Goal: Task Accomplishment & Management: Manage account settings

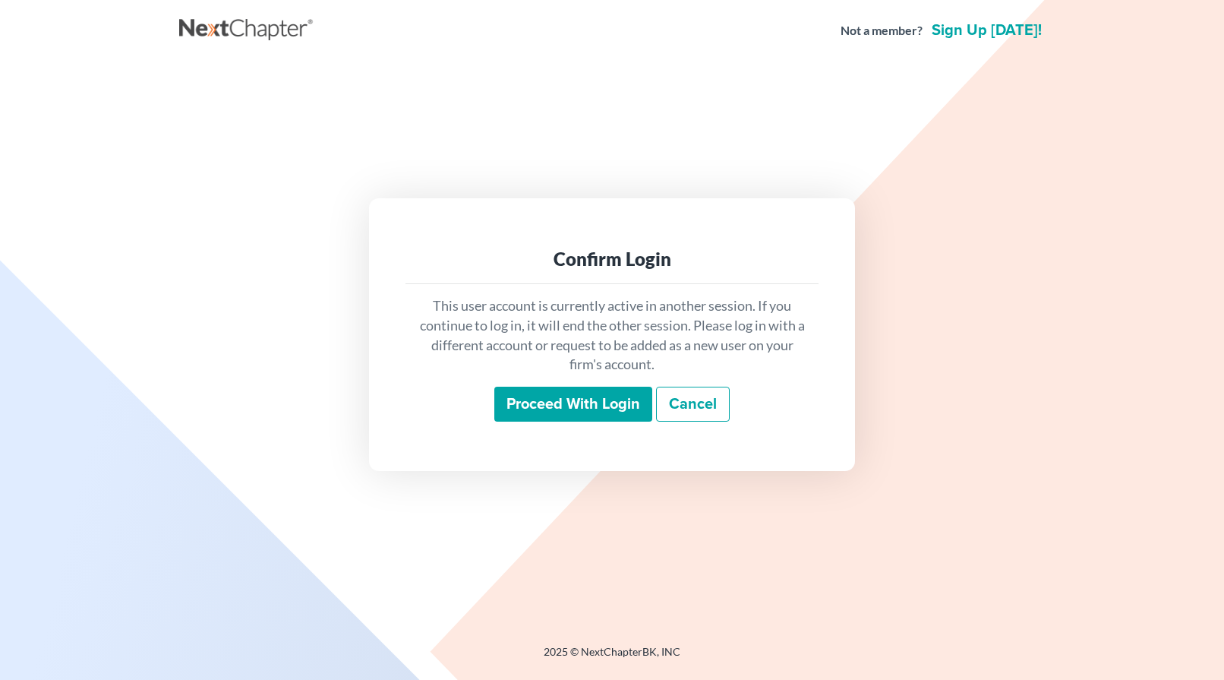
click at [399, 402] on div "Confirm Login This user account is currently active in another session. If you …" at bounding box center [612, 334] width 486 height 272
click at [565, 401] on input "Proceed with login" at bounding box center [573, 404] width 158 height 35
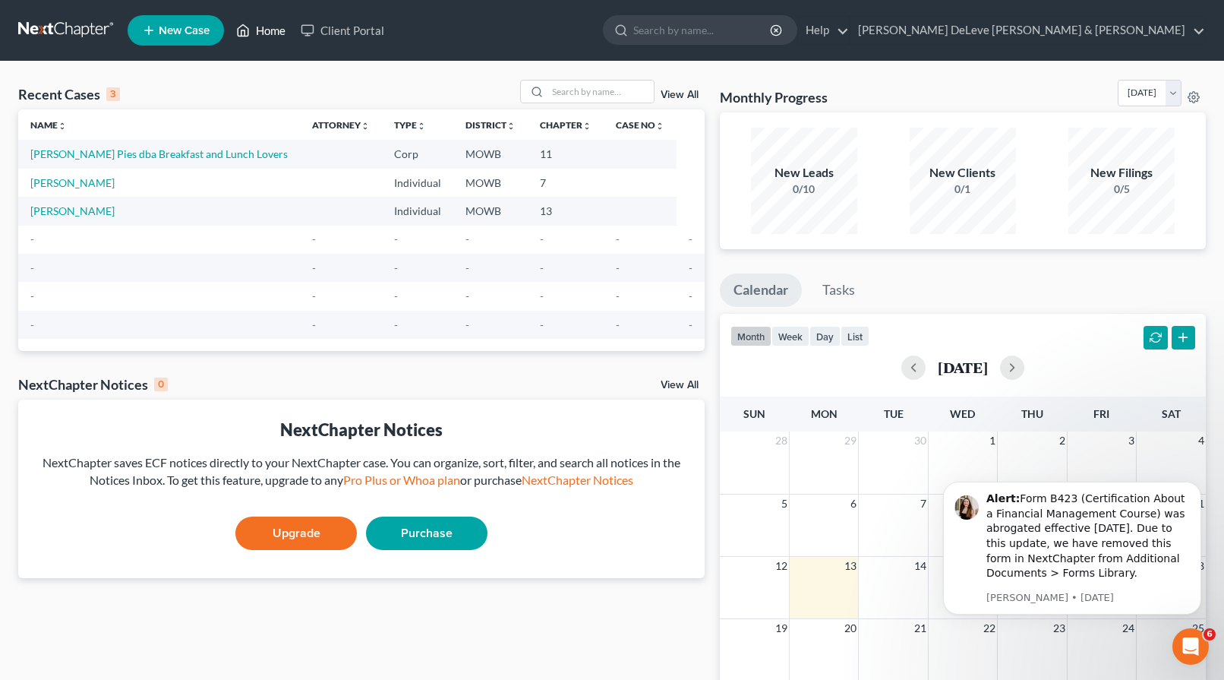
click at [261, 27] on link "Home" at bounding box center [261, 30] width 65 height 27
click at [357, 27] on link "Client Portal" at bounding box center [342, 30] width 99 height 27
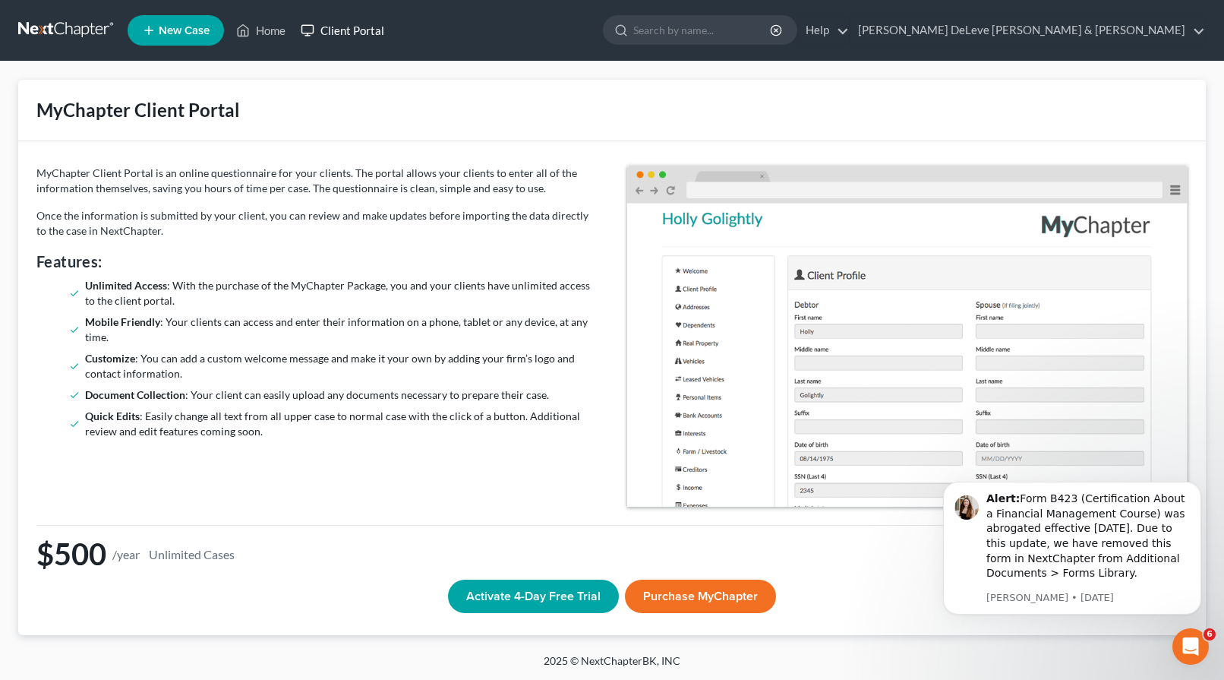
click at [361, 27] on link "Client Portal" at bounding box center [342, 30] width 99 height 27
click at [260, 33] on link "Home" at bounding box center [261, 30] width 65 height 27
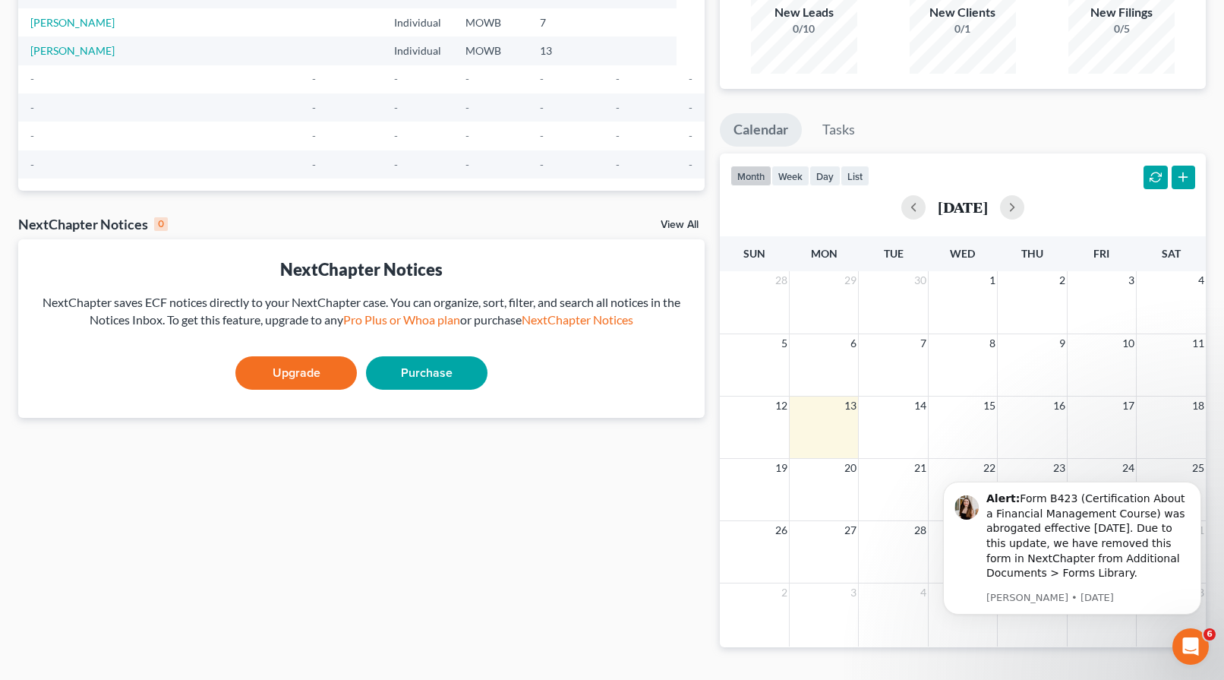
scroll to position [161, 0]
click at [583, 320] on link "NextChapter Notices" at bounding box center [578, 318] width 112 height 14
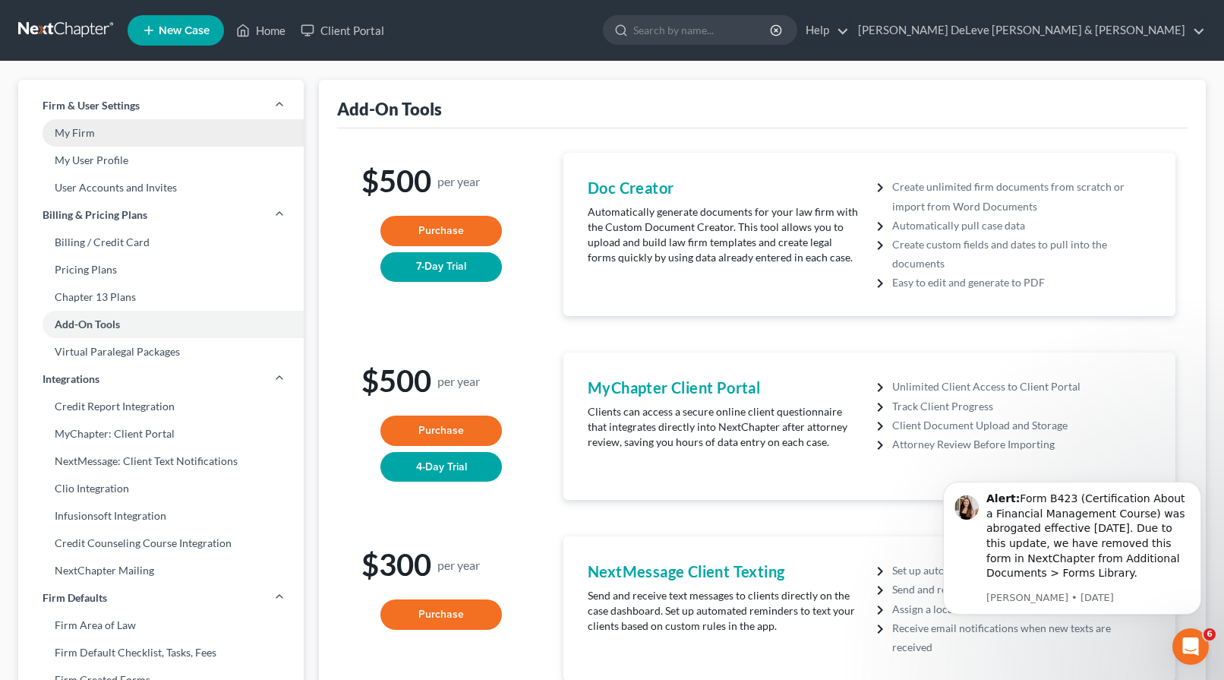
click at [97, 134] on link "My Firm" at bounding box center [161, 132] width 286 height 27
select select "46"
select select "23"
select select "26"
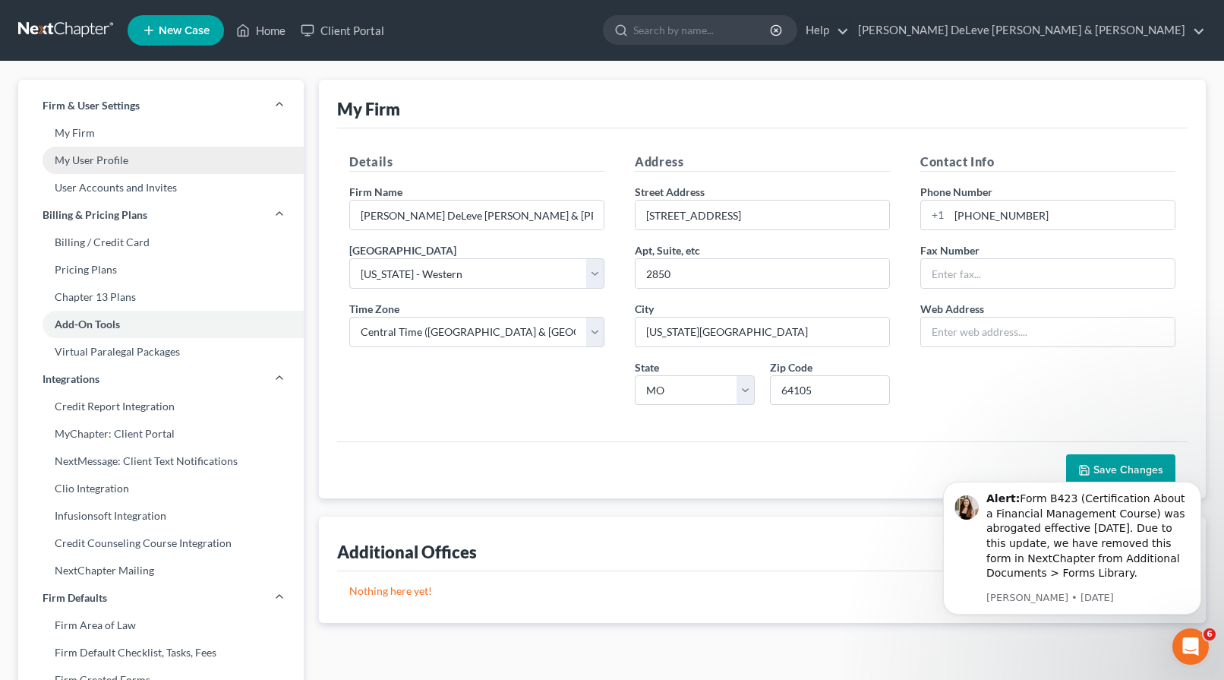
click at [96, 162] on link "My User Profile" at bounding box center [161, 160] width 286 height 27
select select "26"
select select "paralegal"
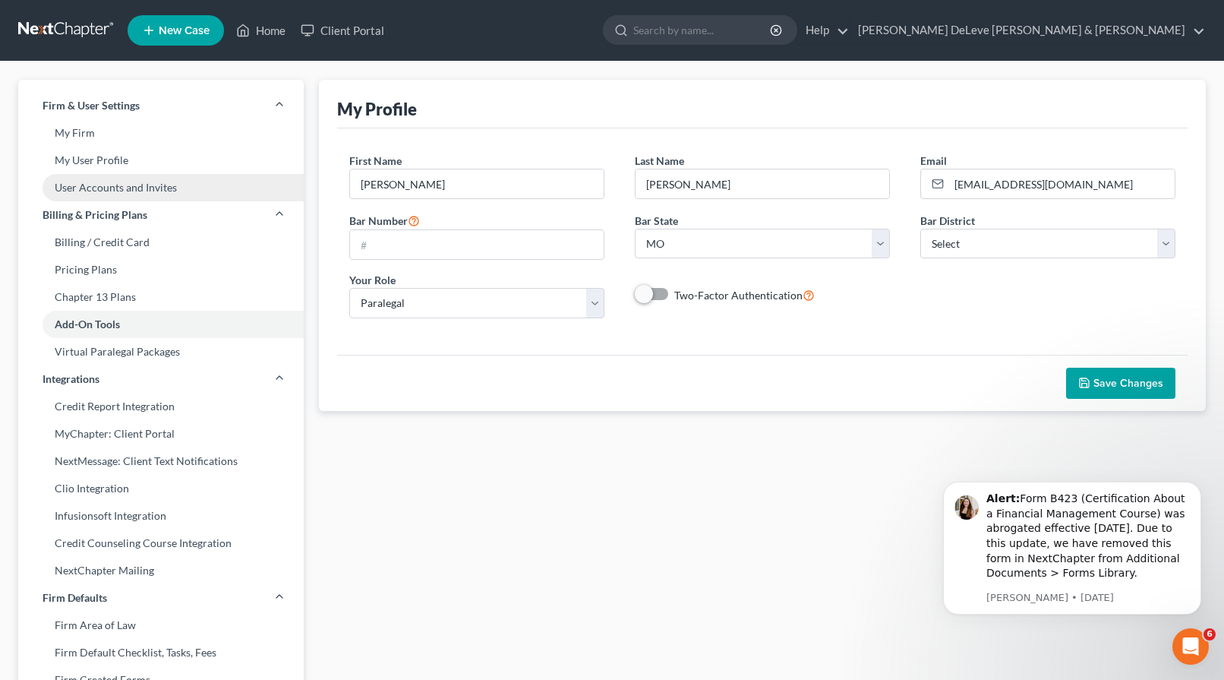
click at [101, 191] on link "User Accounts and Invites" at bounding box center [161, 187] width 286 height 27
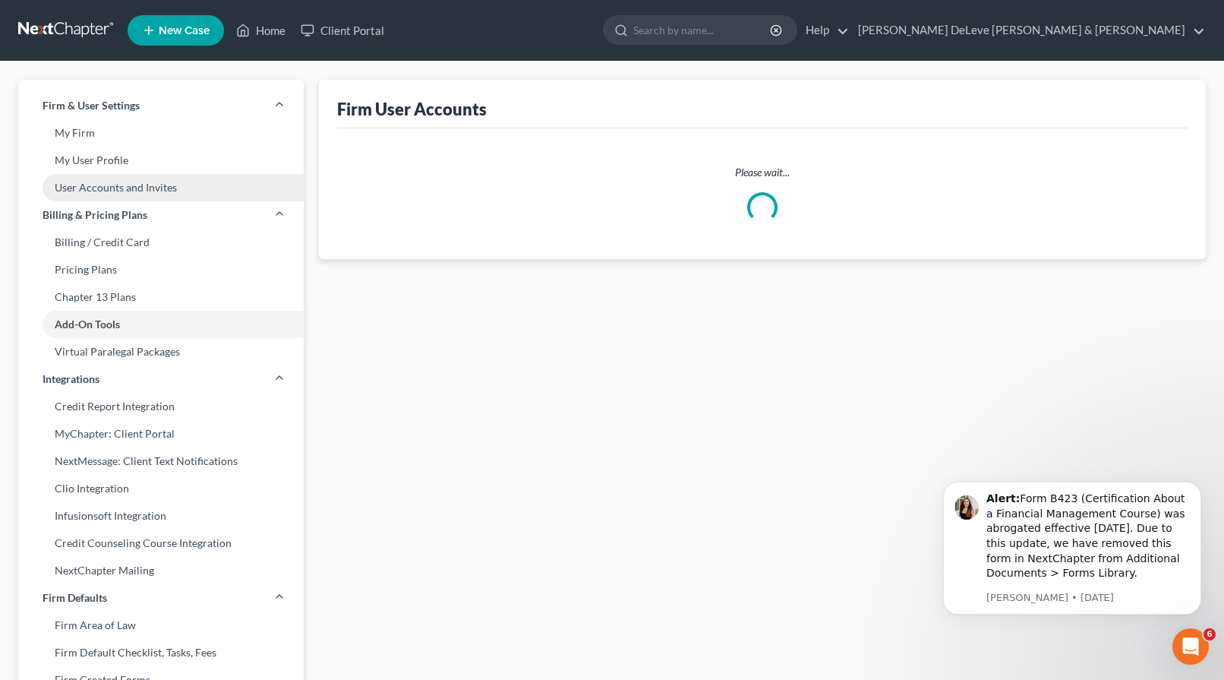
select select "1"
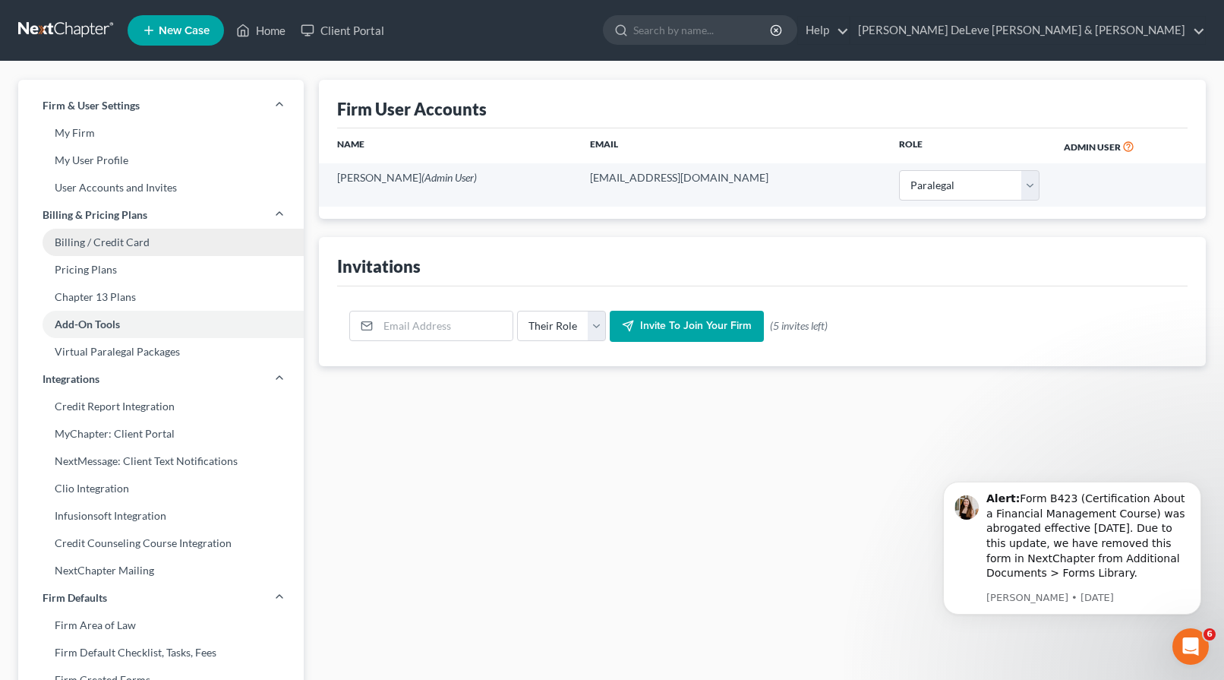
click at [126, 243] on link "Billing / Credit Card" at bounding box center [161, 242] width 286 height 27
select select "26"
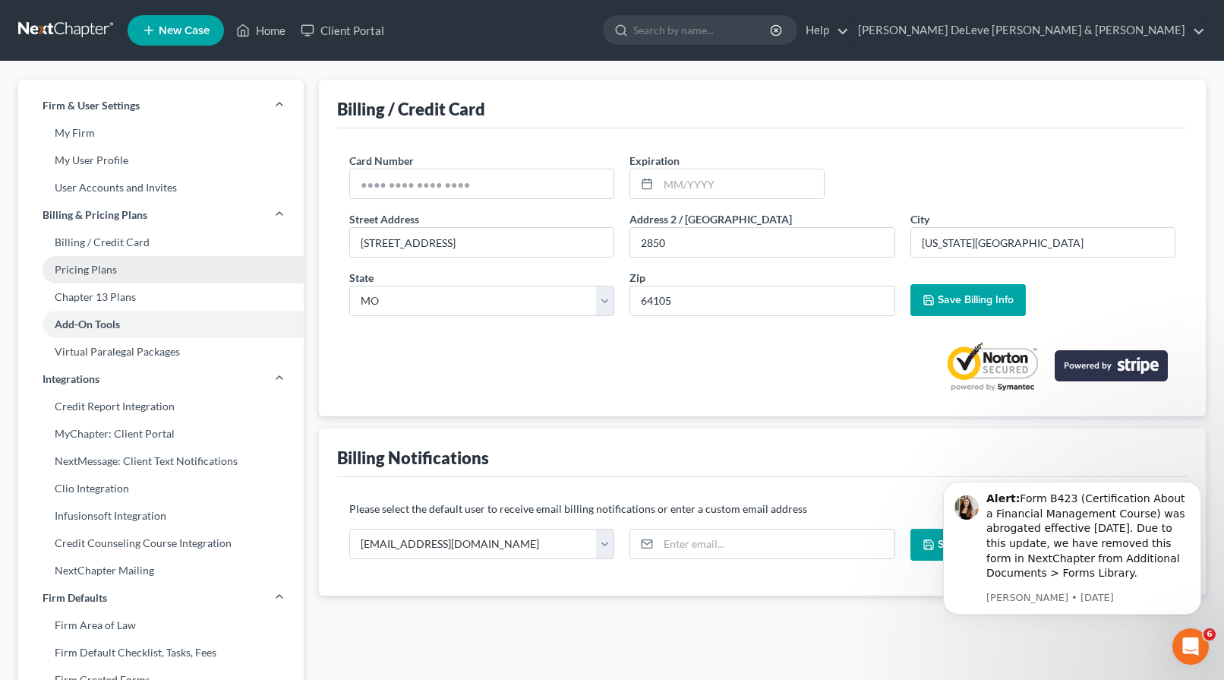
click at [123, 277] on link "Pricing Plans" at bounding box center [161, 269] width 286 height 27
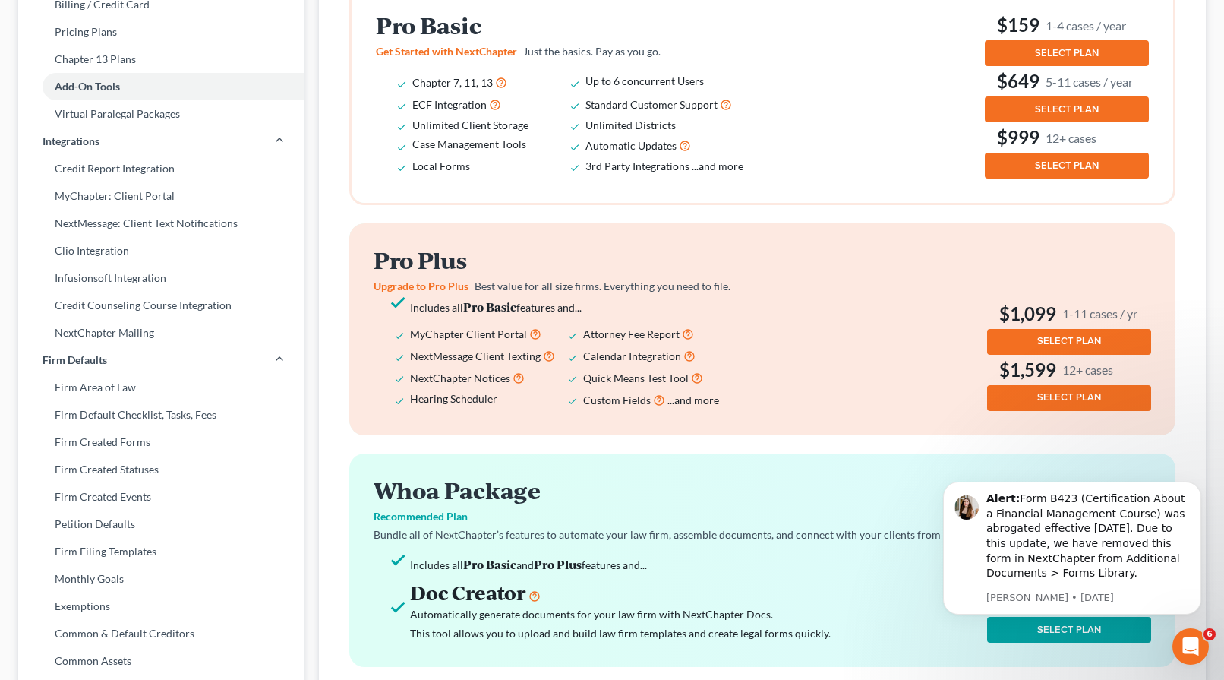
scroll to position [223, 0]
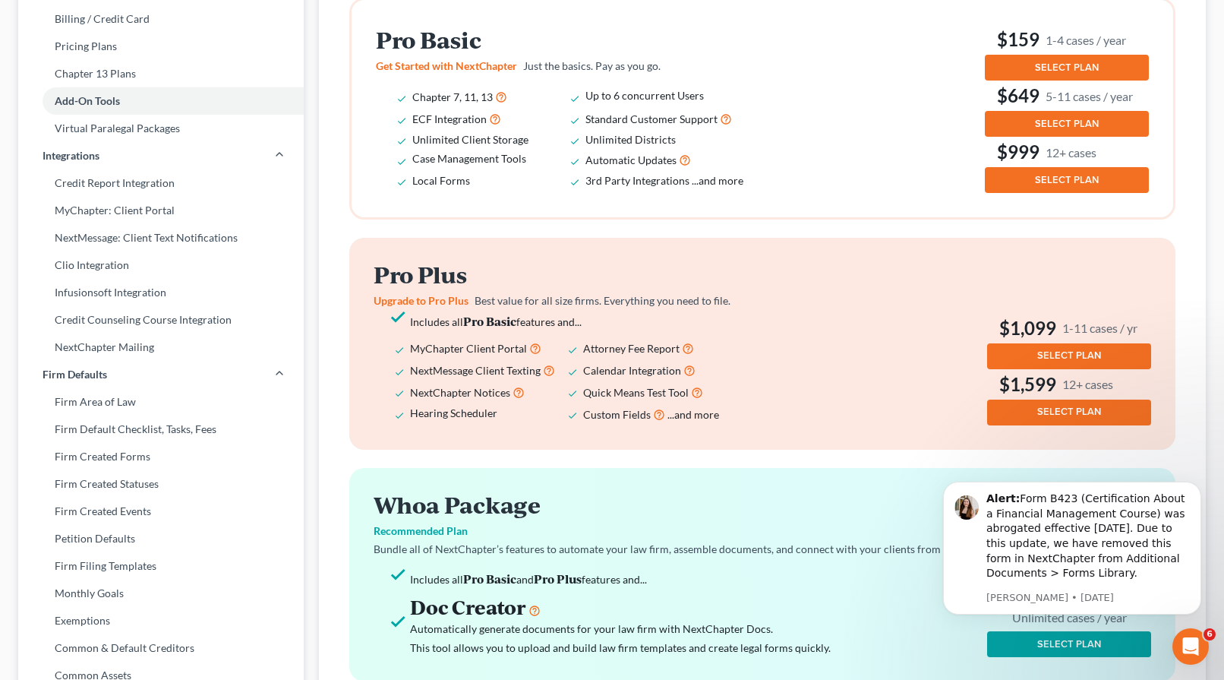
click at [722, 175] on span "...and more" at bounding box center [718, 180] width 52 height 13
click at [162, 181] on link "Credit Report Integration" at bounding box center [161, 182] width 286 height 27
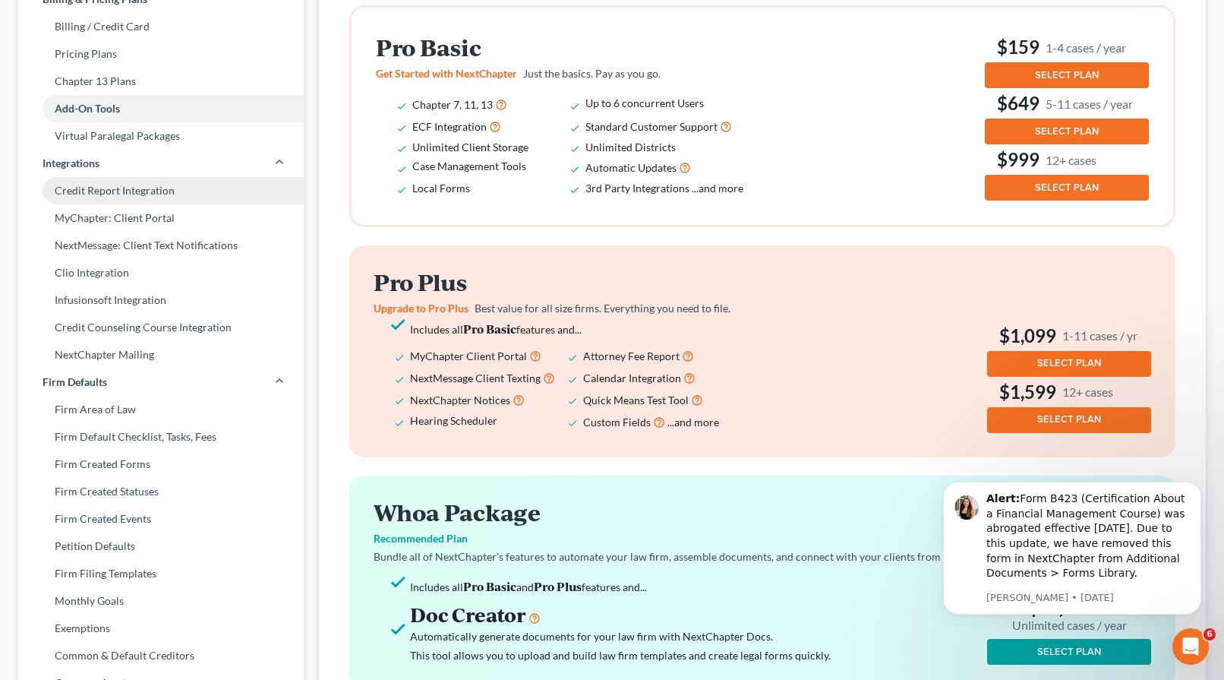
select select "26"
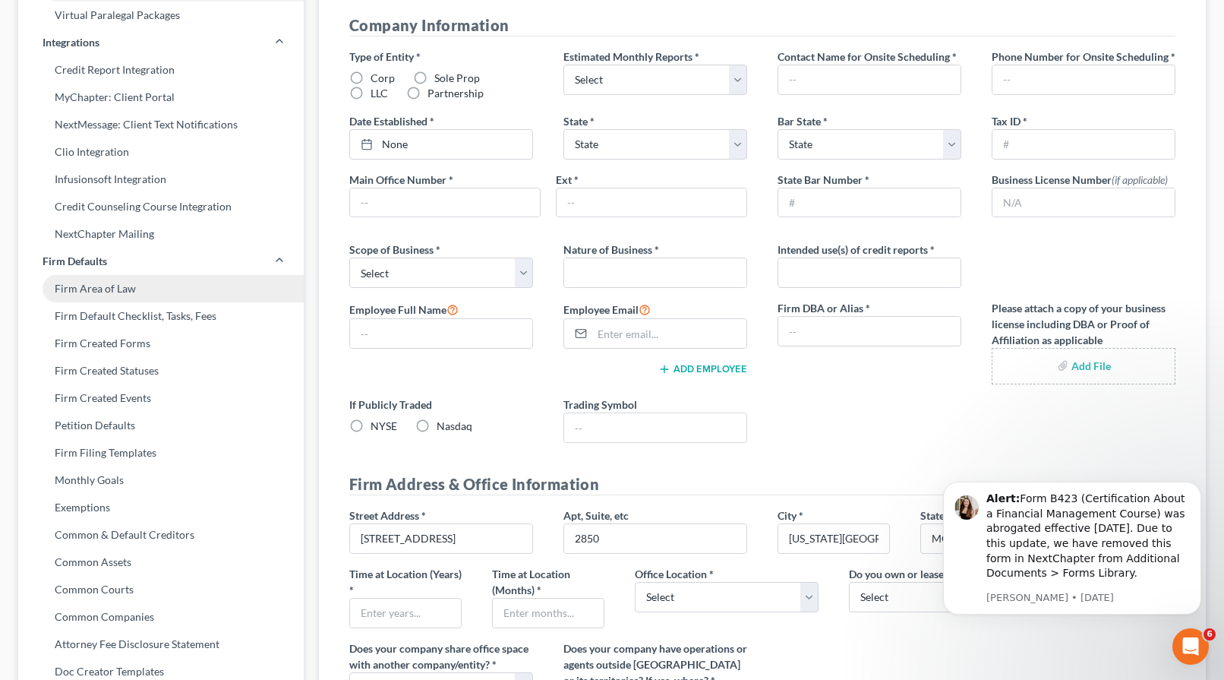
scroll to position [343, 0]
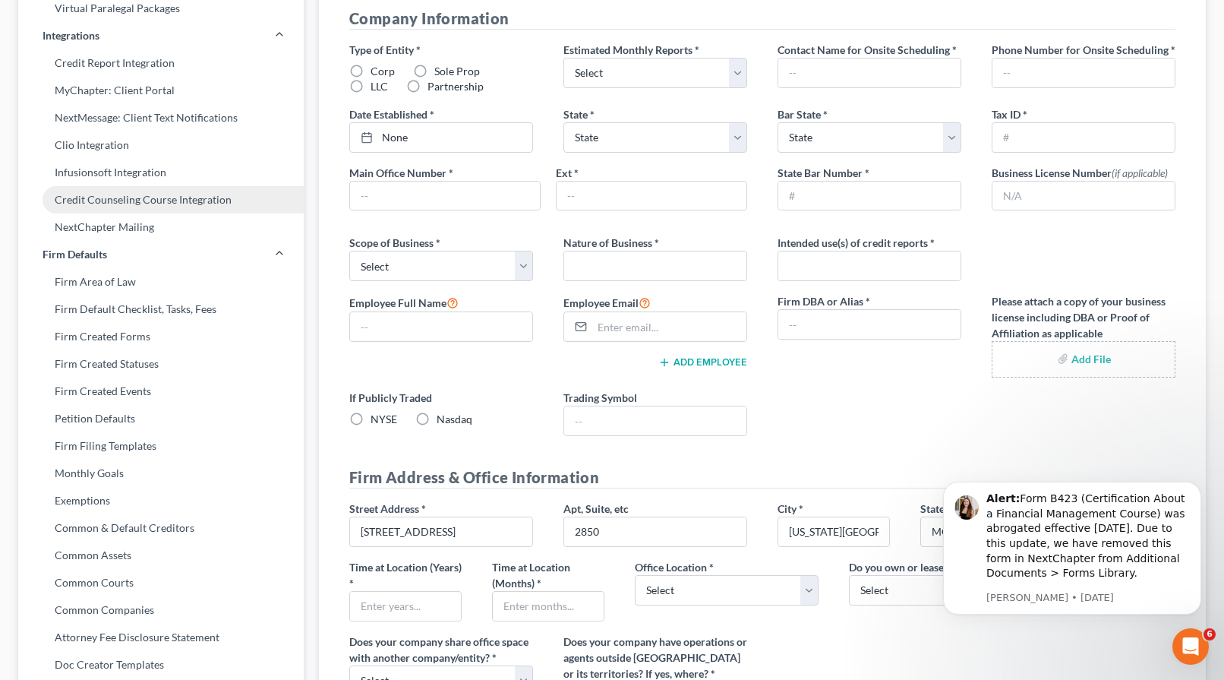
click at [218, 199] on link "Credit Counseling Course Integration" at bounding box center [161, 199] width 286 height 27
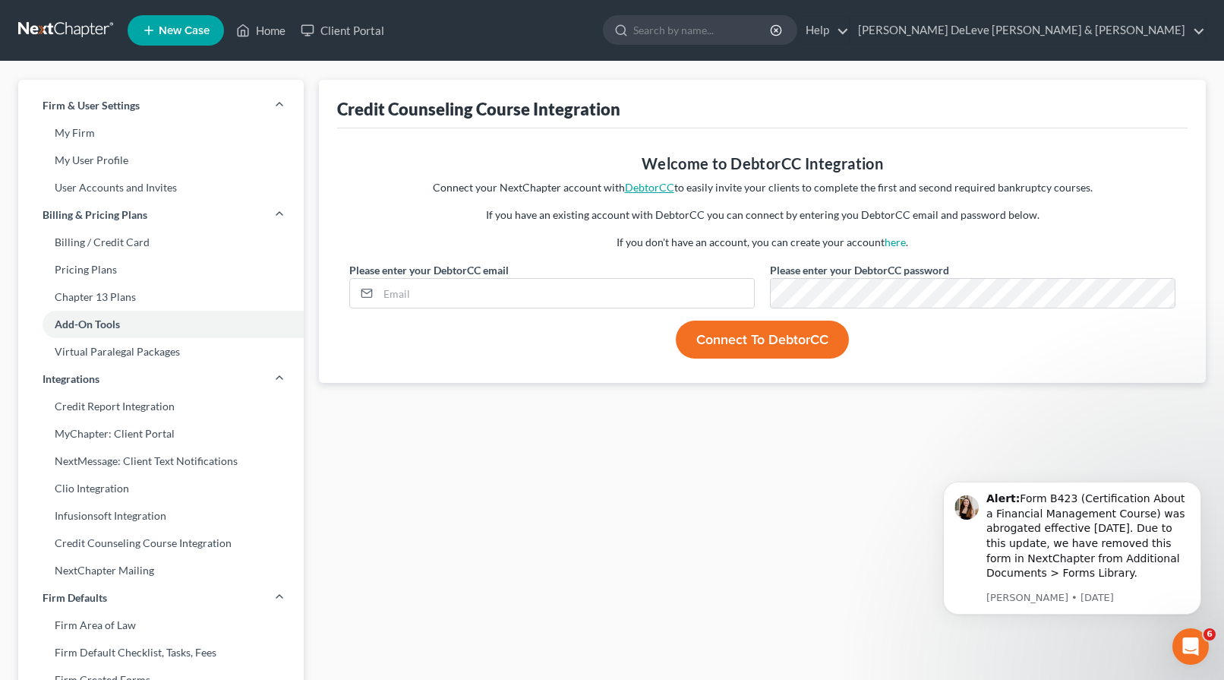
click at [655, 186] on link "DebtorCC" at bounding box center [649, 187] width 49 height 13
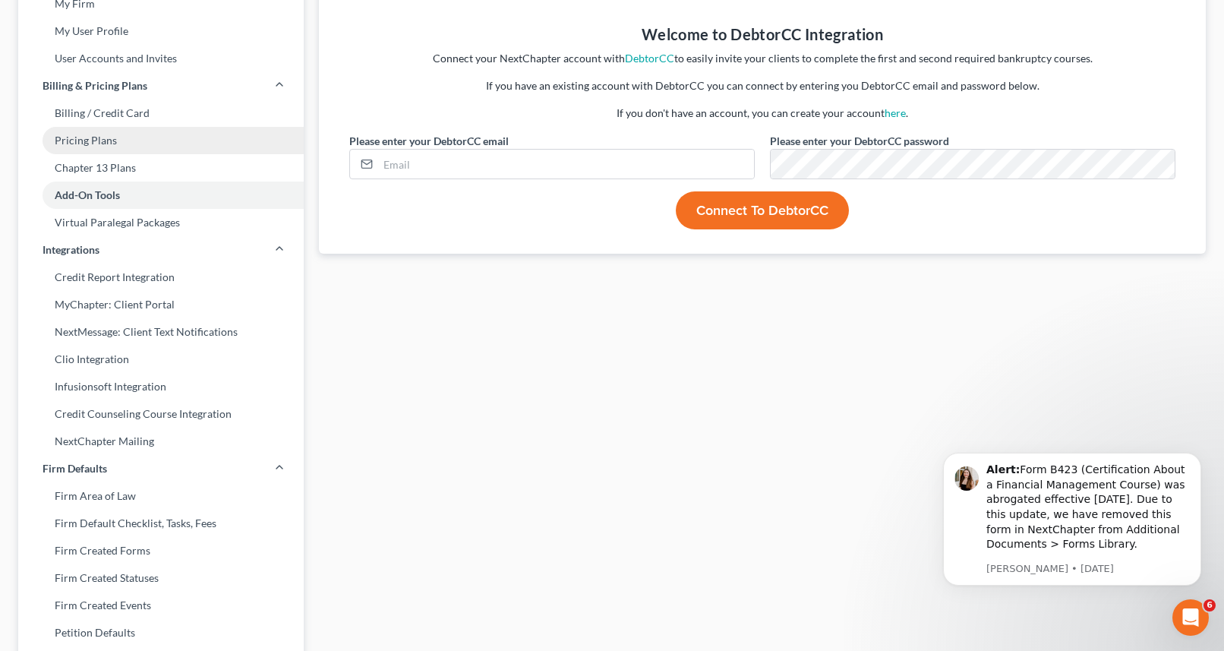
scroll to position [144, 0]
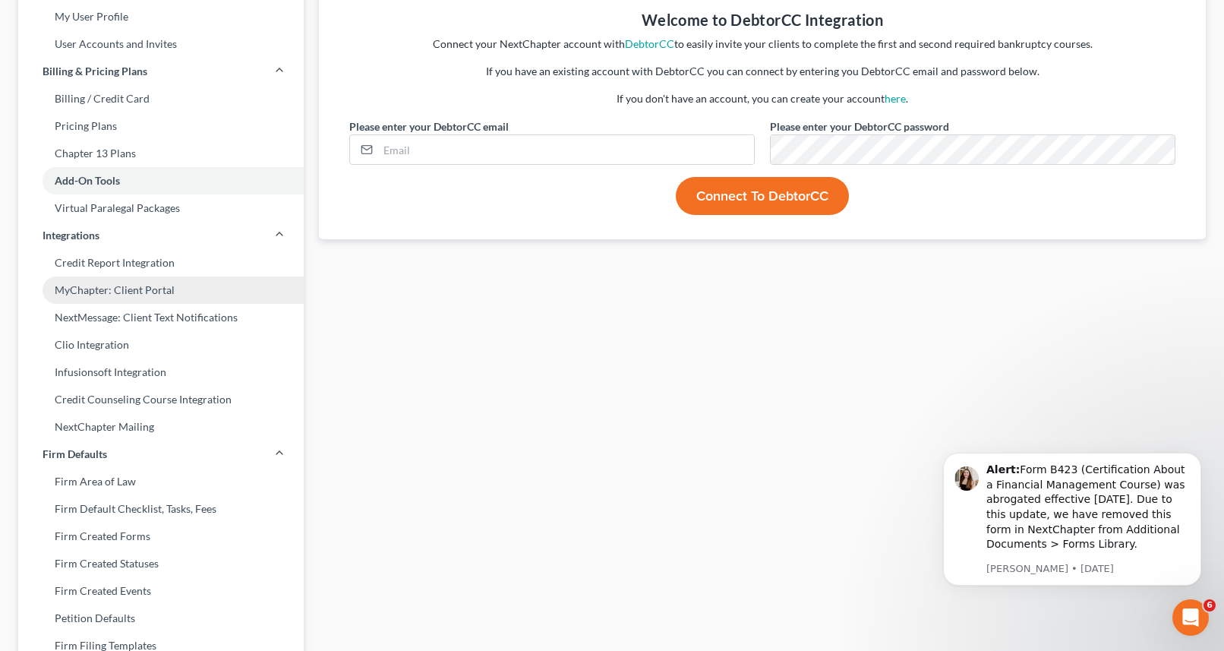
click at [165, 294] on link "MyChapter: Client Portal" at bounding box center [161, 289] width 286 height 27
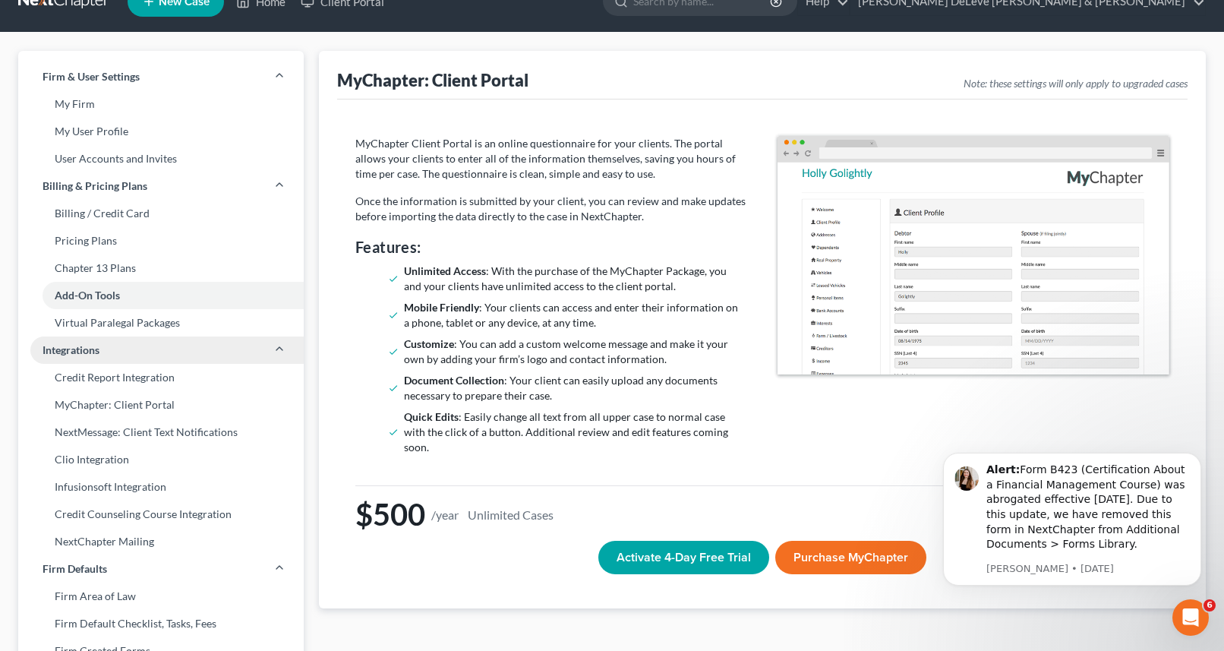
scroll to position [34, 0]
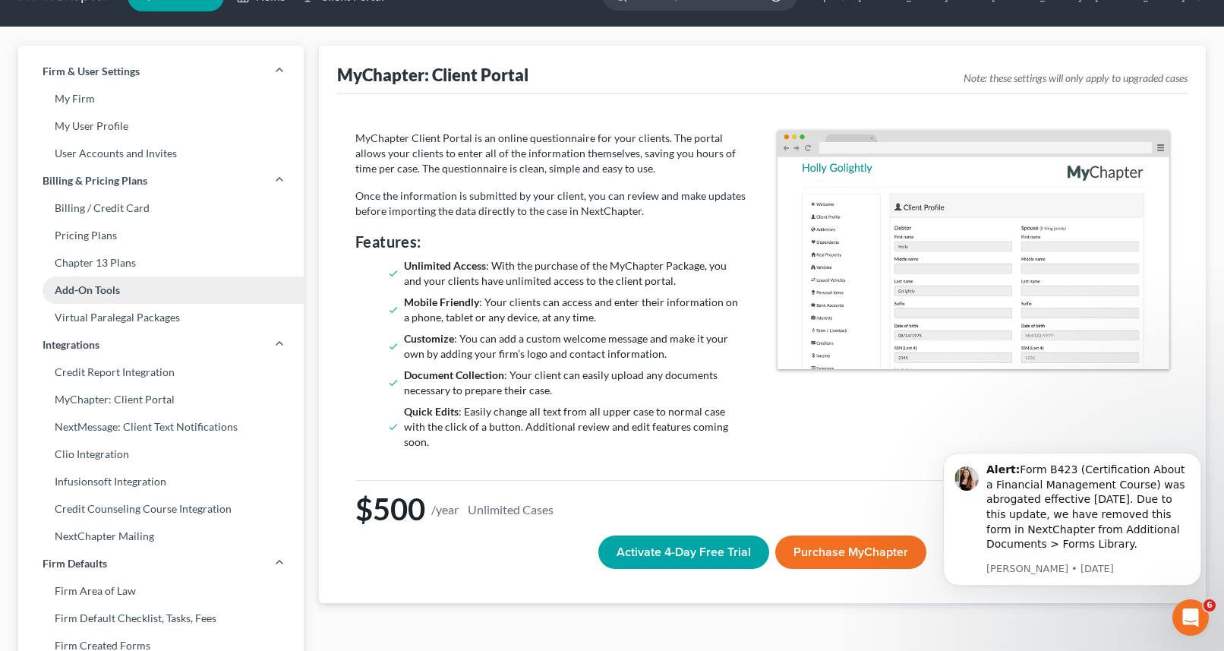
click at [153, 290] on link "Add-On Tools" at bounding box center [161, 289] width 286 height 27
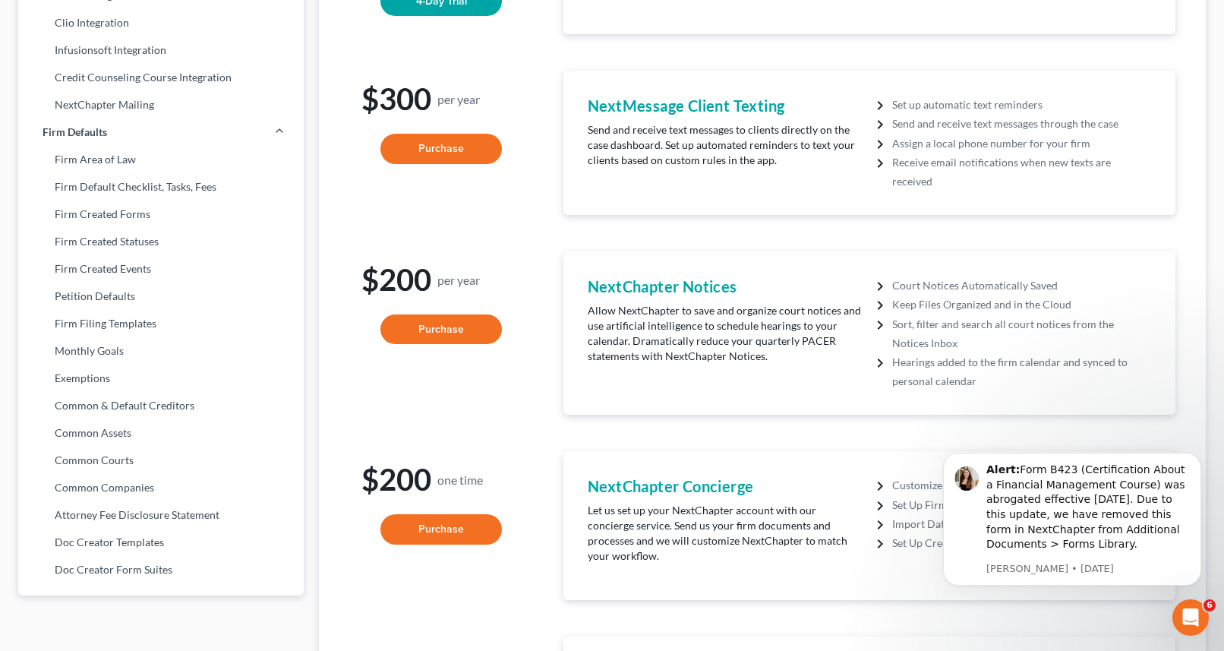
scroll to position [477, 0]
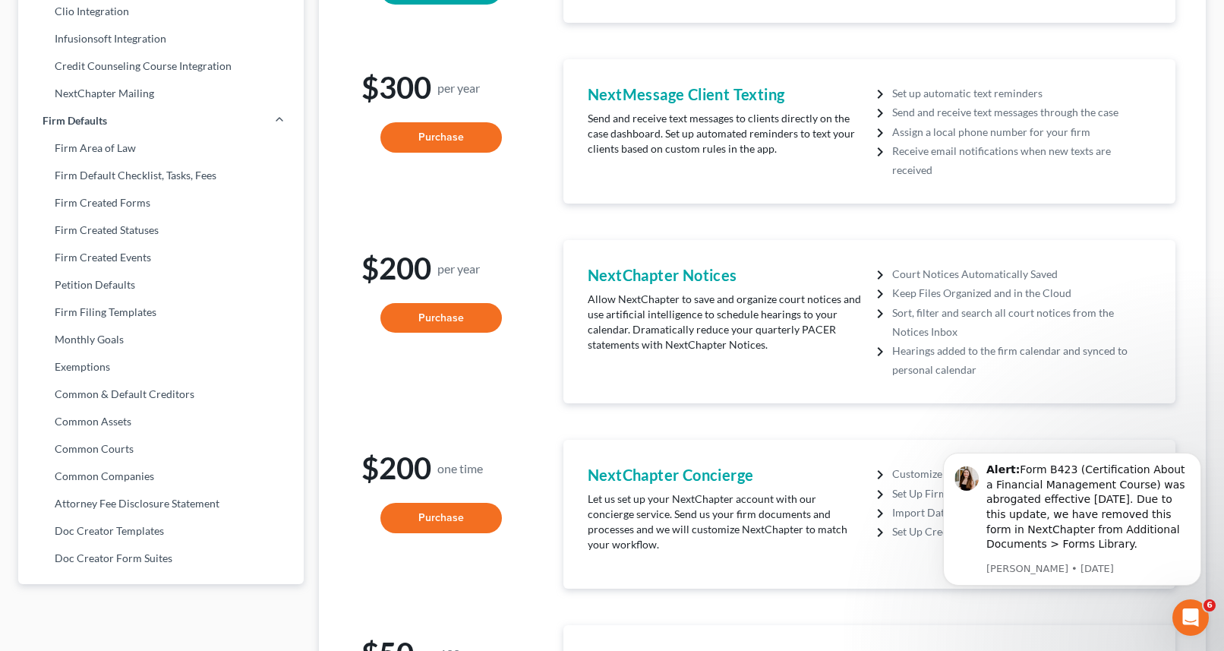
click at [614, 264] on h4 "NextChapter Notices" at bounding box center [725, 274] width 274 height 21
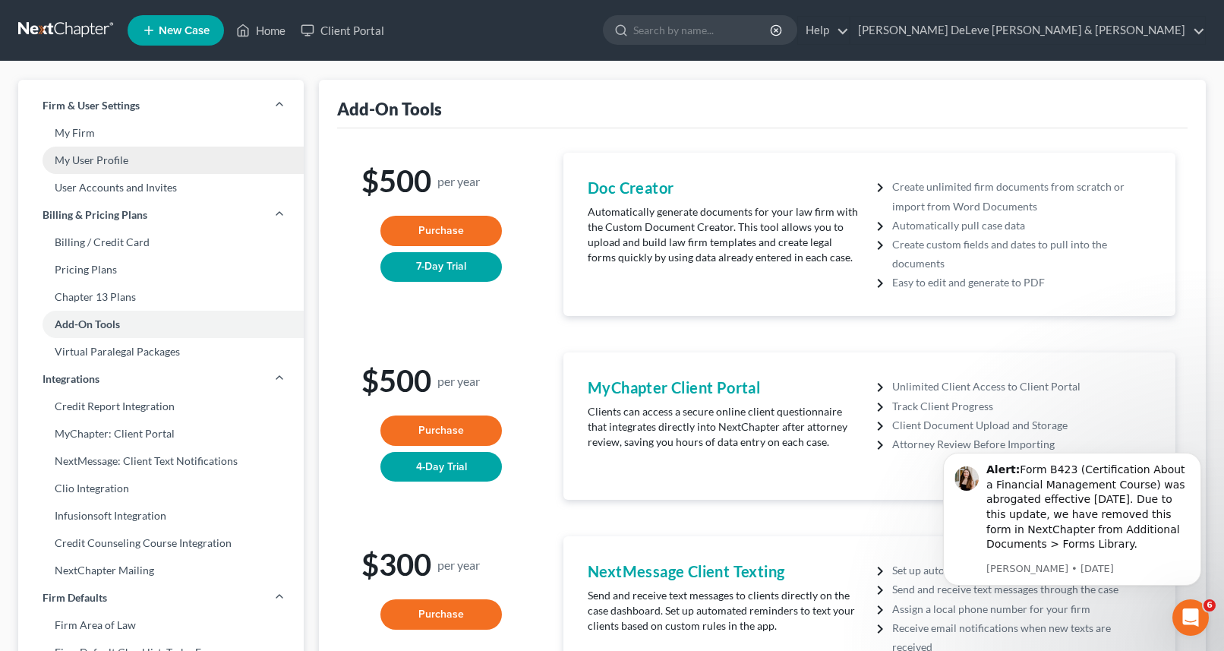
scroll to position [0, 0]
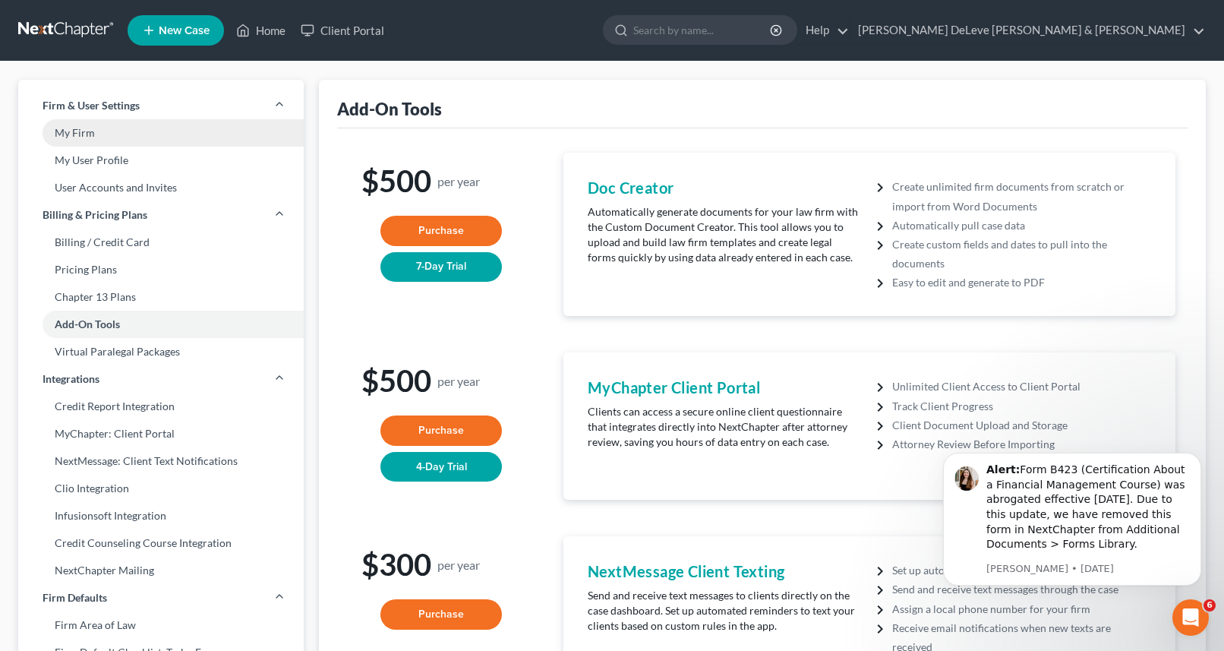
click at [112, 131] on link "My Firm" at bounding box center [161, 132] width 286 height 27
select select "46"
select select "23"
select select "26"
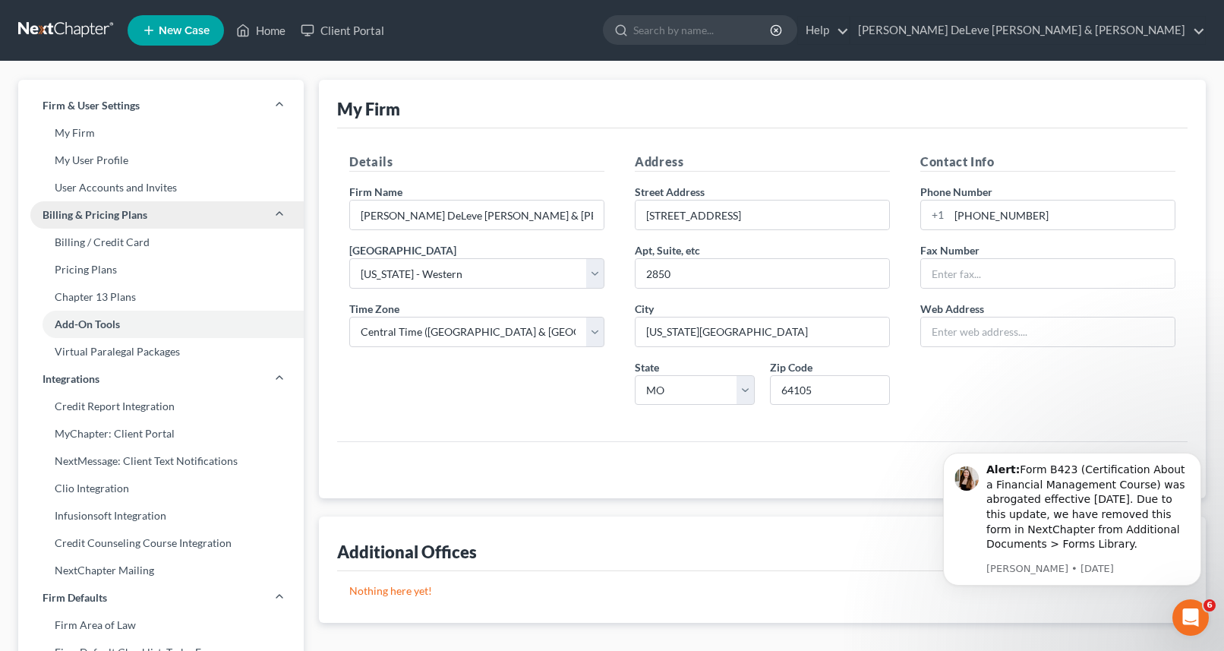
click at [122, 211] on span "Billing & Pricing Plans" at bounding box center [95, 214] width 105 height 15
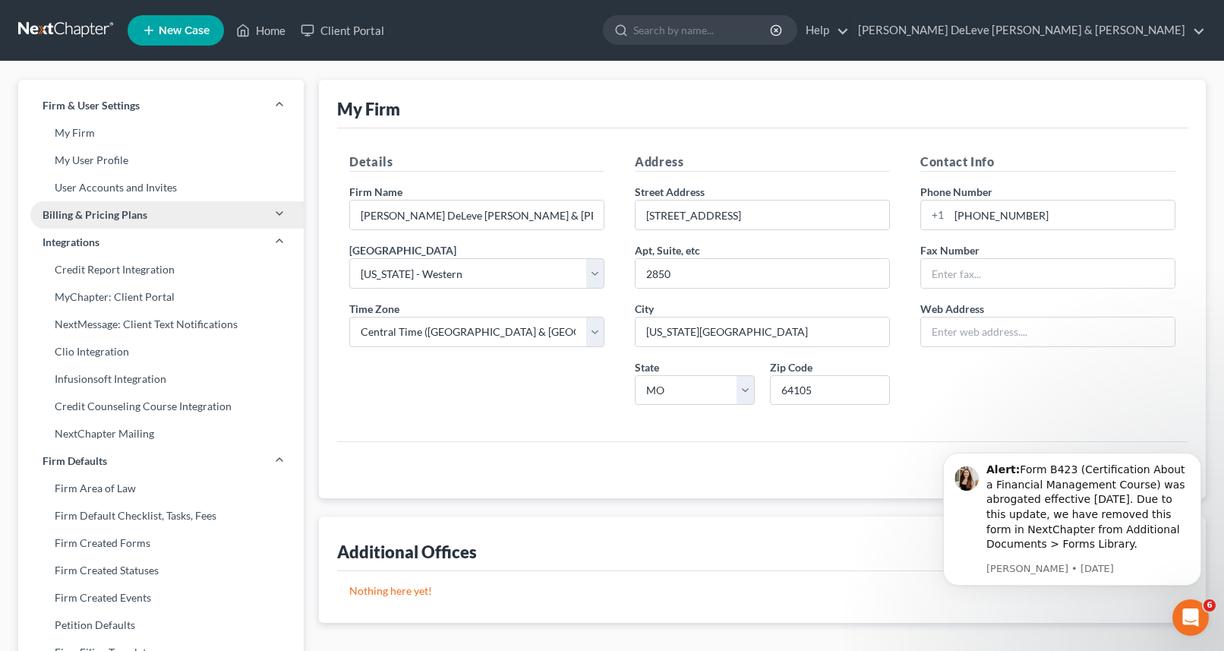
click at [122, 211] on span "Billing & Pricing Plans" at bounding box center [95, 214] width 105 height 15
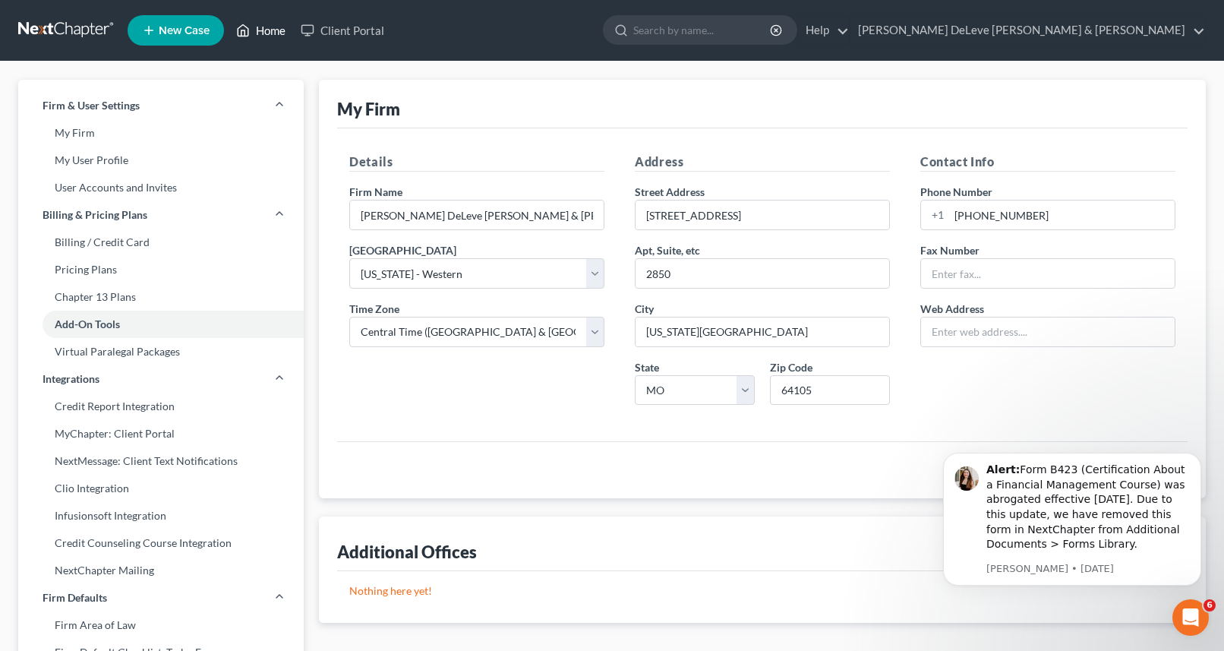
click at [267, 24] on link "Home" at bounding box center [261, 30] width 65 height 27
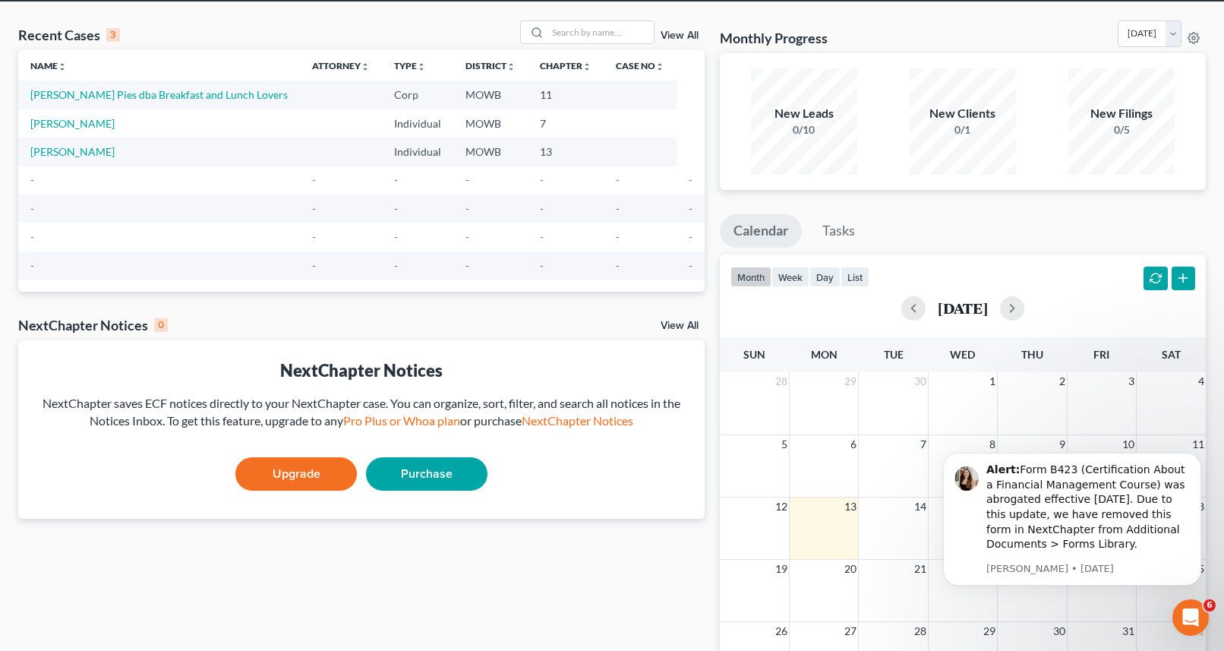
scroll to position [52, 0]
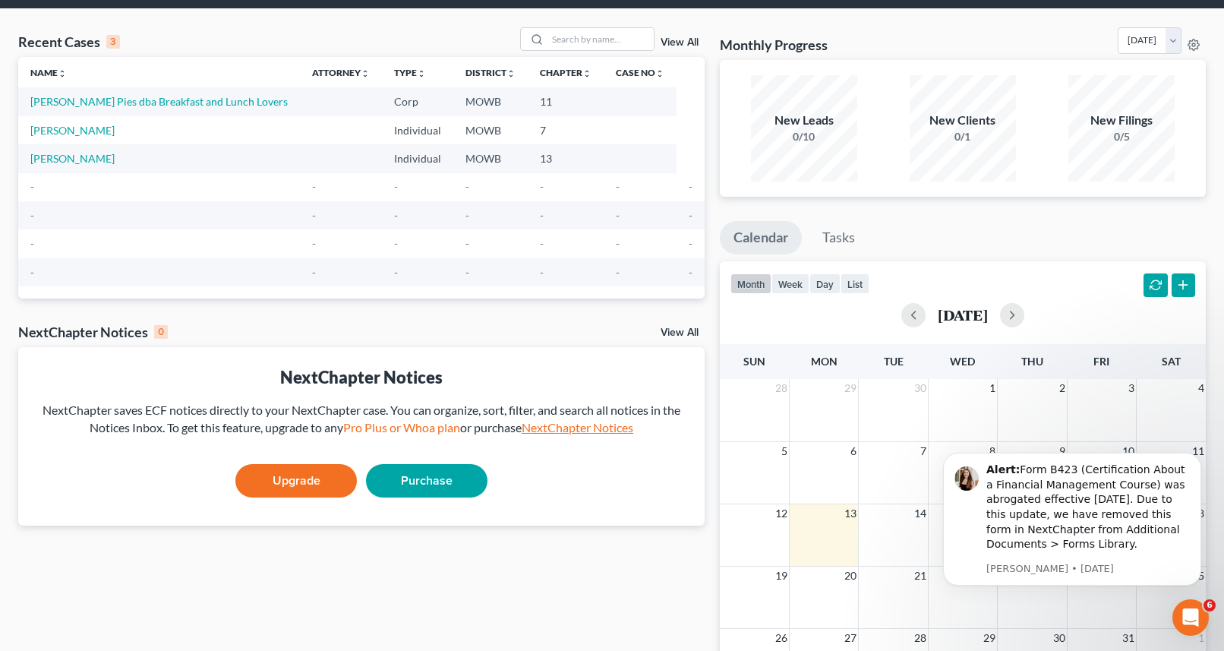
click at [593, 428] on link "NextChapter Notices" at bounding box center [578, 427] width 112 height 14
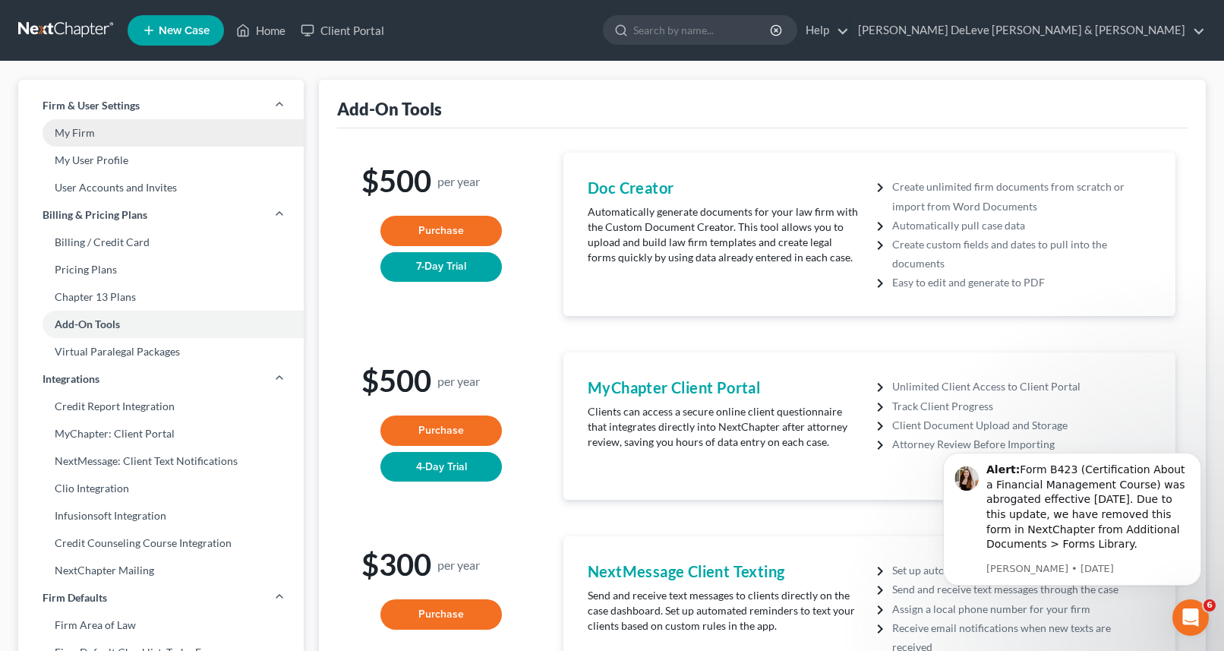
click at [93, 131] on link "My Firm" at bounding box center [161, 132] width 286 height 27
select select "46"
select select "23"
select select "26"
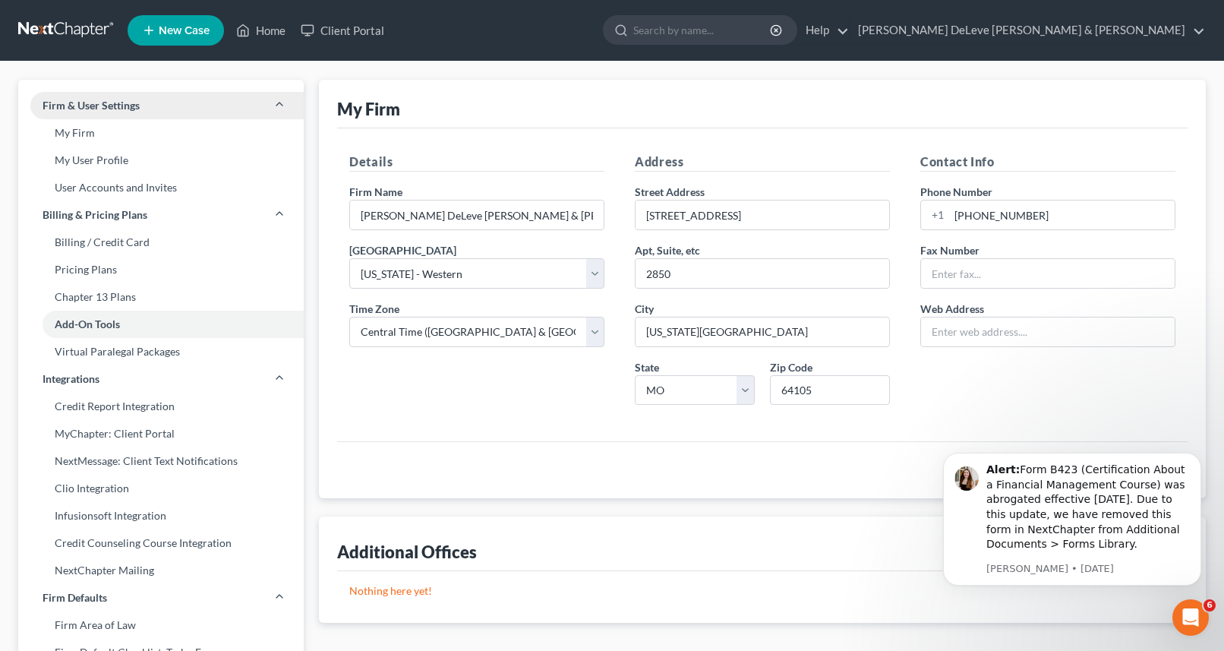
click at [97, 106] on span "Firm & User Settings" at bounding box center [91, 105] width 97 height 15
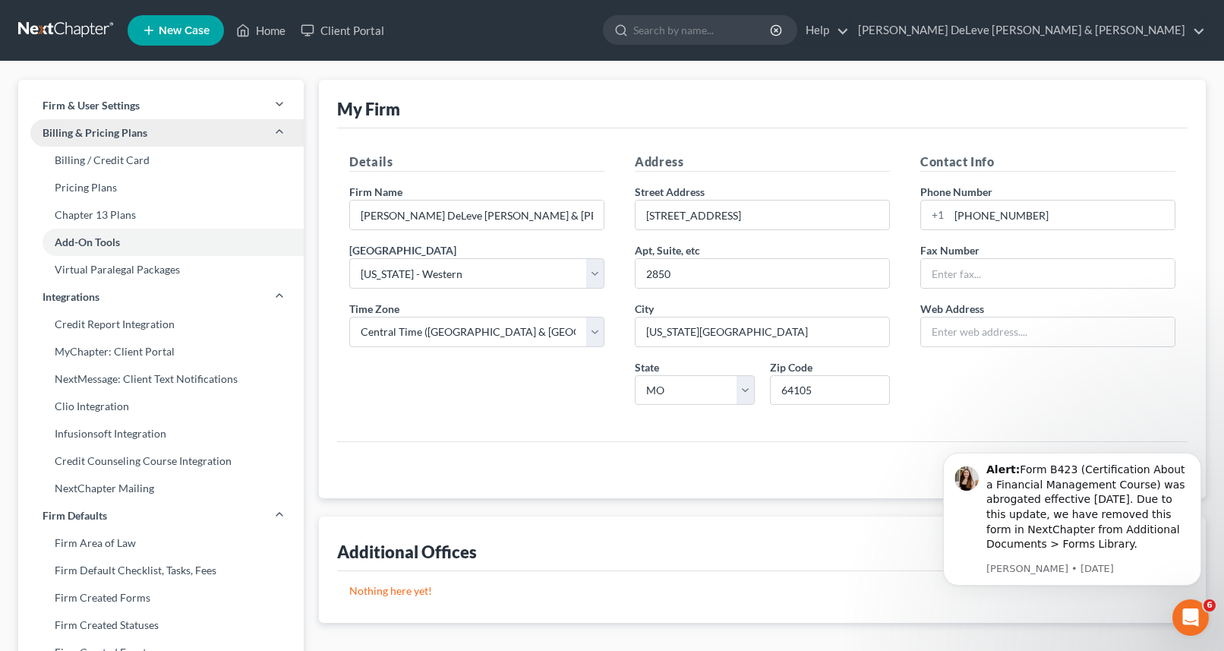
click at [94, 131] on span "Billing & Pricing Plans" at bounding box center [95, 132] width 105 height 15
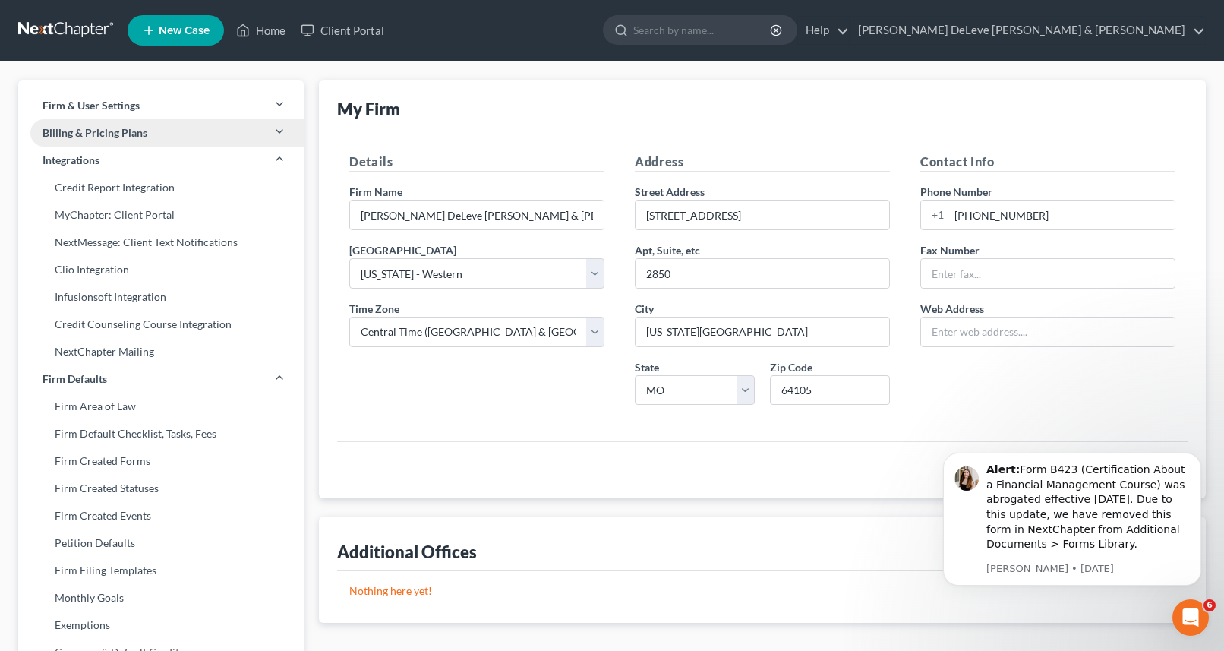
click at [94, 131] on span "Billing & Pricing Plans" at bounding box center [95, 132] width 105 height 15
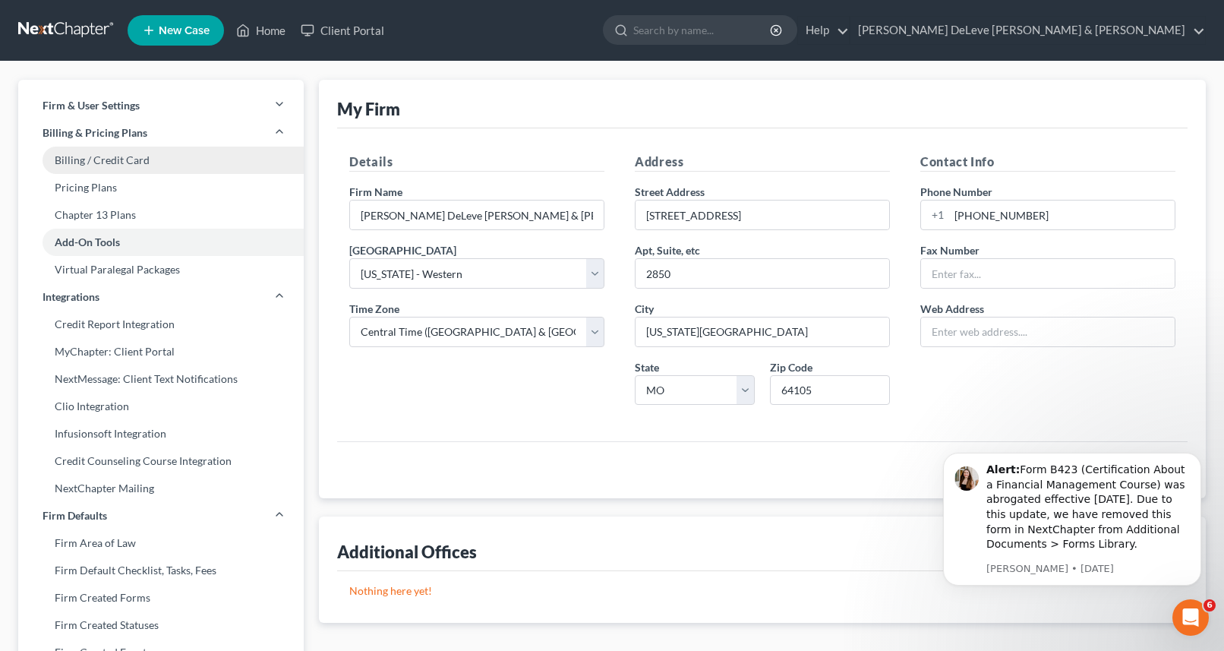
click at [93, 157] on link "Billing / Credit Card" at bounding box center [161, 160] width 286 height 27
select select "26"
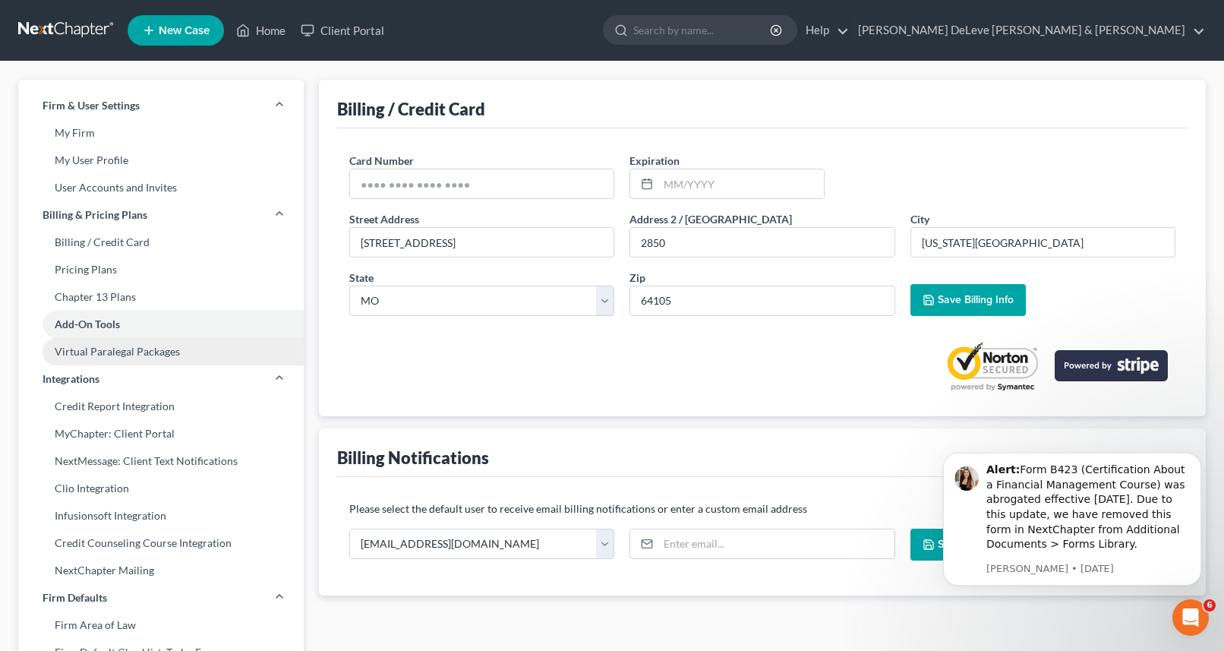
click at [139, 355] on link "Virtual Paralegal Packages" at bounding box center [161, 351] width 286 height 27
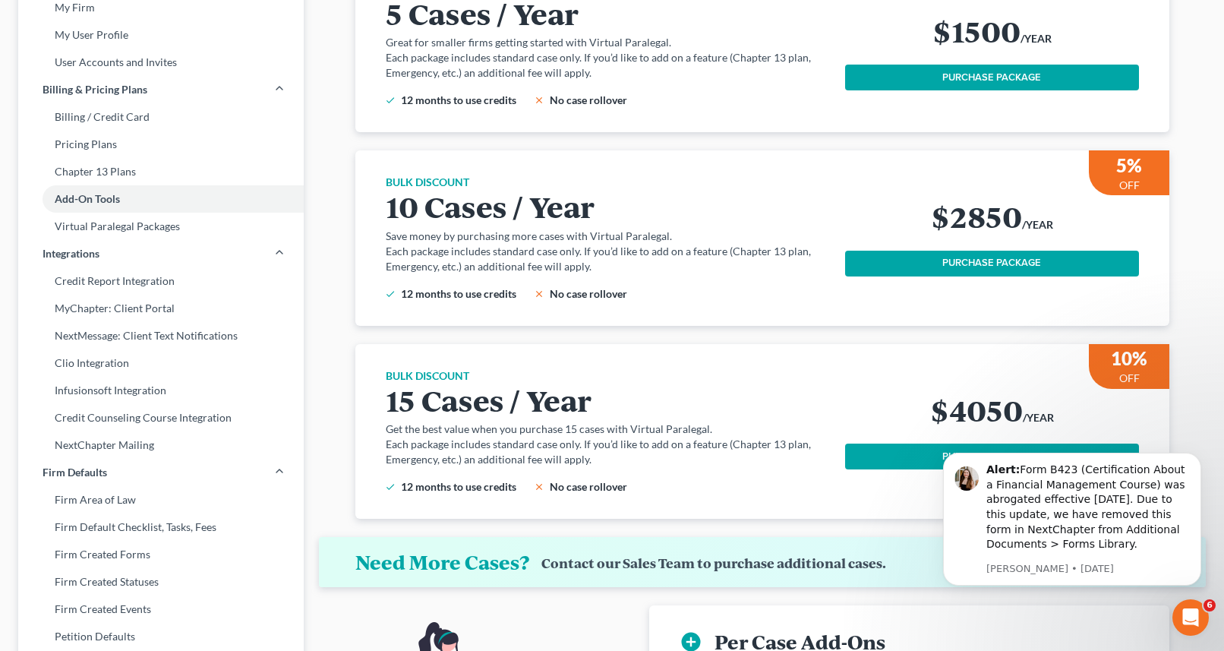
scroll to position [119, 0]
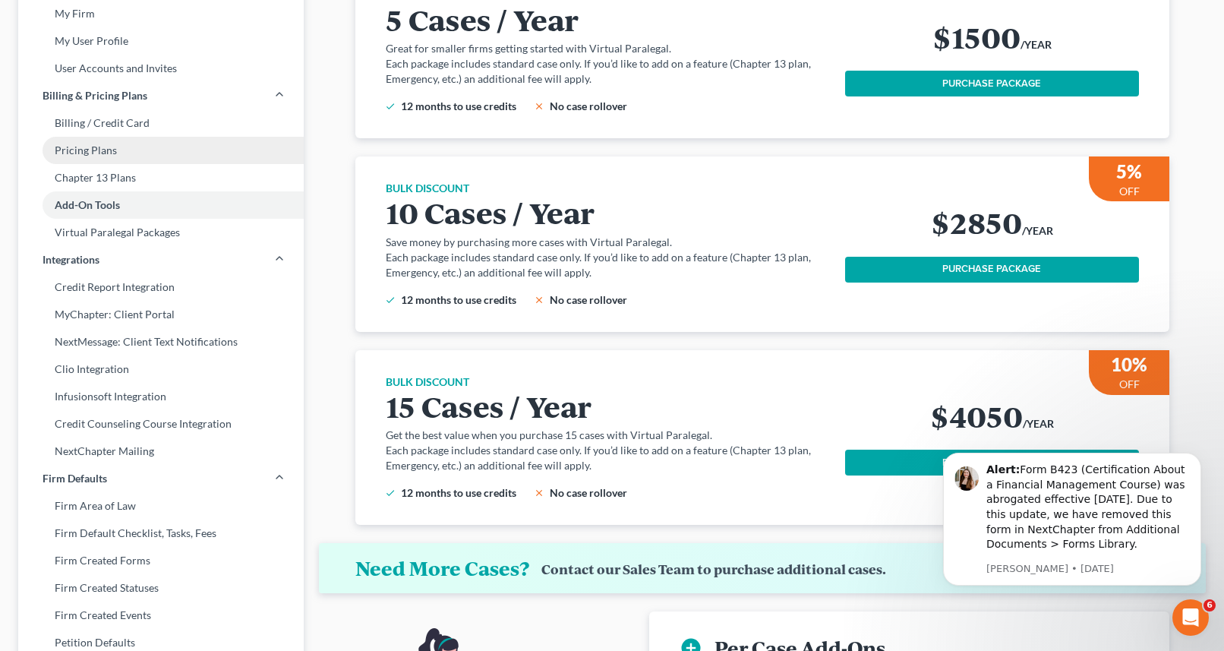
click at [135, 150] on link "Pricing Plans" at bounding box center [161, 150] width 286 height 27
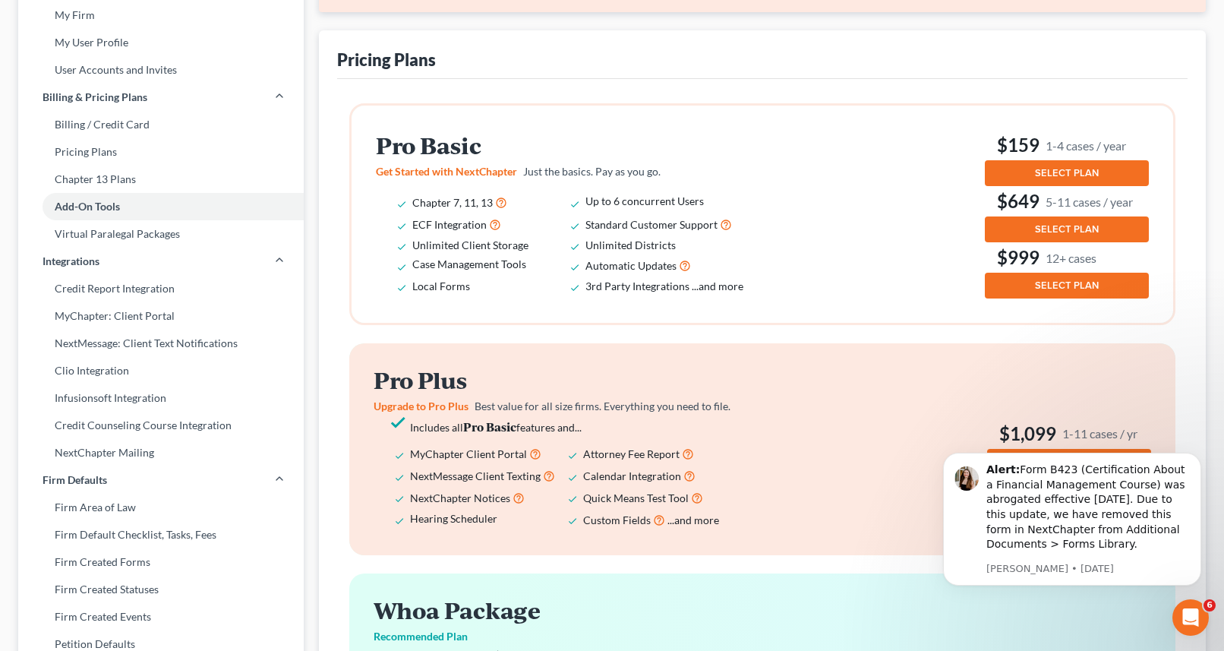
scroll to position [127, 0]
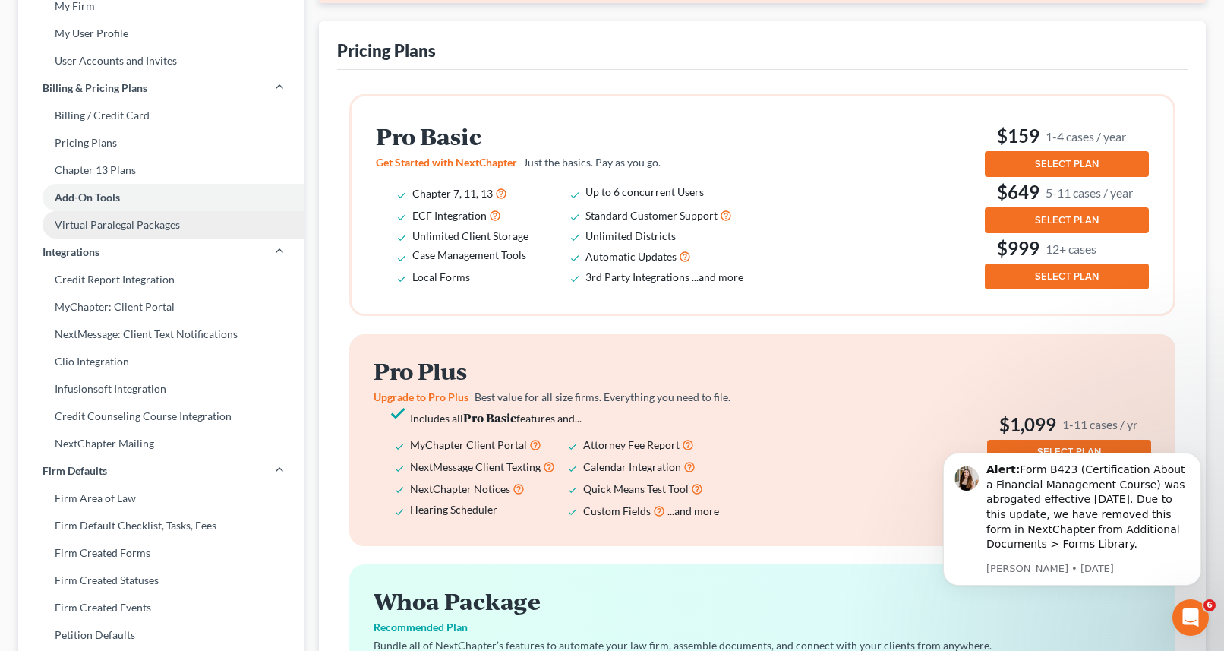
click at [163, 232] on link "Virtual Paralegal Packages" at bounding box center [161, 224] width 286 height 27
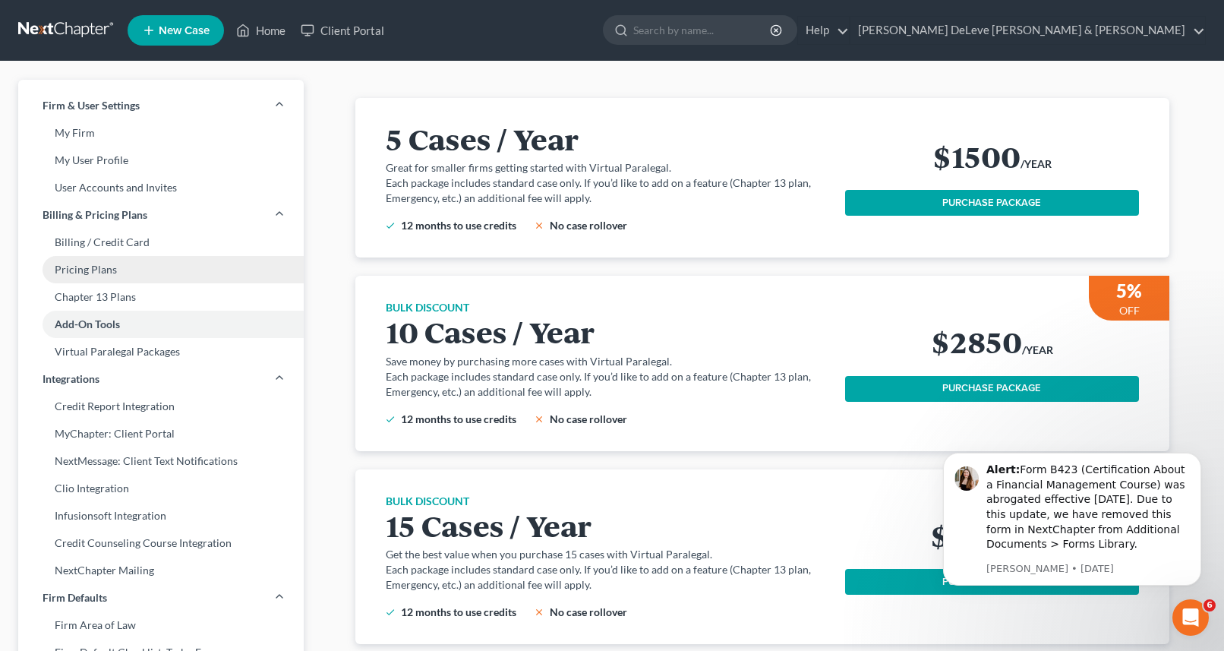
click at [141, 273] on link "Pricing Plans" at bounding box center [161, 269] width 286 height 27
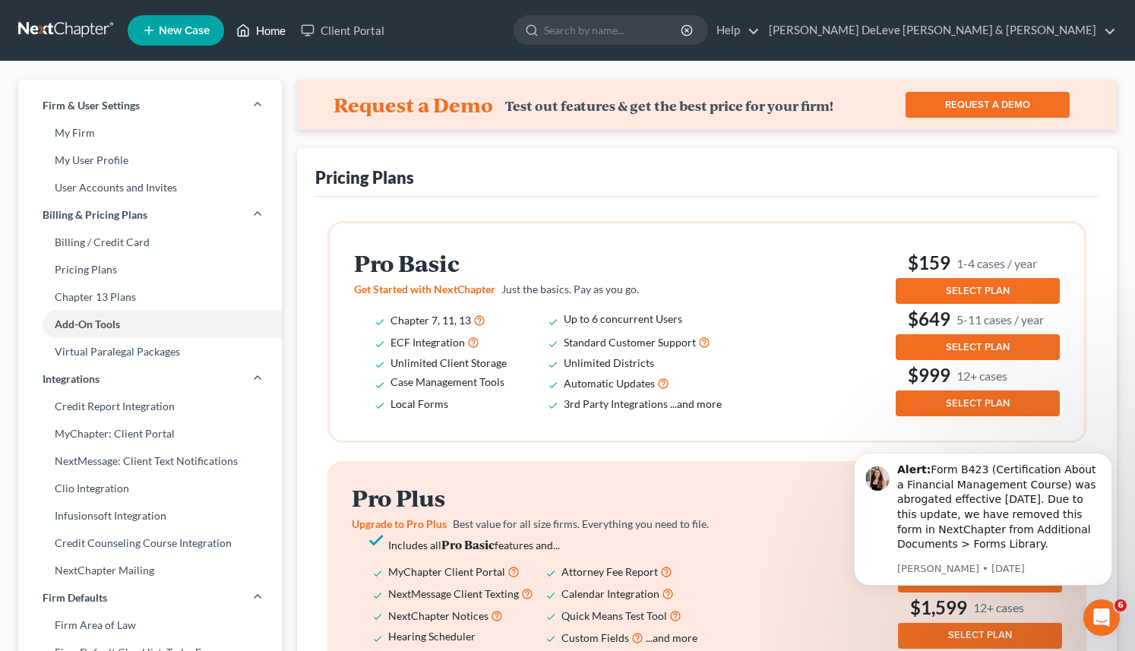
click at [258, 28] on link "Home" at bounding box center [261, 30] width 65 height 27
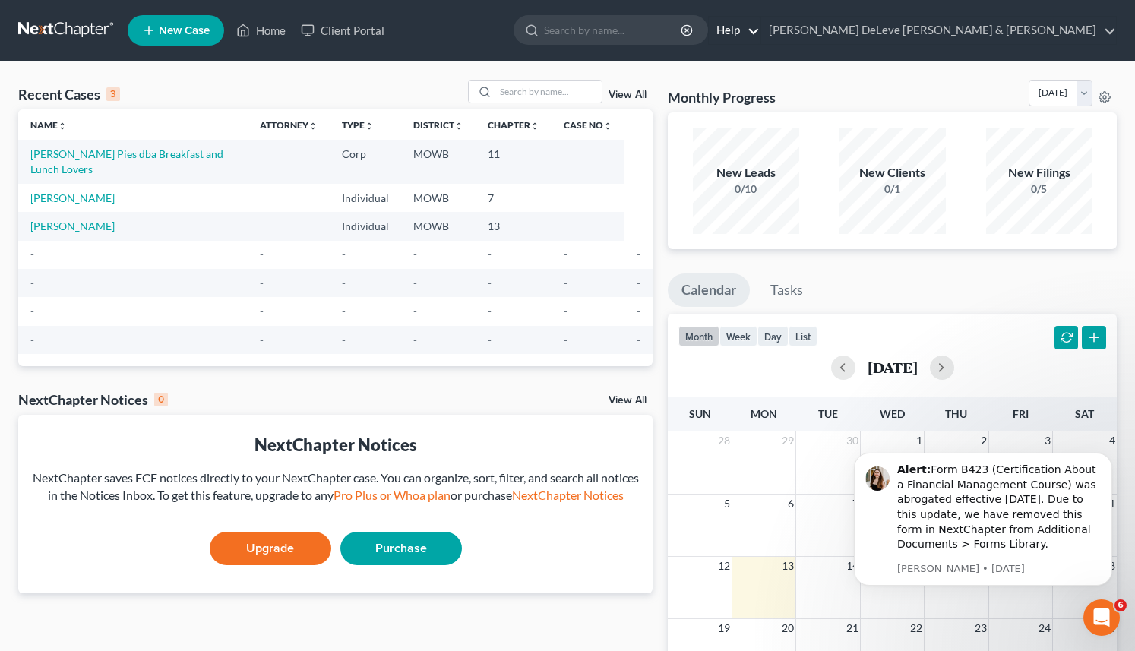
click at [760, 32] on link "Help" at bounding box center [734, 30] width 51 height 27
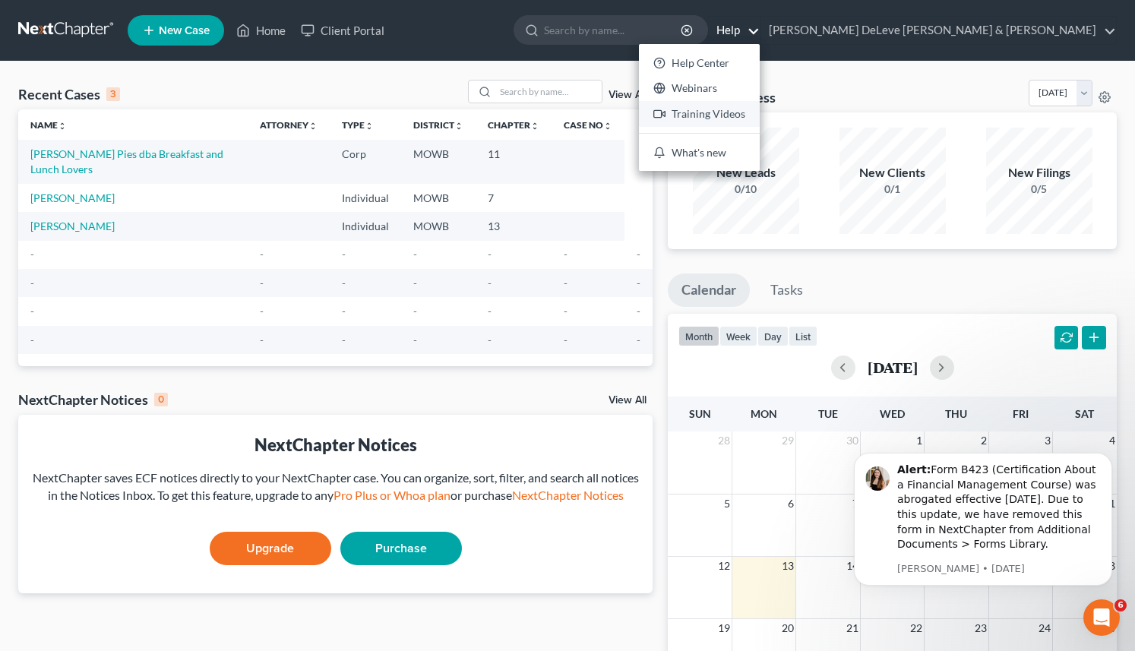
click at [760, 117] on link "Training Videos" at bounding box center [699, 114] width 121 height 26
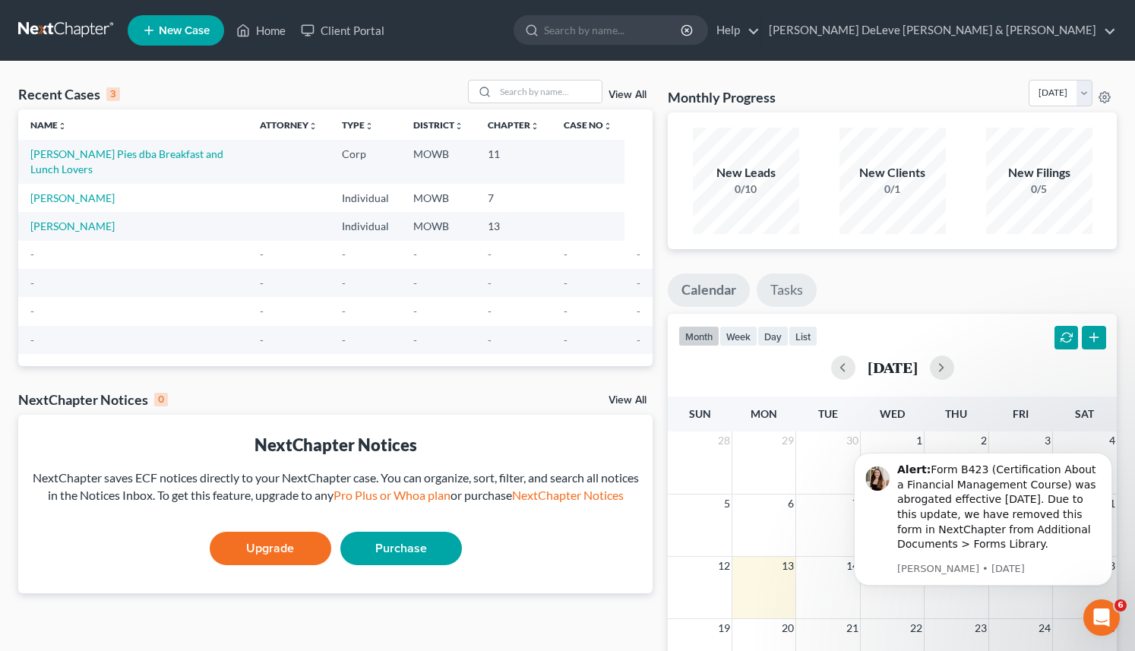
click at [791, 292] on link "Tasks" at bounding box center [786, 289] width 60 height 33
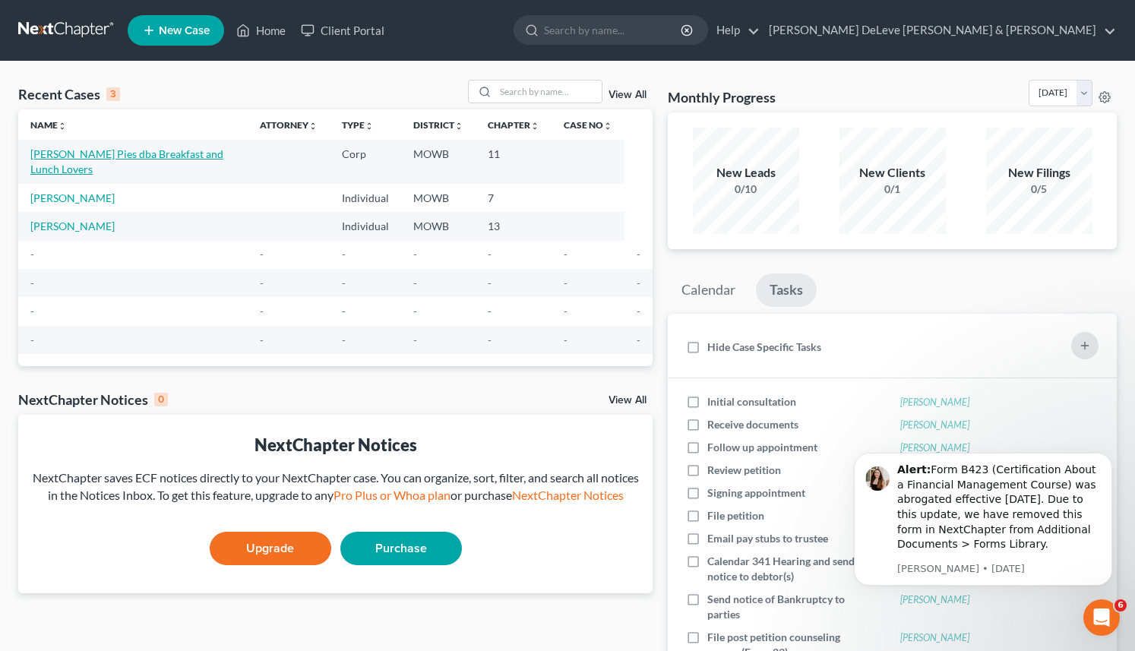
click at [186, 153] on link "Duncan Pies dba Breakfast and Lunch Lovers" at bounding box center [126, 161] width 193 height 28
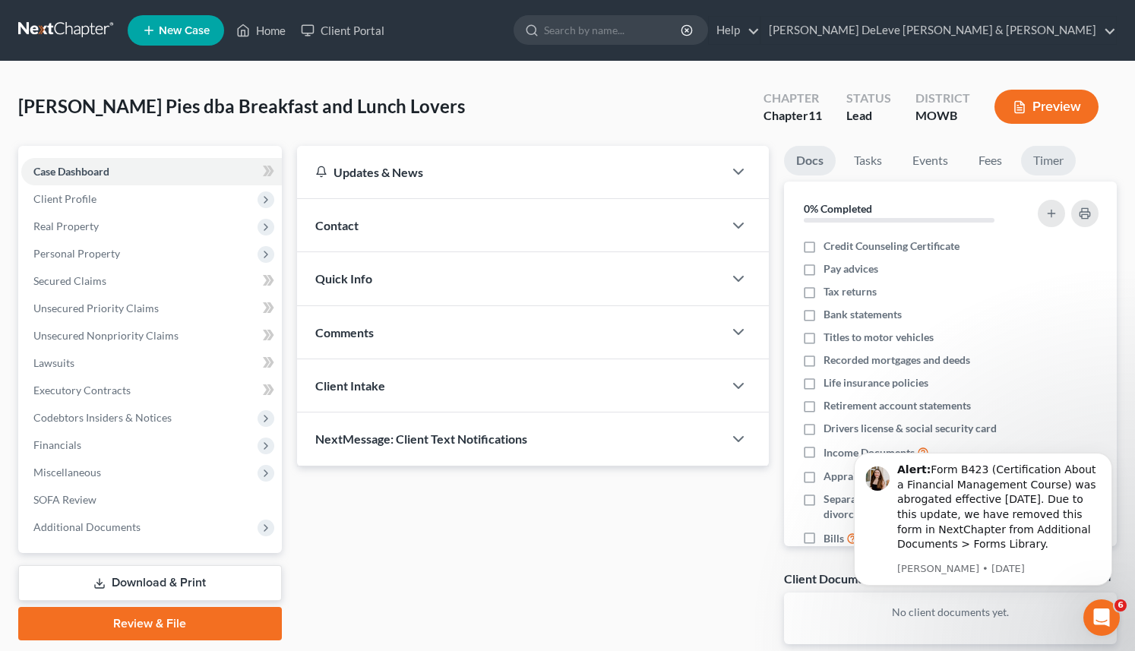
click at [1047, 157] on link "Timer" at bounding box center [1048, 161] width 55 height 30
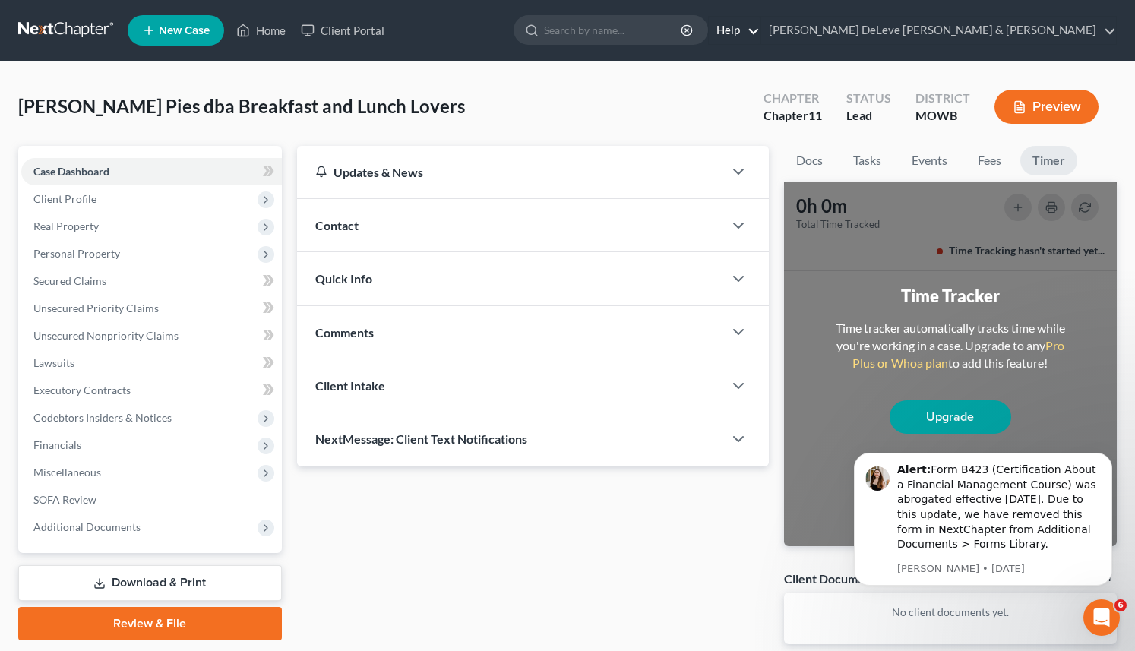
click at [760, 30] on link "Help" at bounding box center [734, 30] width 51 height 27
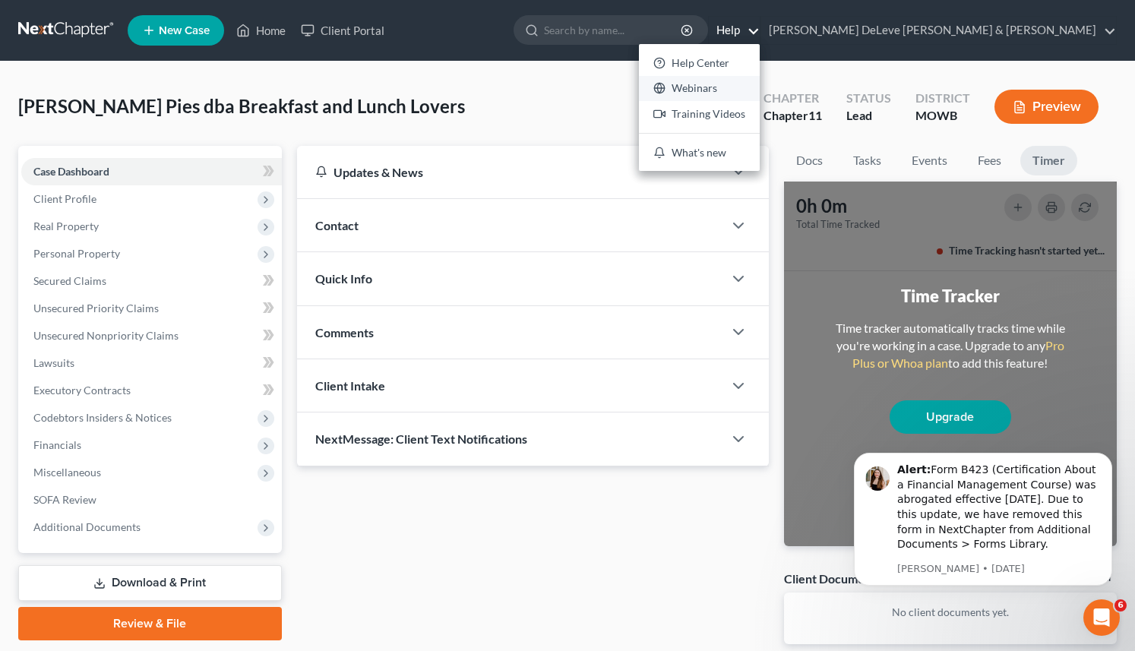
click at [760, 88] on link "Webinars" at bounding box center [699, 89] width 121 height 26
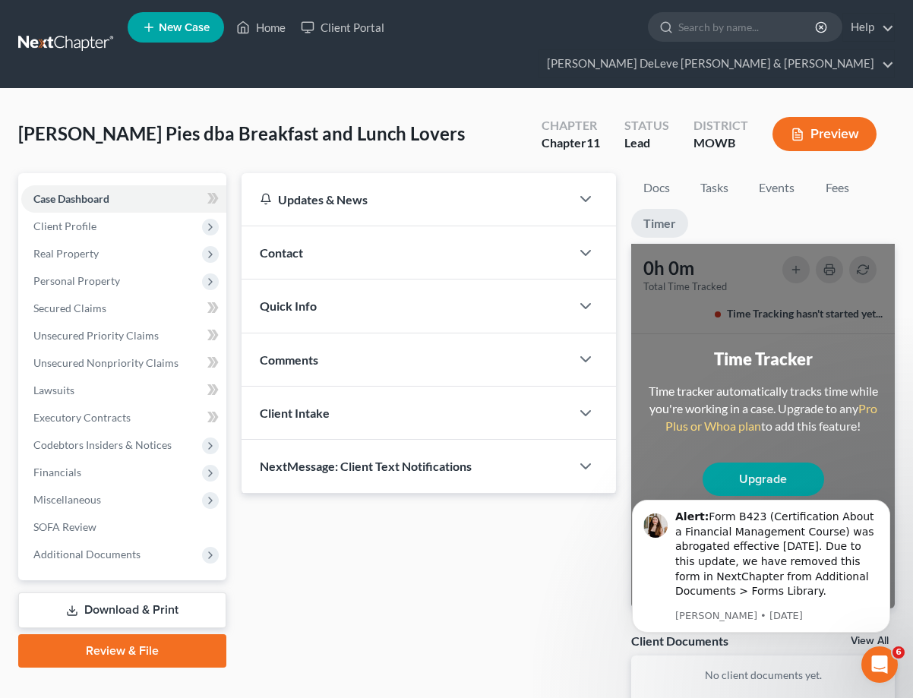
click at [73, 30] on link at bounding box center [66, 43] width 97 height 27
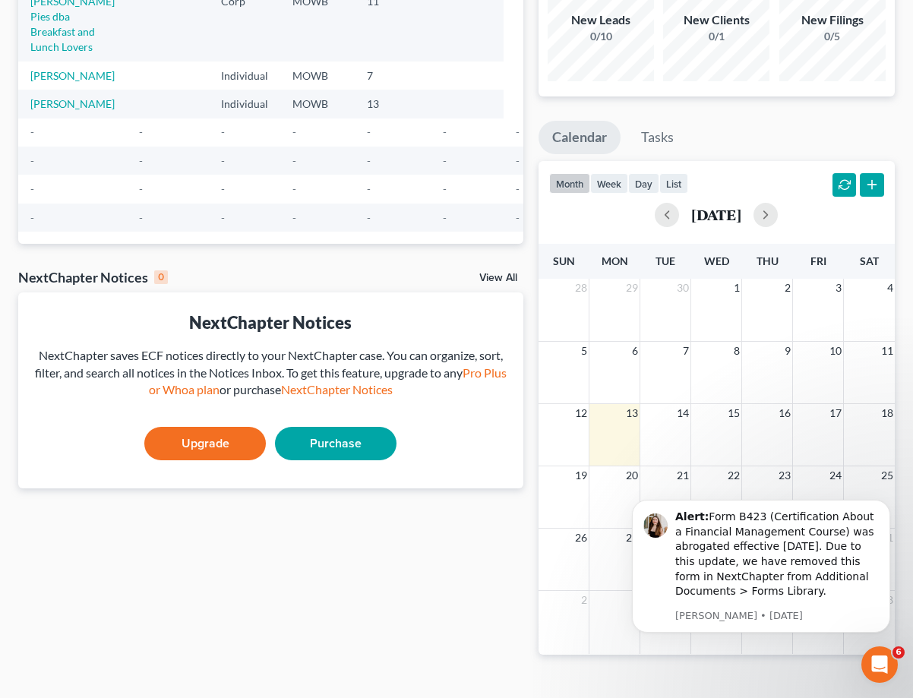
scroll to position [178, 0]
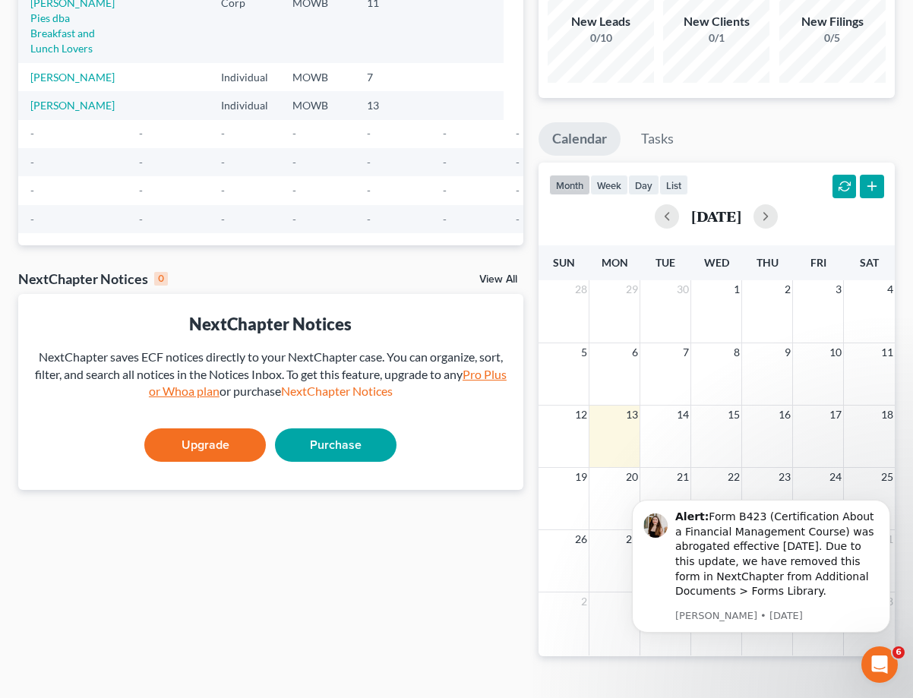
click at [495, 378] on link "Pro Plus or Whoa plan" at bounding box center [328, 383] width 358 height 32
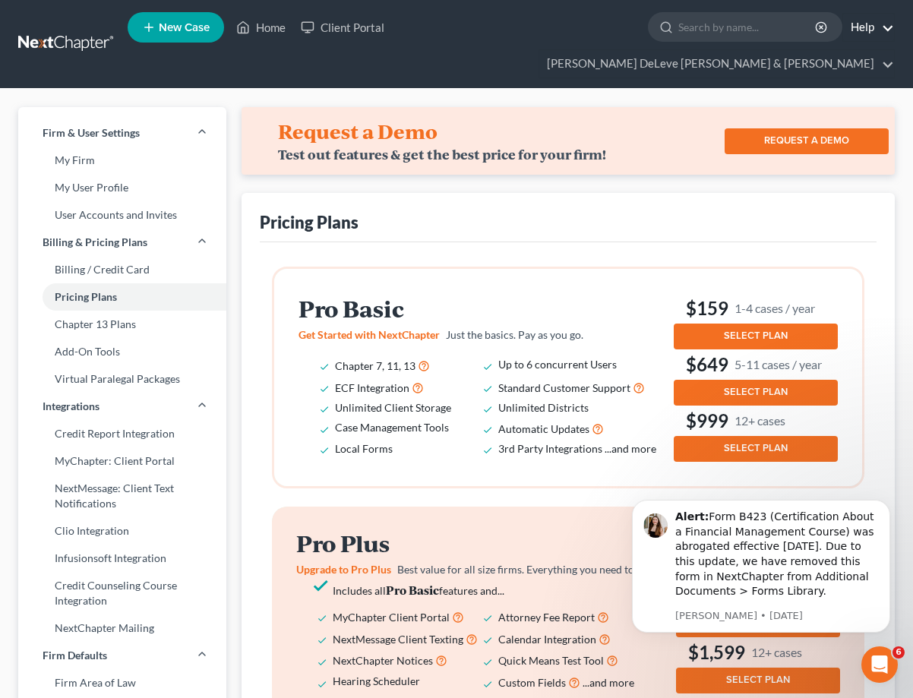
click at [843, 33] on link "Help" at bounding box center [868, 27] width 51 height 27
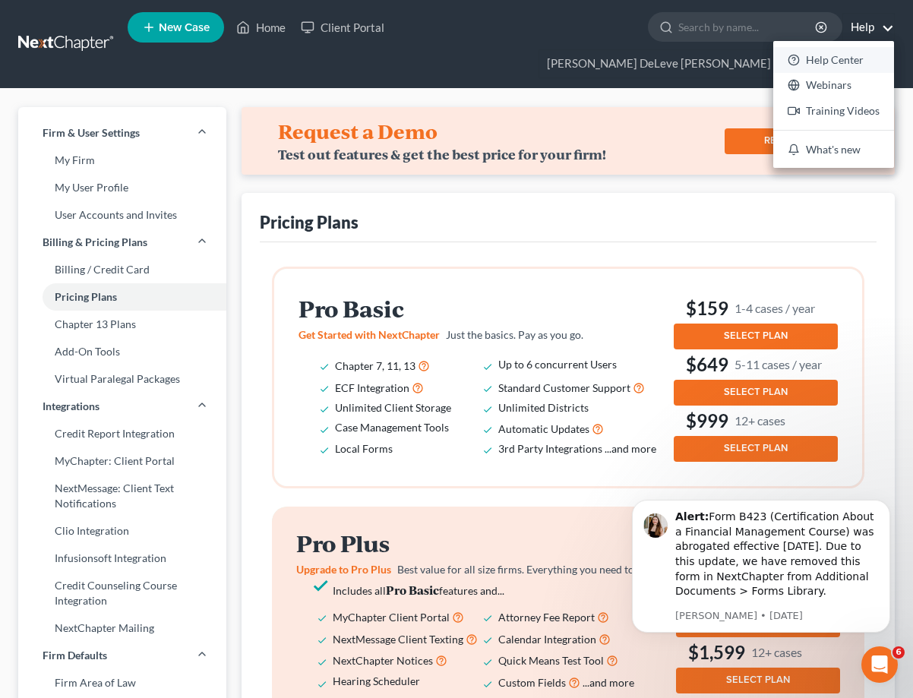
click at [773, 59] on link "Help Center" at bounding box center [833, 60] width 121 height 26
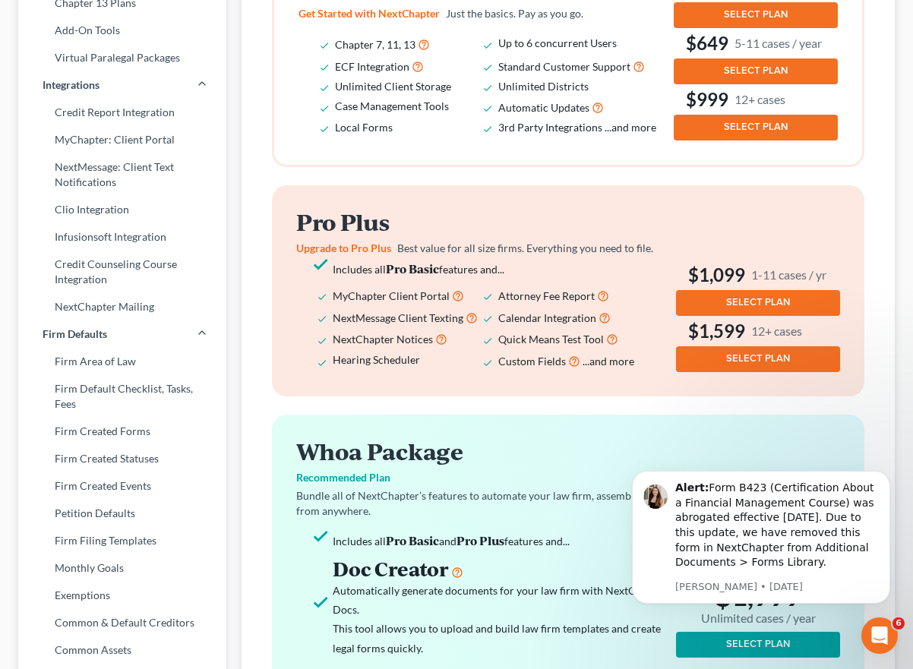
scroll to position [354, 0]
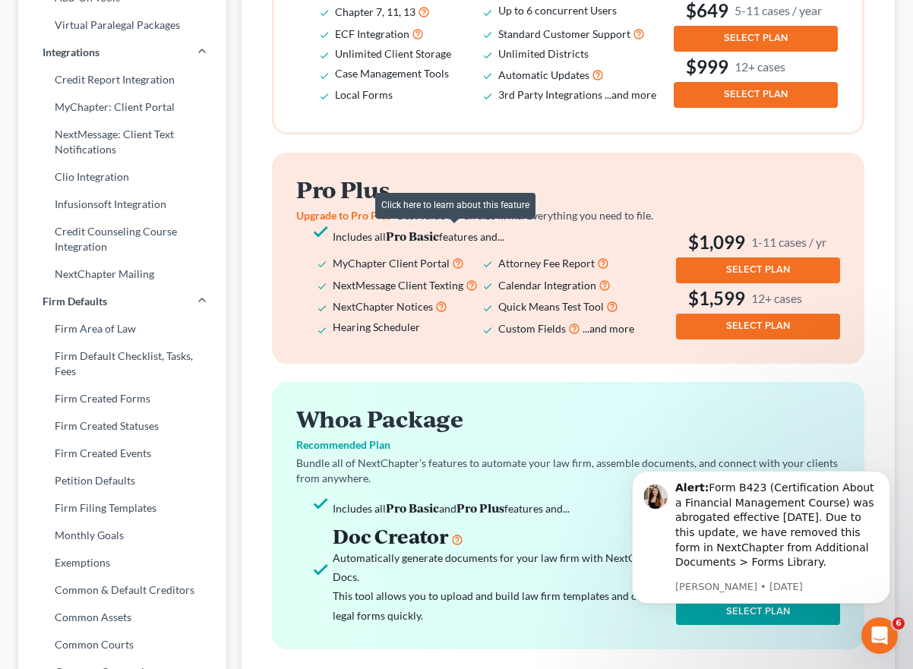
click at [453, 255] on icon at bounding box center [458, 262] width 12 height 14
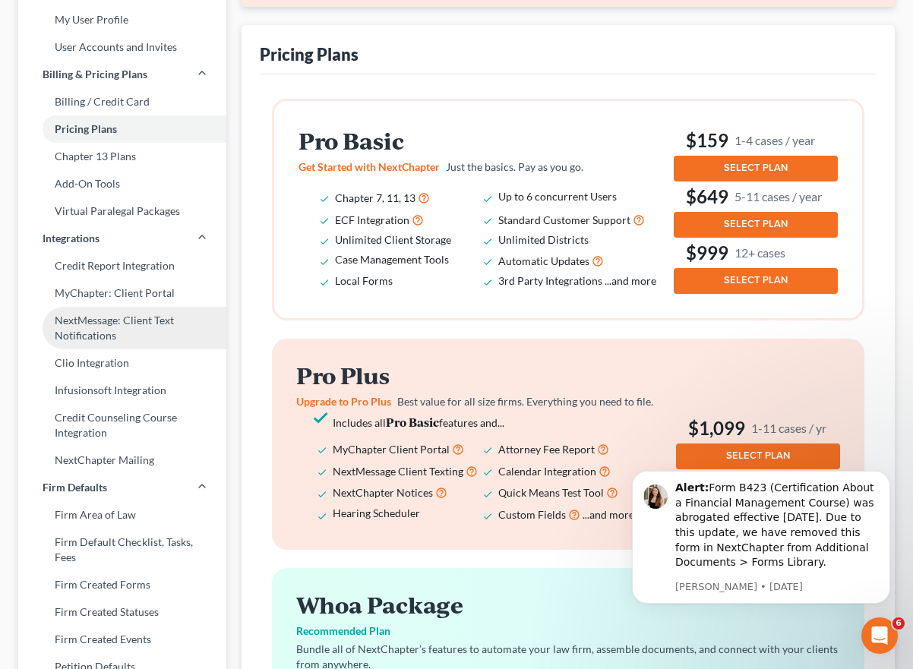
scroll to position [157, 0]
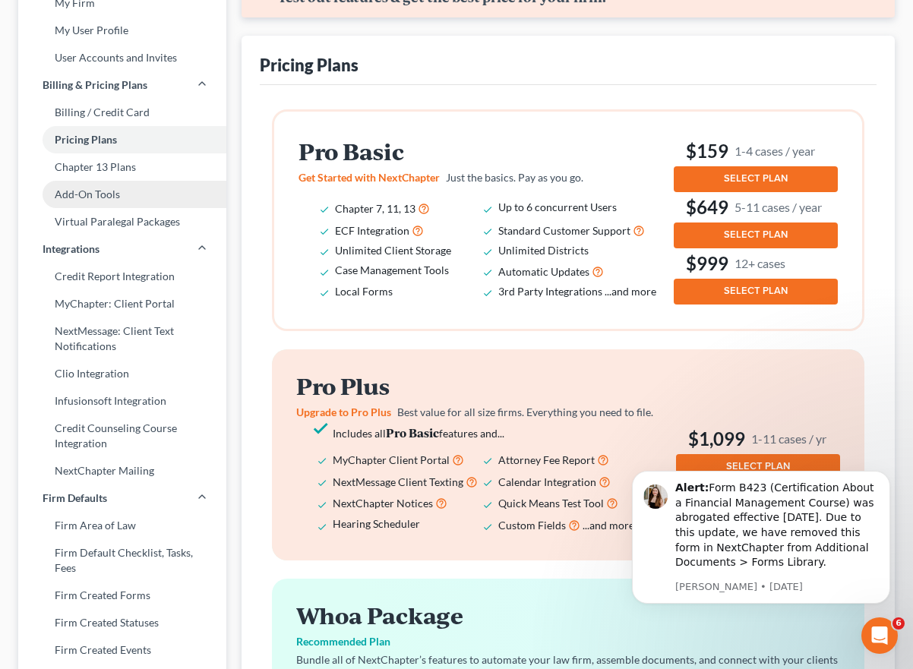
click at [109, 181] on link "Add-On Tools" at bounding box center [122, 194] width 208 height 27
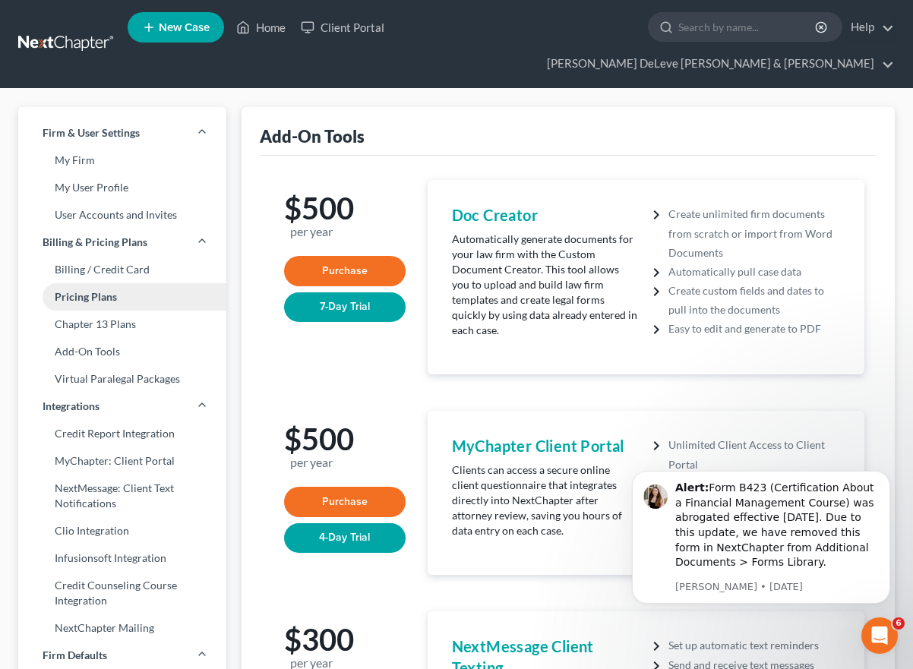
click at [125, 283] on link "Pricing Plans" at bounding box center [122, 296] width 208 height 27
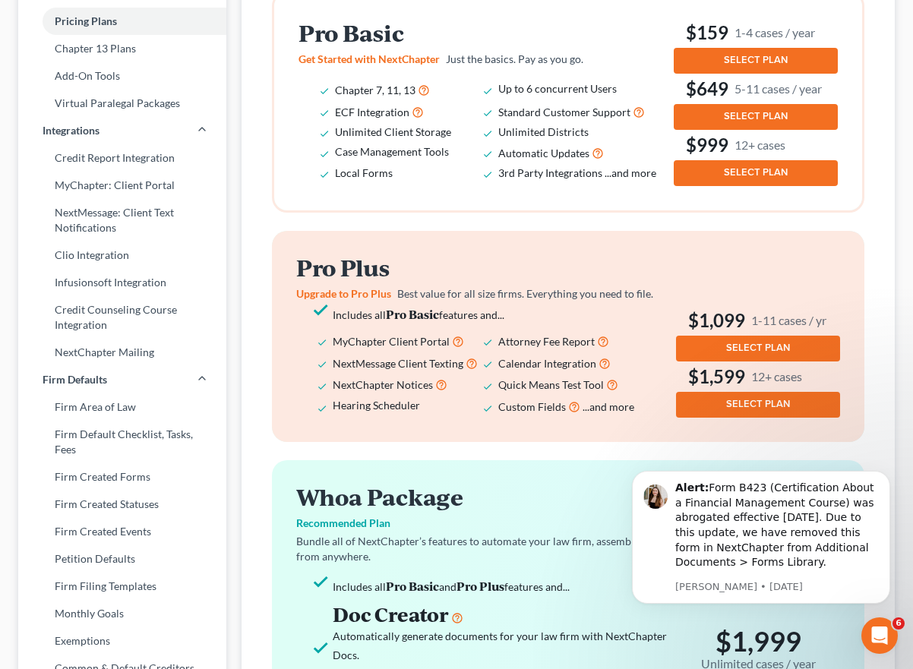
scroll to position [277, 0]
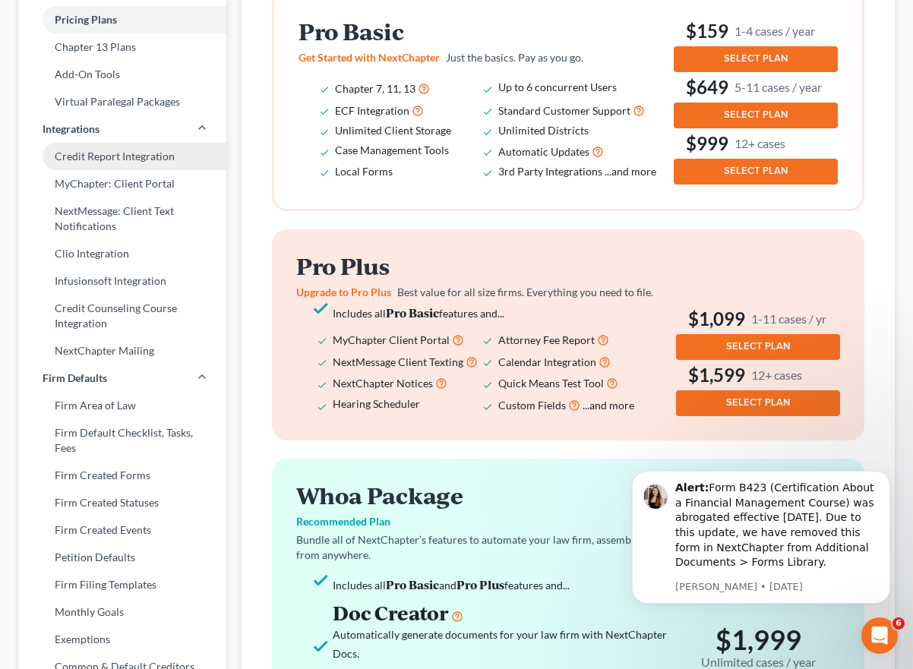
click at [118, 143] on link "Credit Report Integration" at bounding box center [122, 156] width 208 height 27
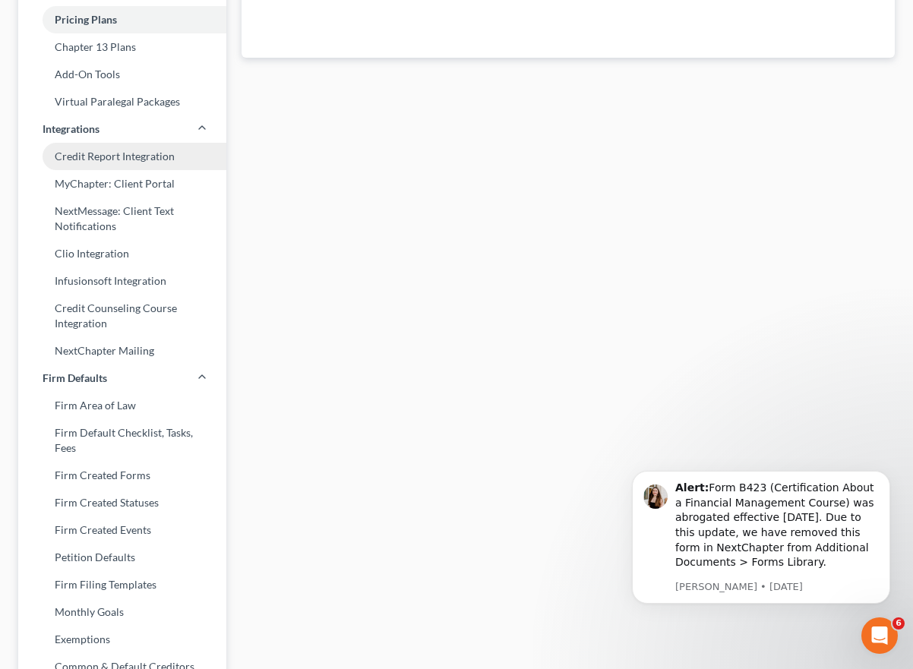
scroll to position [53, 0]
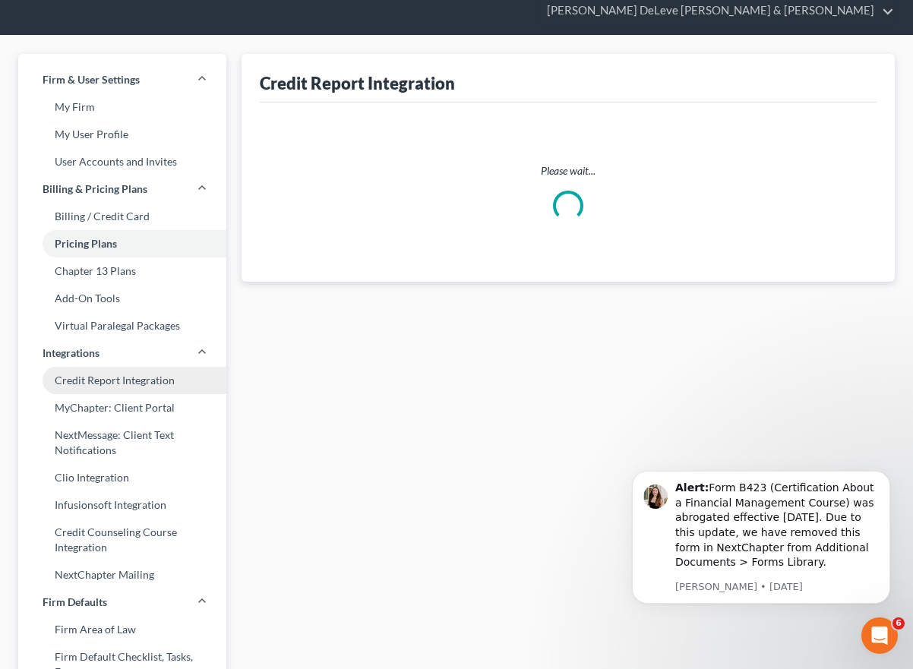
select select "26"
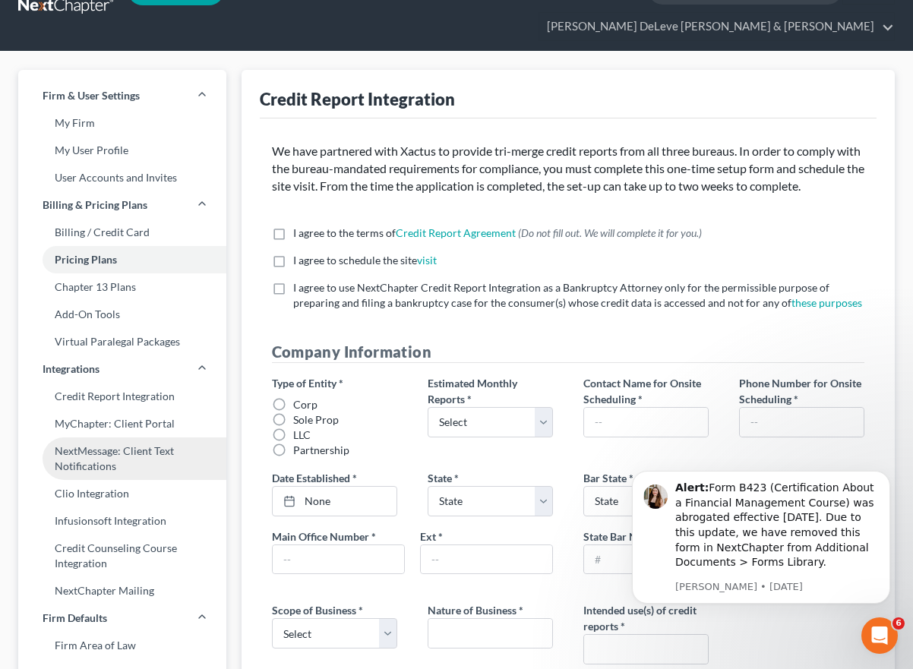
scroll to position [43, 0]
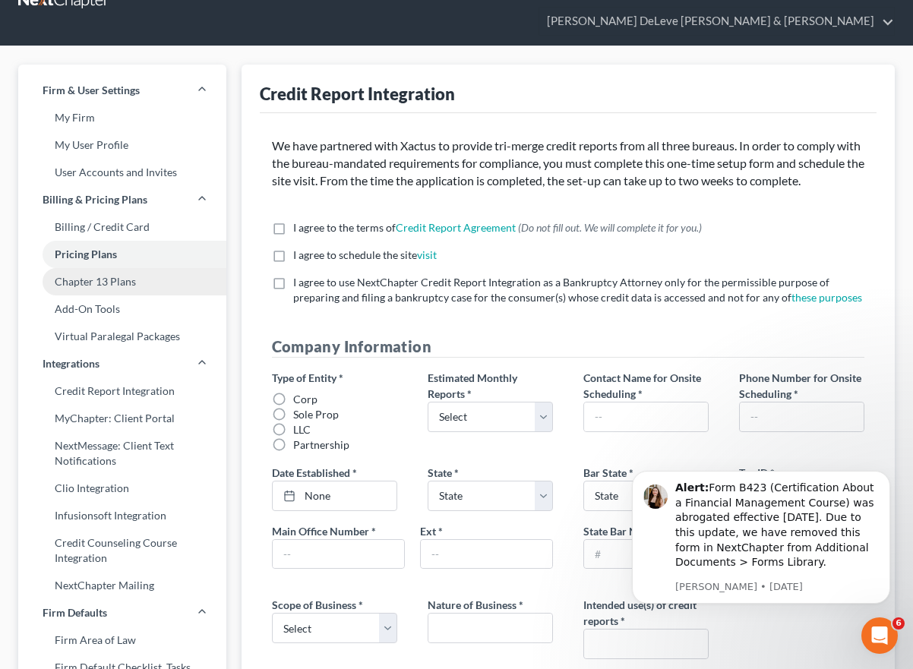
click at [89, 268] on link "Chapter 13 Plans" at bounding box center [122, 281] width 208 height 27
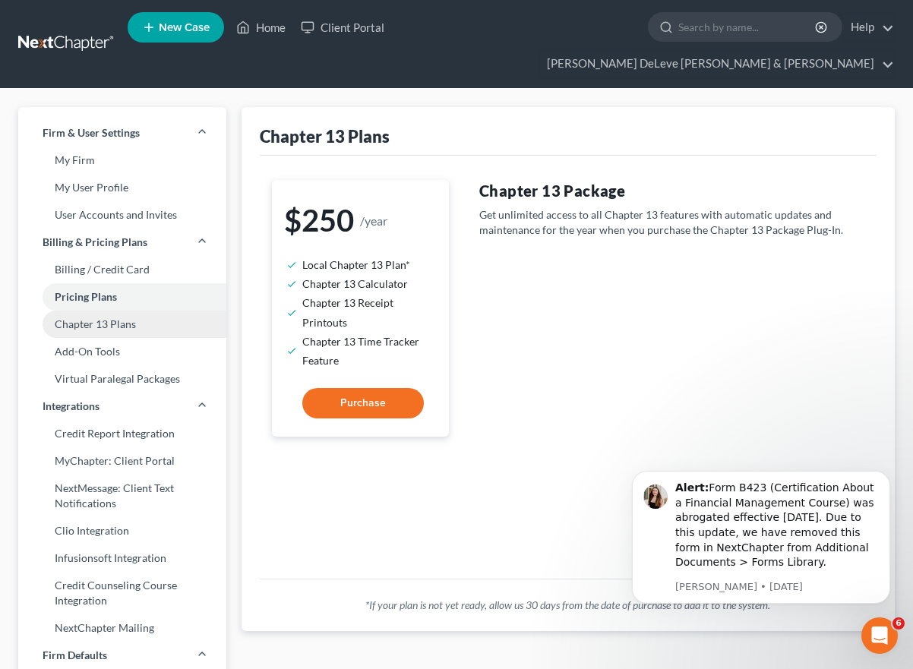
click at [145, 311] on link "Chapter 13 Plans" at bounding box center [122, 324] width 208 height 27
click at [113, 311] on link "Chapter 13 Plans" at bounding box center [122, 324] width 208 height 27
click at [106, 283] on link "Pricing Plans" at bounding box center [122, 296] width 208 height 27
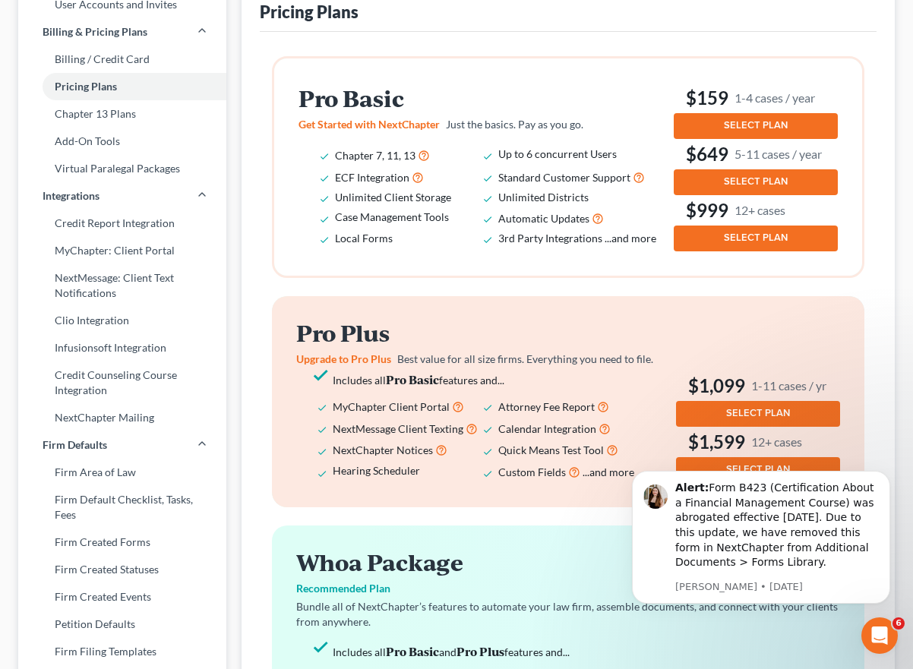
scroll to position [216, 0]
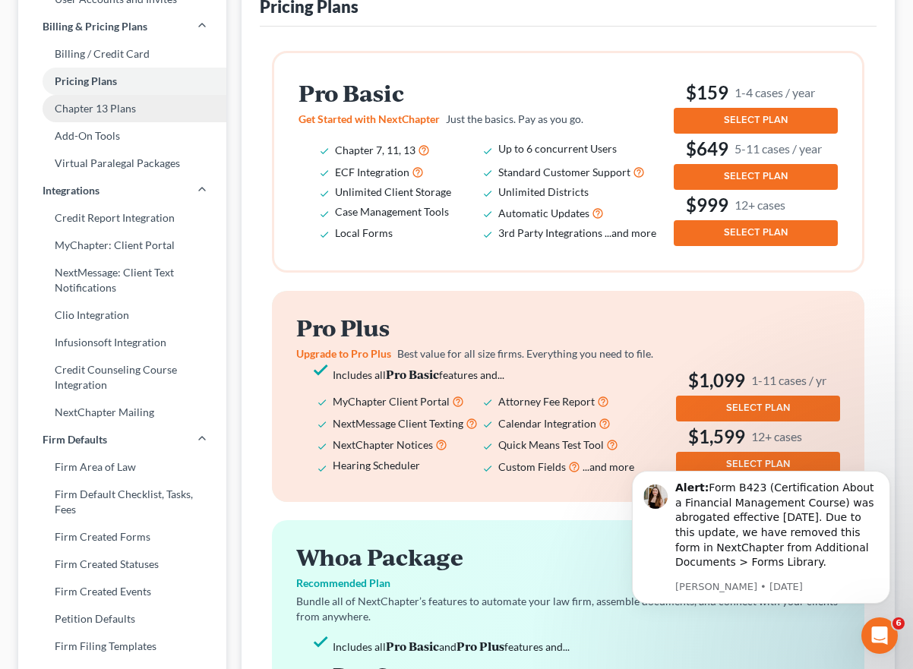
click at [120, 95] on link "Chapter 13 Plans" at bounding box center [122, 108] width 208 height 27
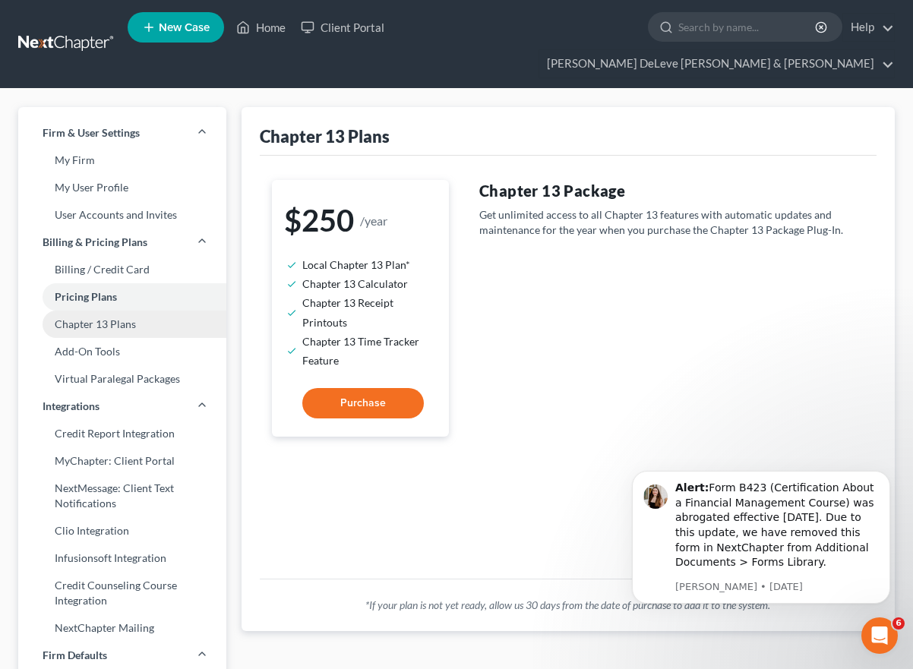
click at [114, 311] on link "Chapter 13 Plans" at bounding box center [122, 324] width 208 height 27
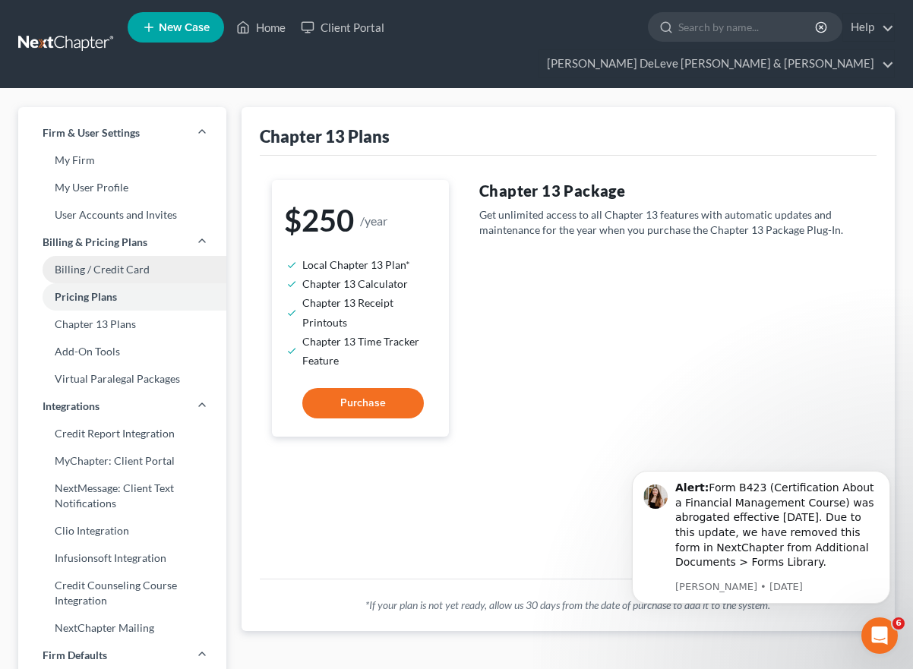
click at [126, 256] on link "Billing / Credit Card" at bounding box center [122, 269] width 208 height 27
select select "26"
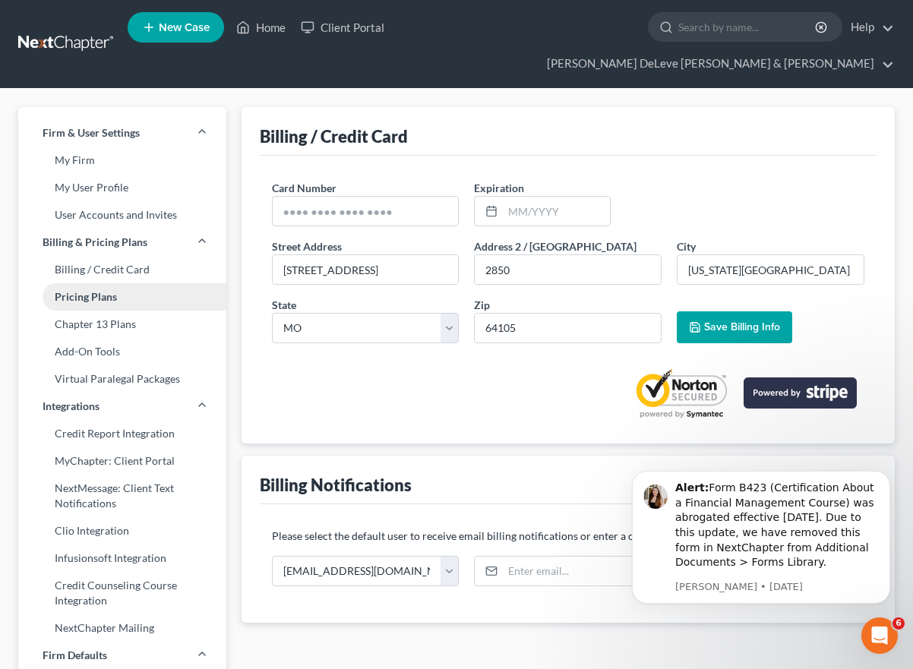
click at [118, 283] on link "Pricing Plans" at bounding box center [122, 296] width 208 height 27
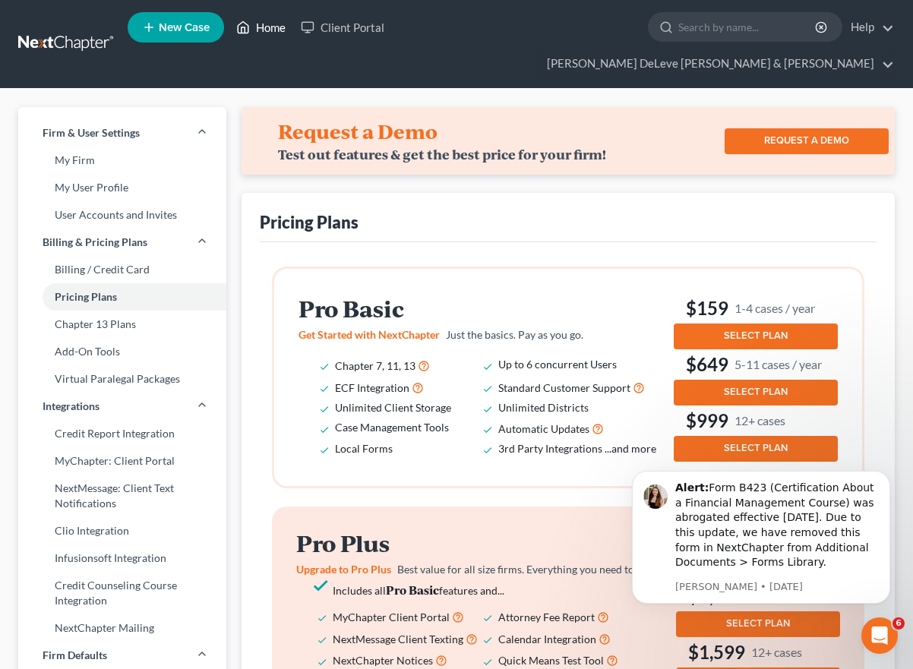
click at [271, 36] on link "Home" at bounding box center [261, 27] width 65 height 27
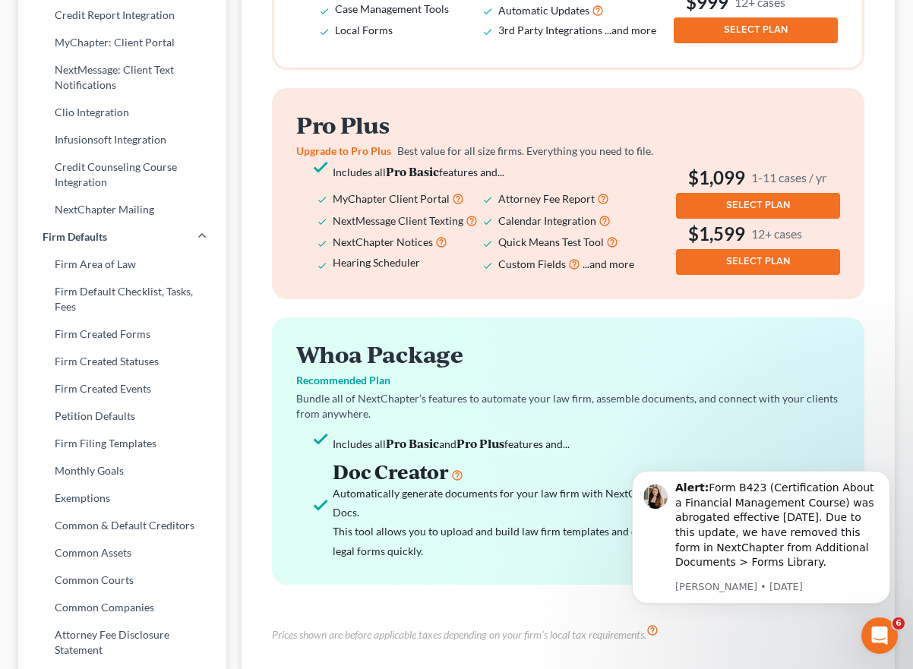
scroll to position [421, 0]
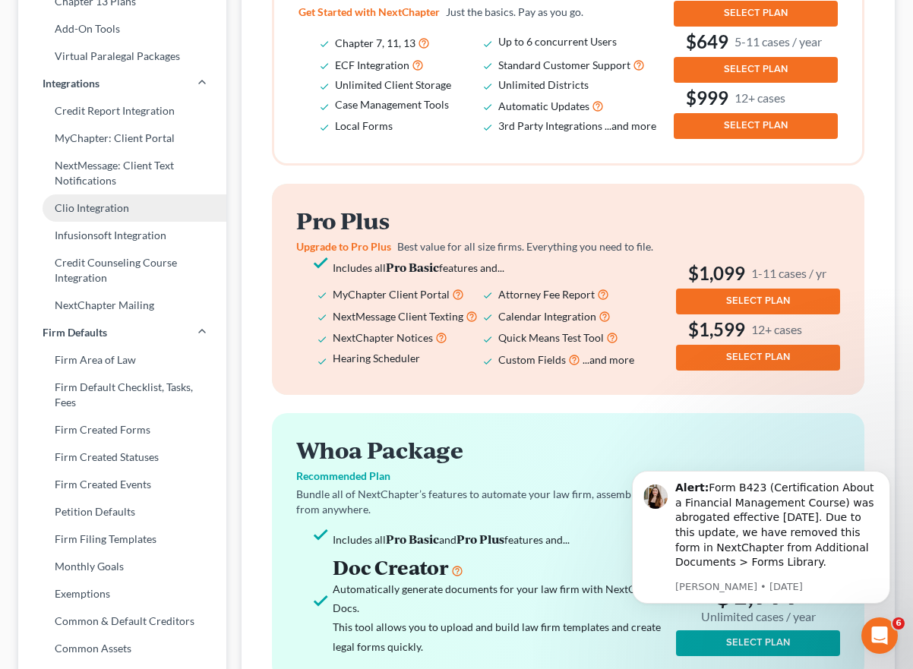
click at [109, 194] on link "Clio Integration" at bounding box center [122, 207] width 208 height 27
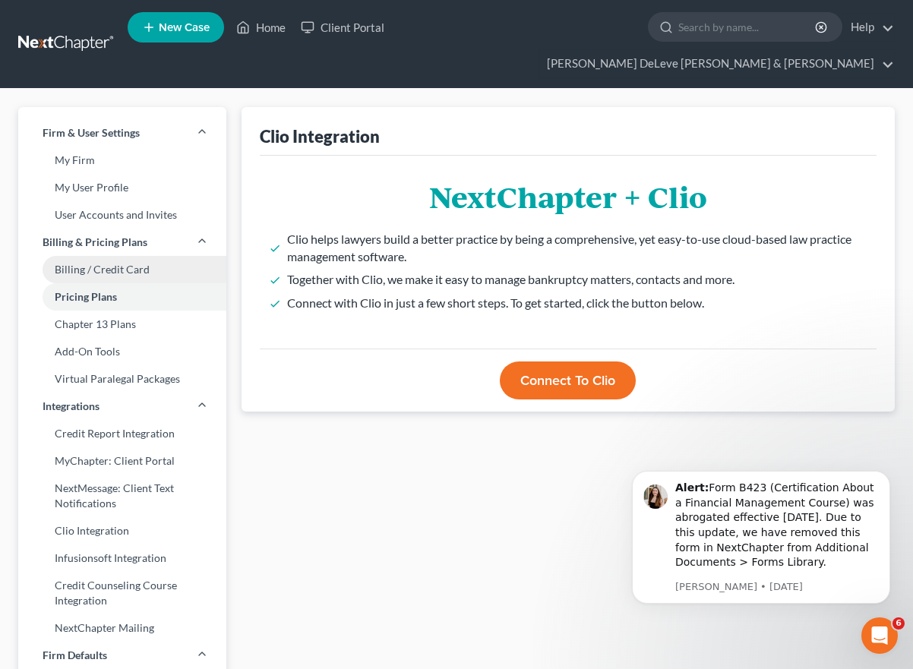
click at [104, 256] on link "Billing / Credit Card" at bounding box center [122, 269] width 208 height 27
select select "26"
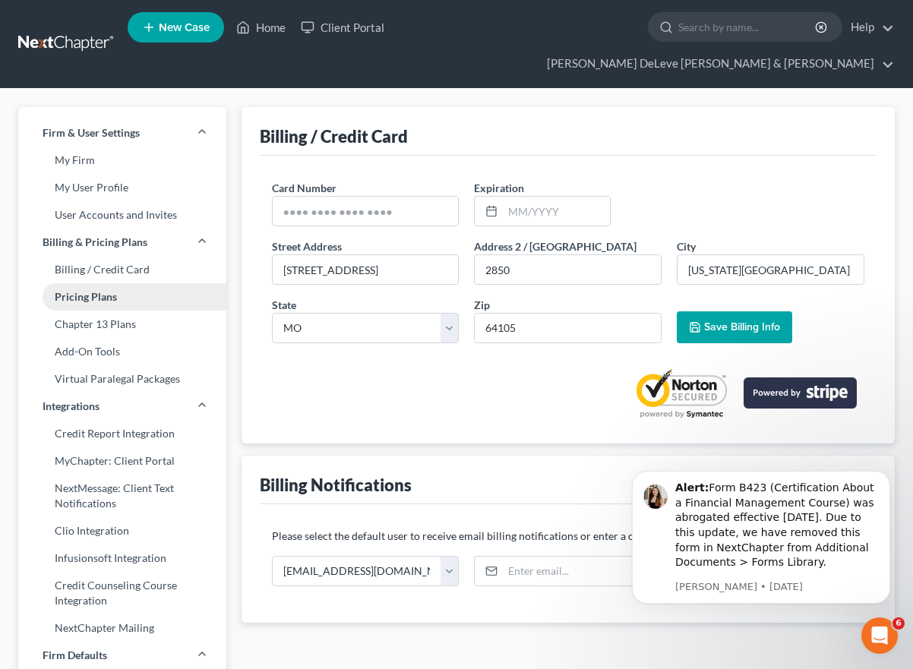
click at [109, 283] on link "Pricing Plans" at bounding box center [122, 296] width 208 height 27
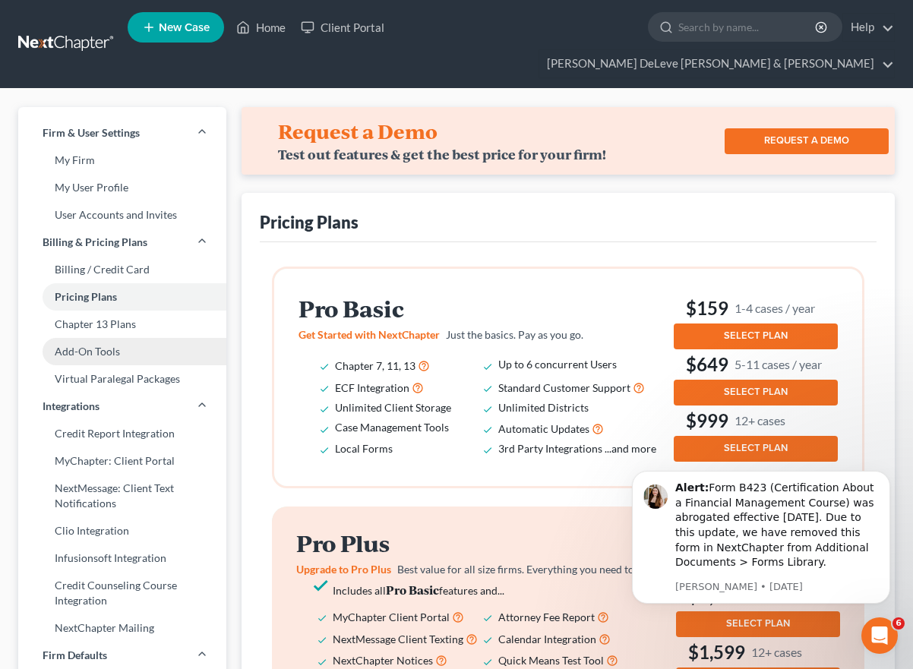
click at [122, 338] on link "Add-On Tools" at bounding box center [122, 351] width 208 height 27
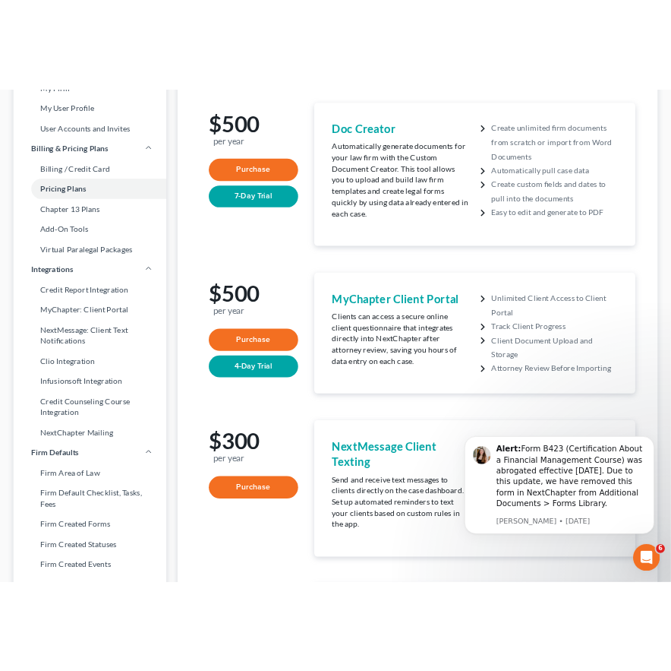
scroll to position [161, 0]
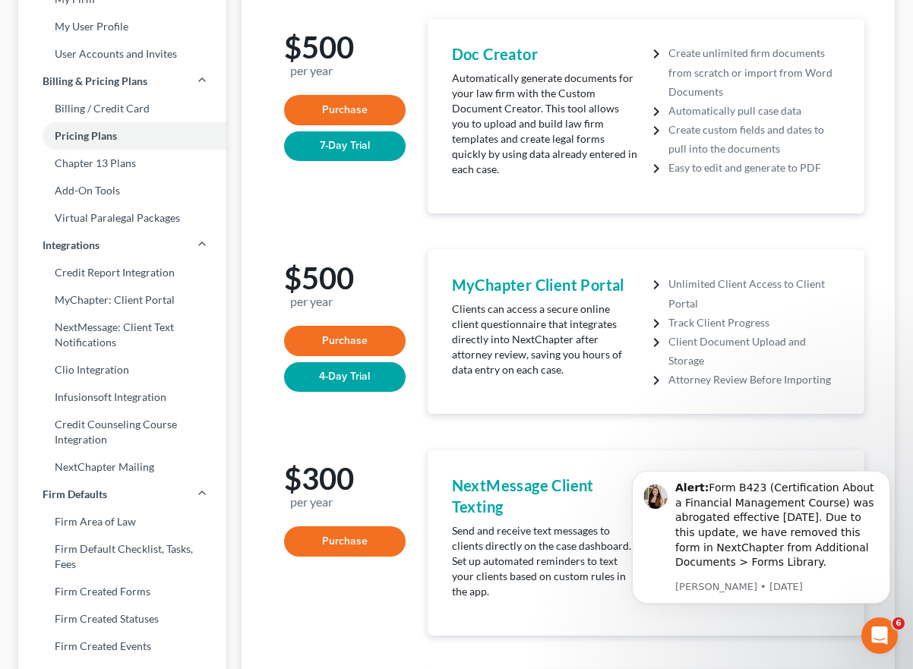
click at [568, 274] on h4 "MyChapter Client Portal" at bounding box center [545, 284] width 187 height 21
click at [330, 262] on h1 "$500 per year" at bounding box center [334, 285] width 101 height 46
click at [535, 326] on p "Clients can access a secure online client questionnaire that integrates directl…" at bounding box center [545, 340] width 187 height 76
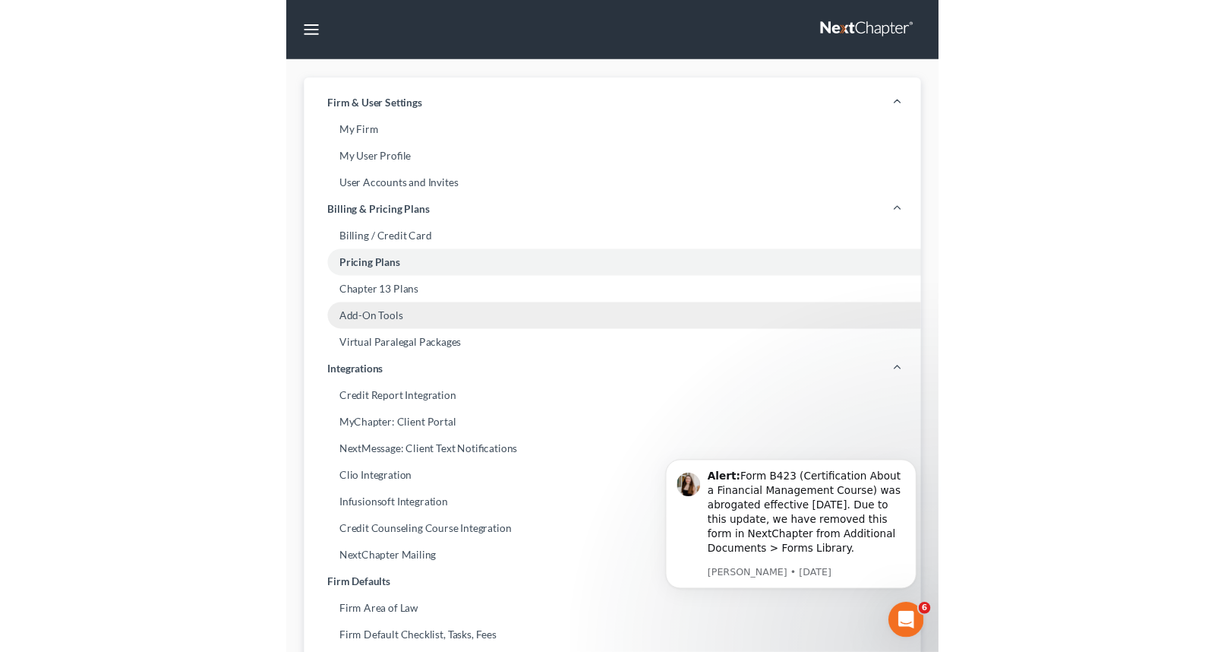
scroll to position [0, 0]
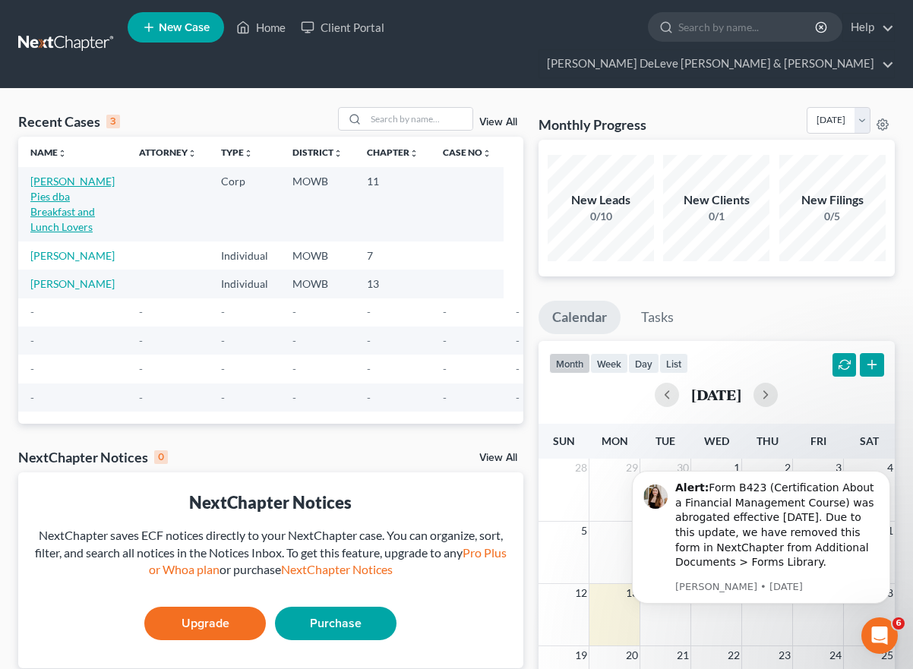
click at [55, 175] on link "Duncan Pies dba Breakfast and Lunch Lovers" at bounding box center [72, 204] width 84 height 58
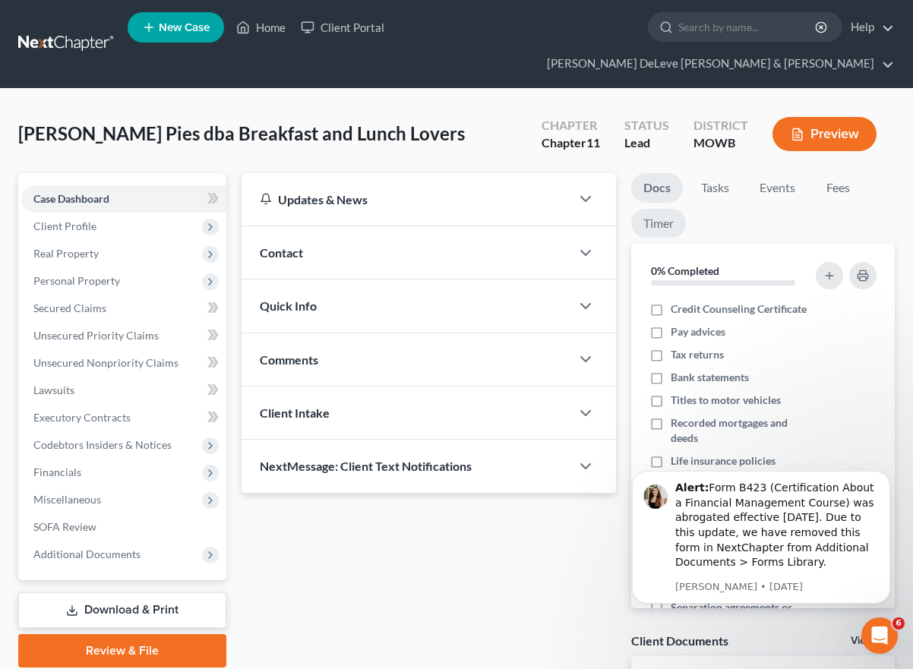
click at [653, 209] on link "Timer" at bounding box center [658, 224] width 55 height 30
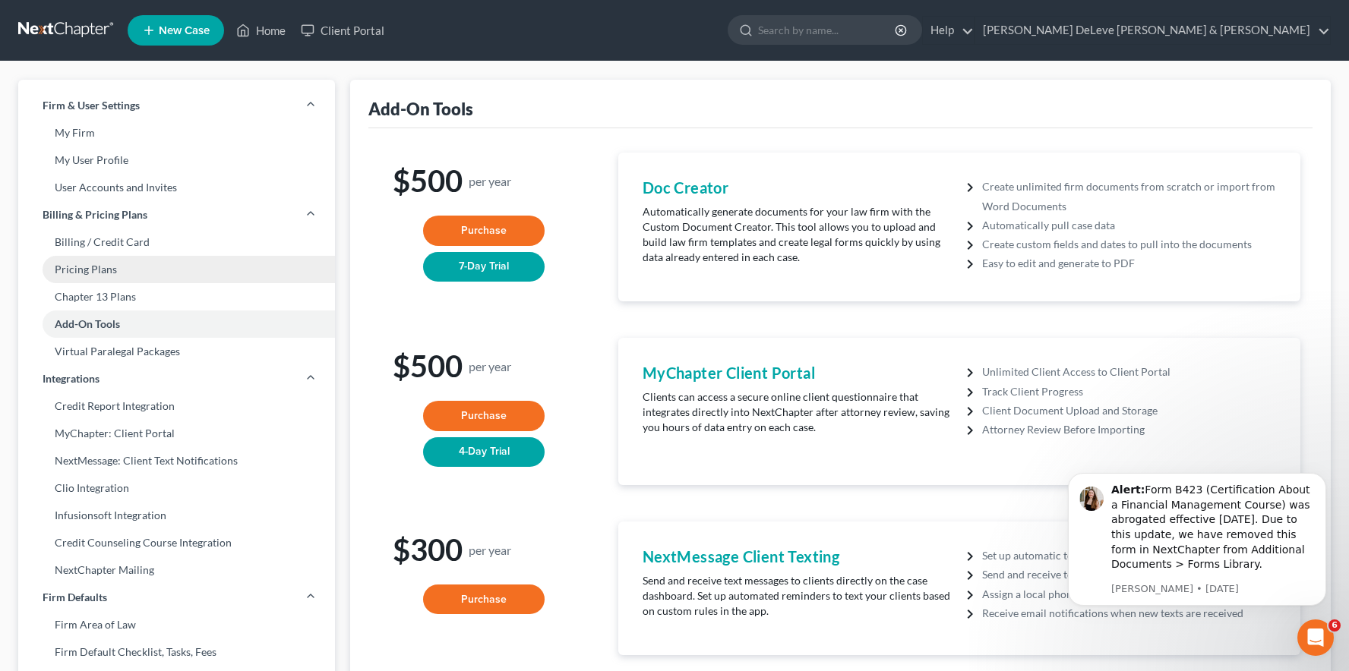
click at [100, 264] on link "Pricing Plans" at bounding box center [176, 269] width 317 height 27
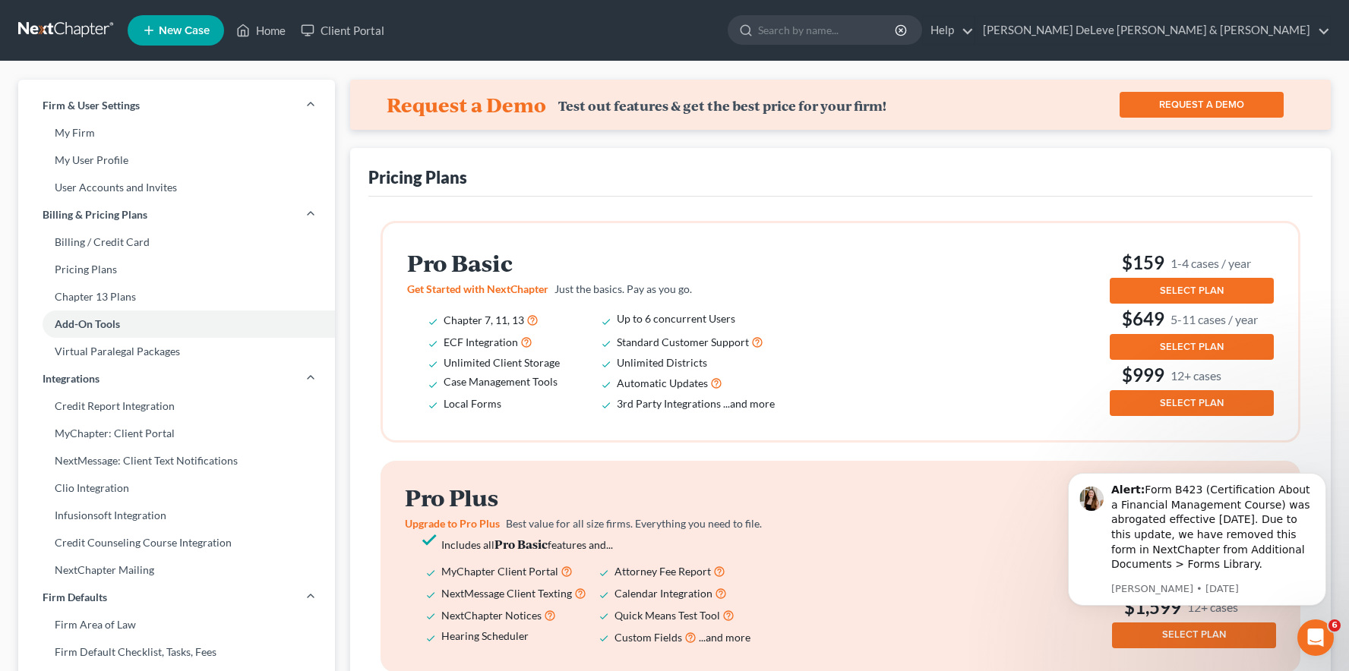
click at [887, 387] on div "Pro Basic Get Started with NextChapter Just the basics. Pay as you go. Chapter …" at bounding box center [840, 332] width 867 height 169
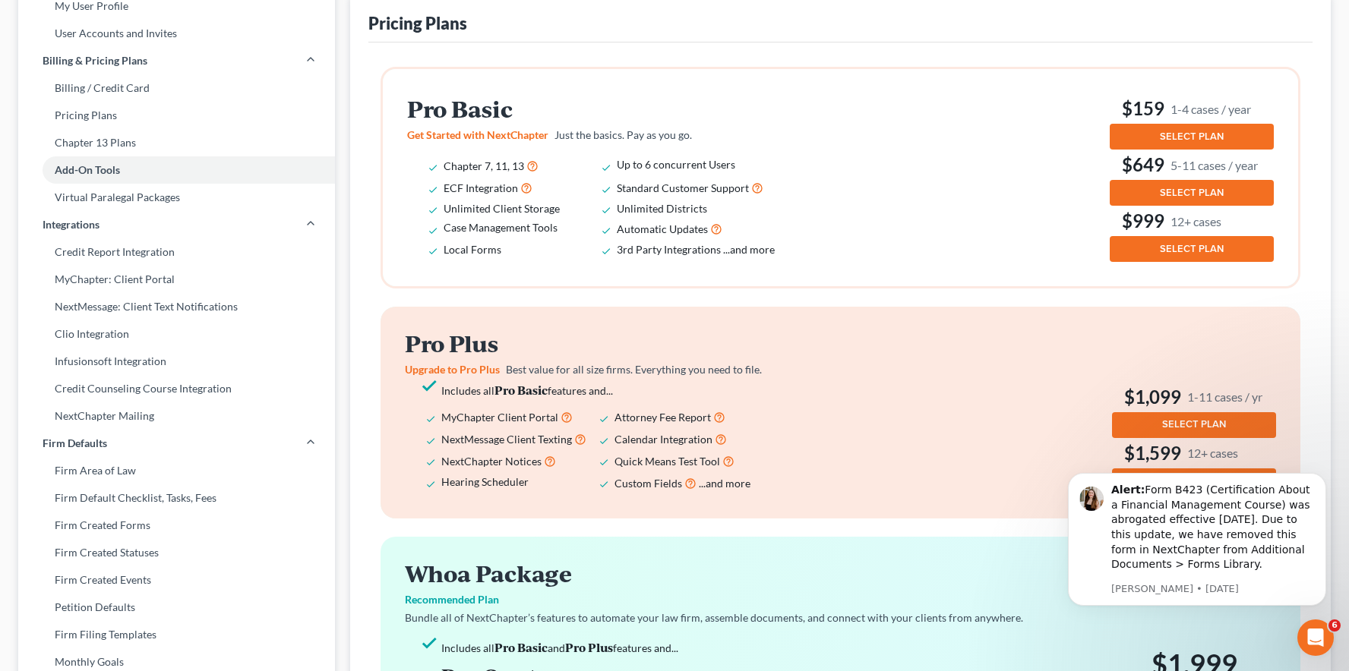
scroll to position [150, 0]
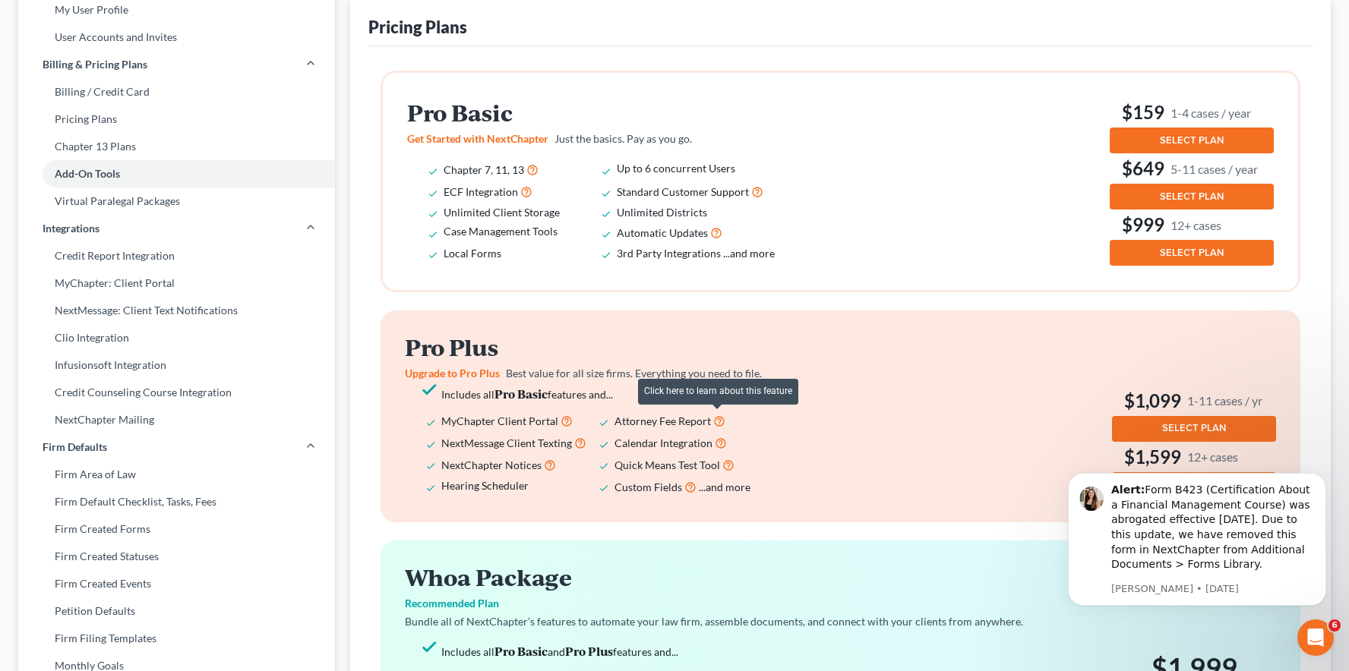
click at [717, 418] on icon at bounding box center [719, 420] width 12 height 14
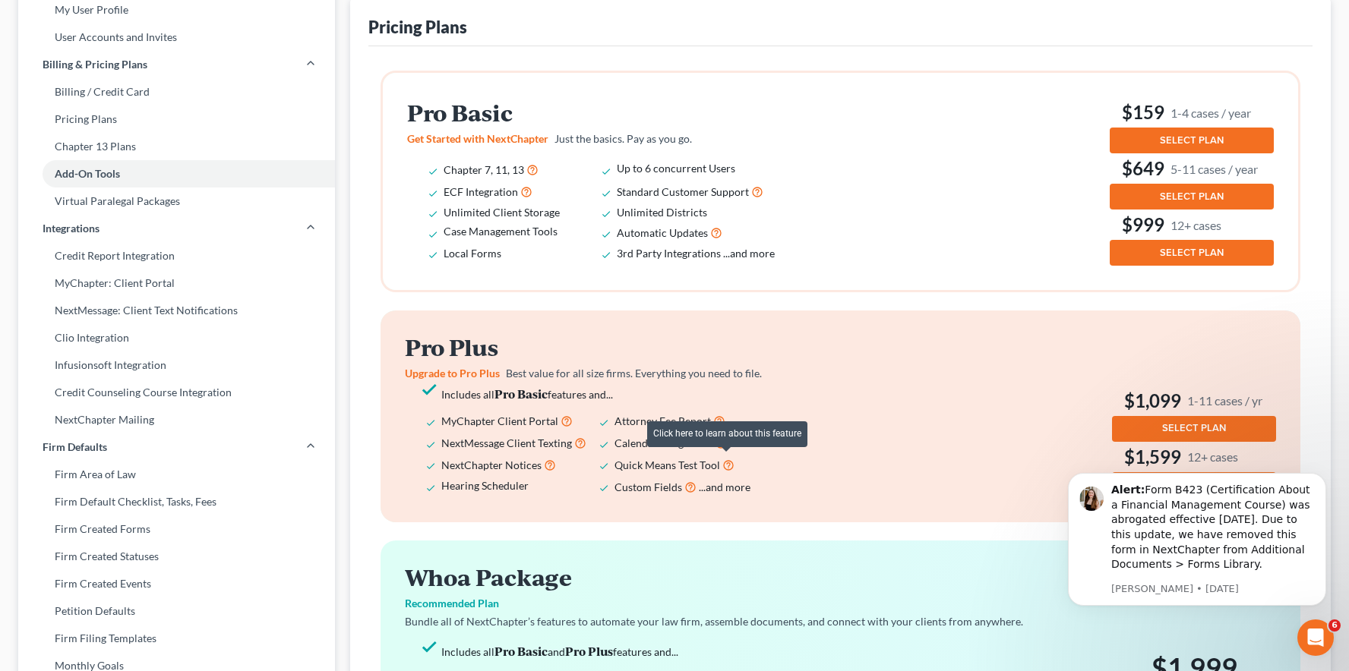
click at [726, 465] on icon at bounding box center [728, 464] width 12 height 14
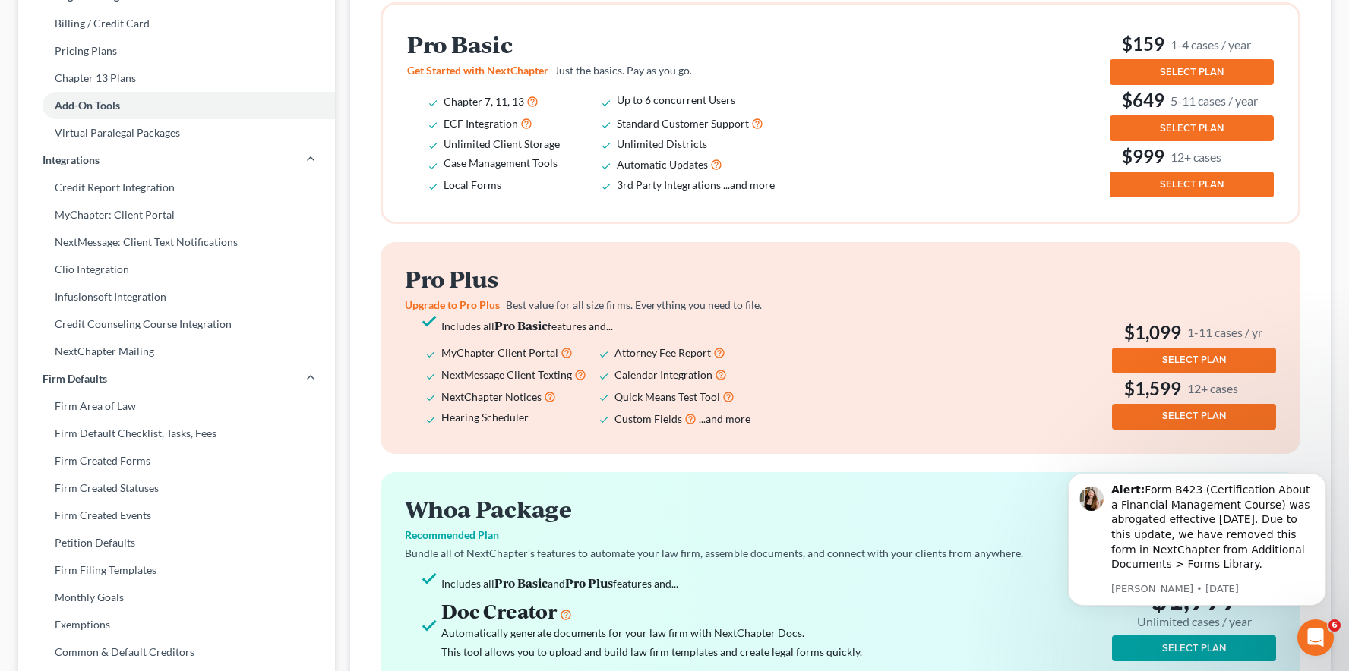
scroll to position [217, 0]
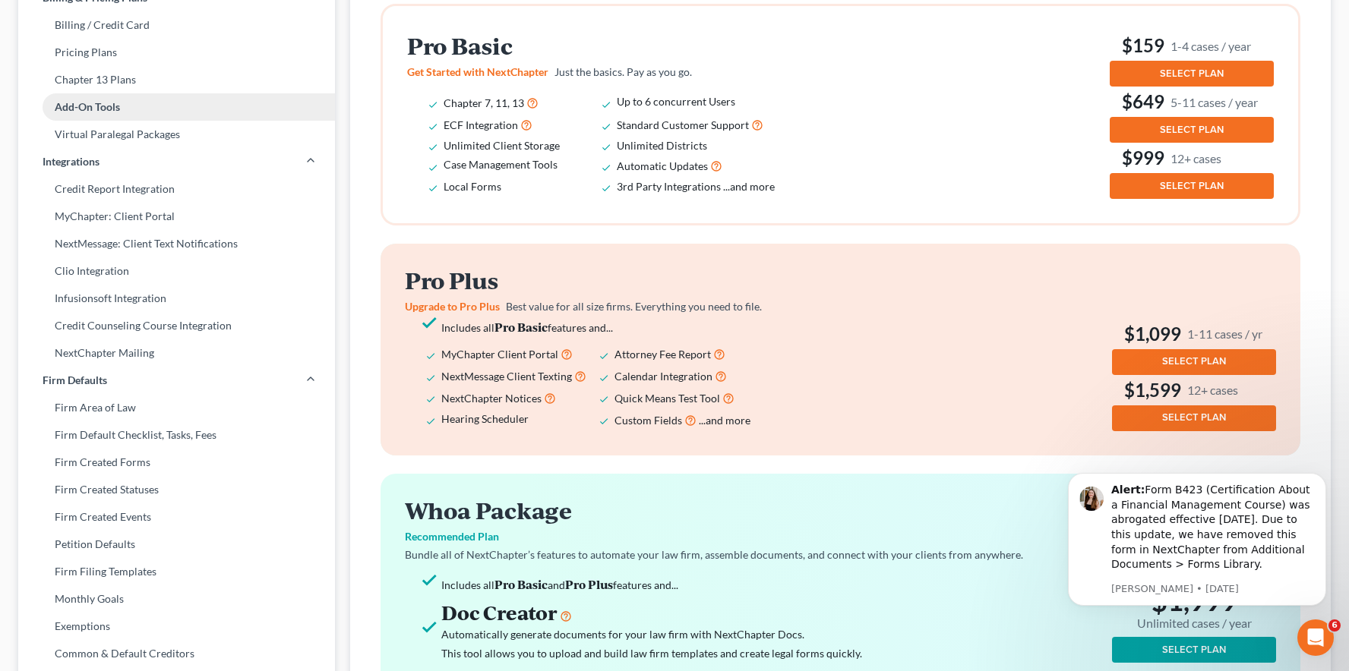
click at [122, 106] on link "Add-On Tools" at bounding box center [176, 106] width 317 height 27
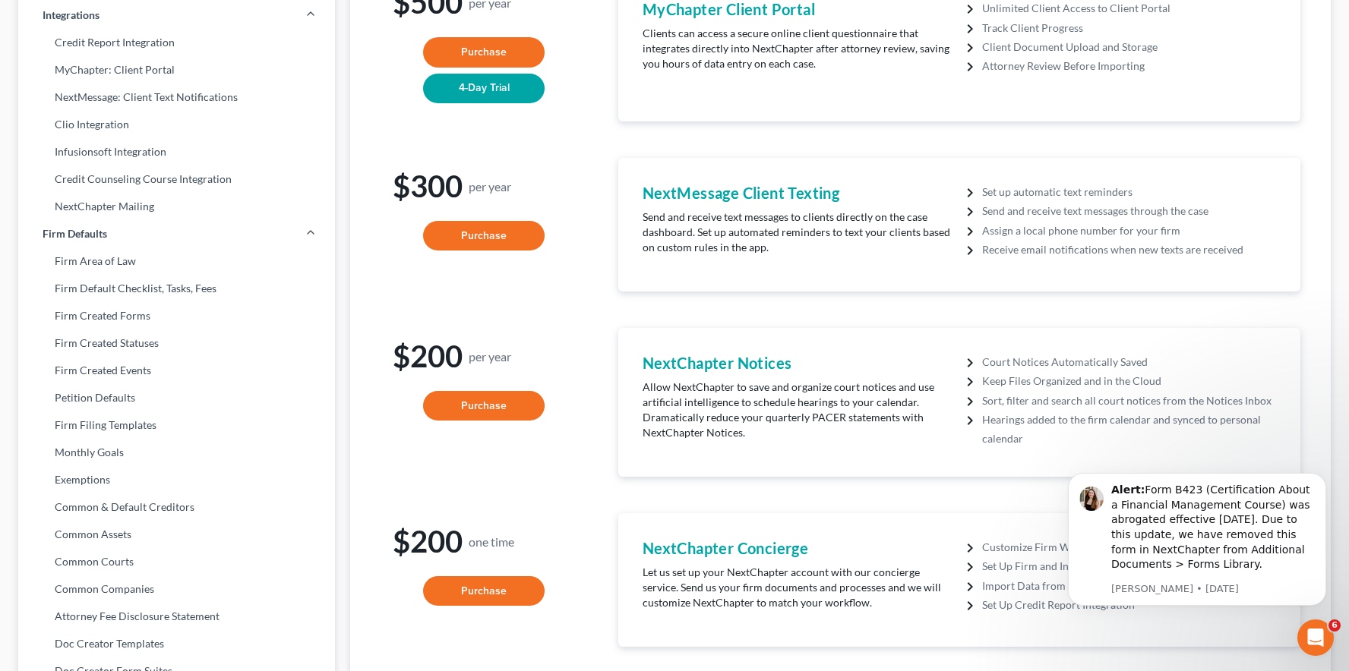
scroll to position [362, 0]
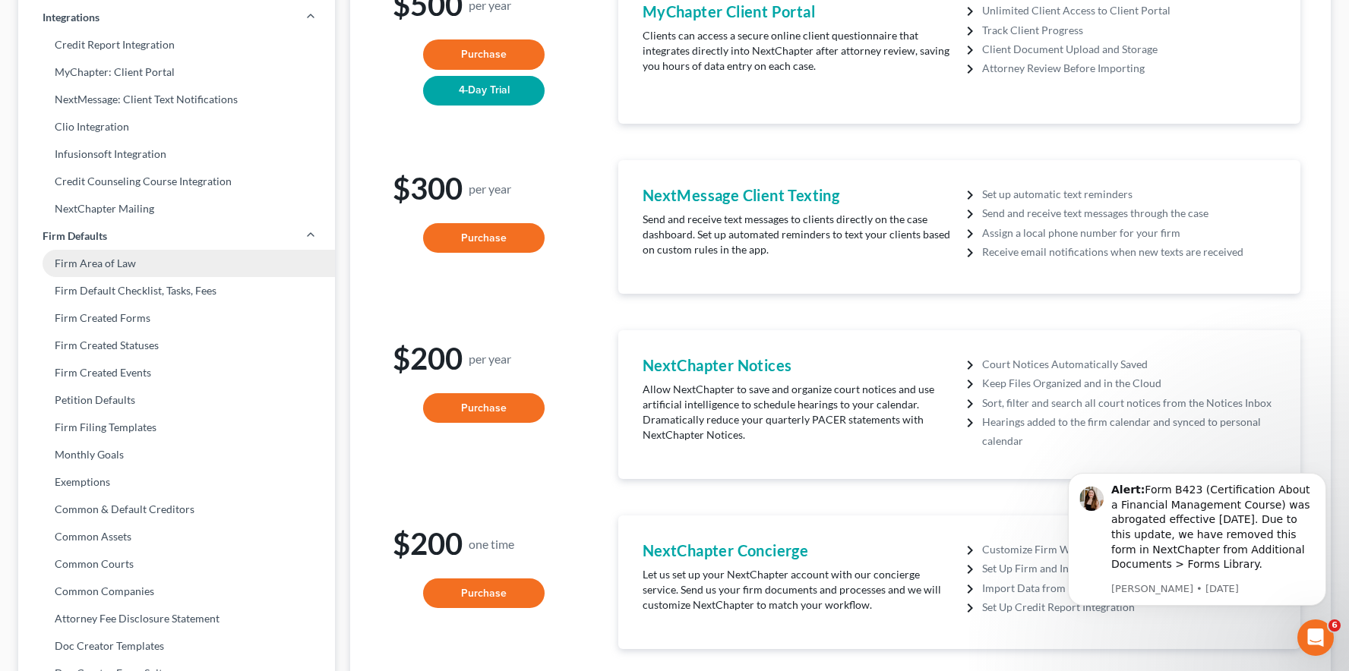
click at [106, 267] on link "Firm Area of Law" at bounding box center [176, 263] width 317 height 27
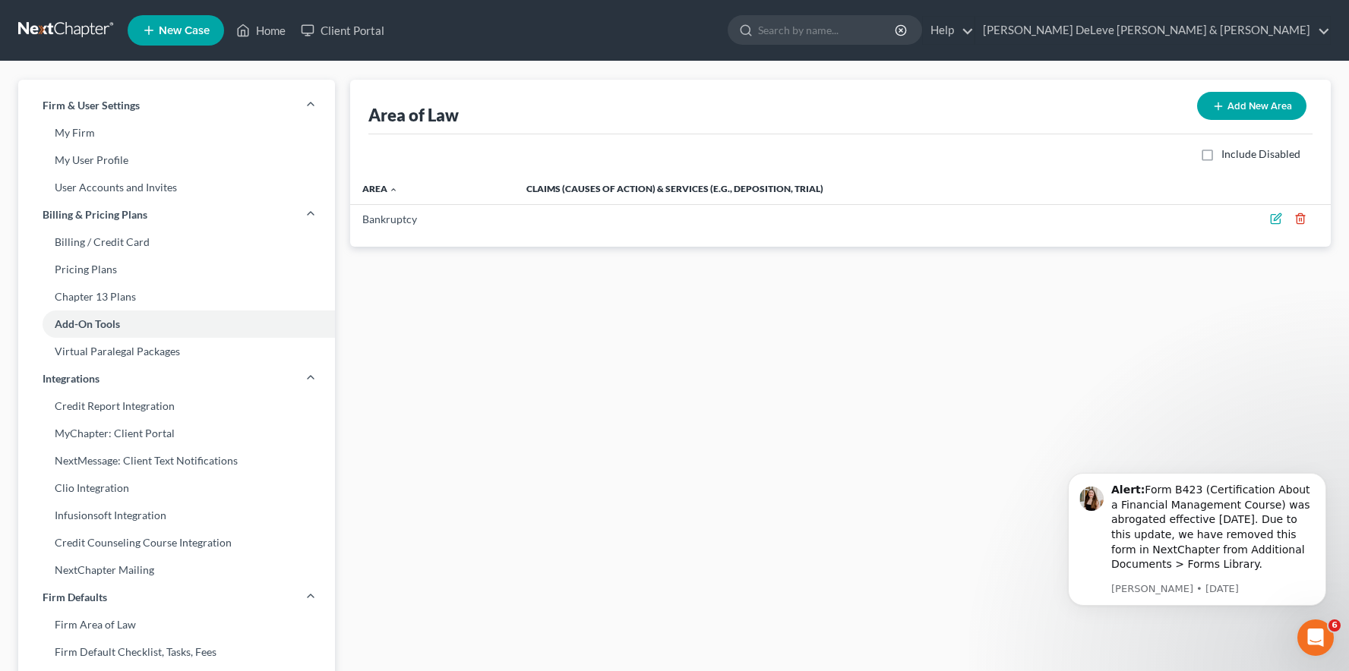
click at [1250, 99] on button "Add New Area" at bounding box center [1251, 106] width 109 height 28
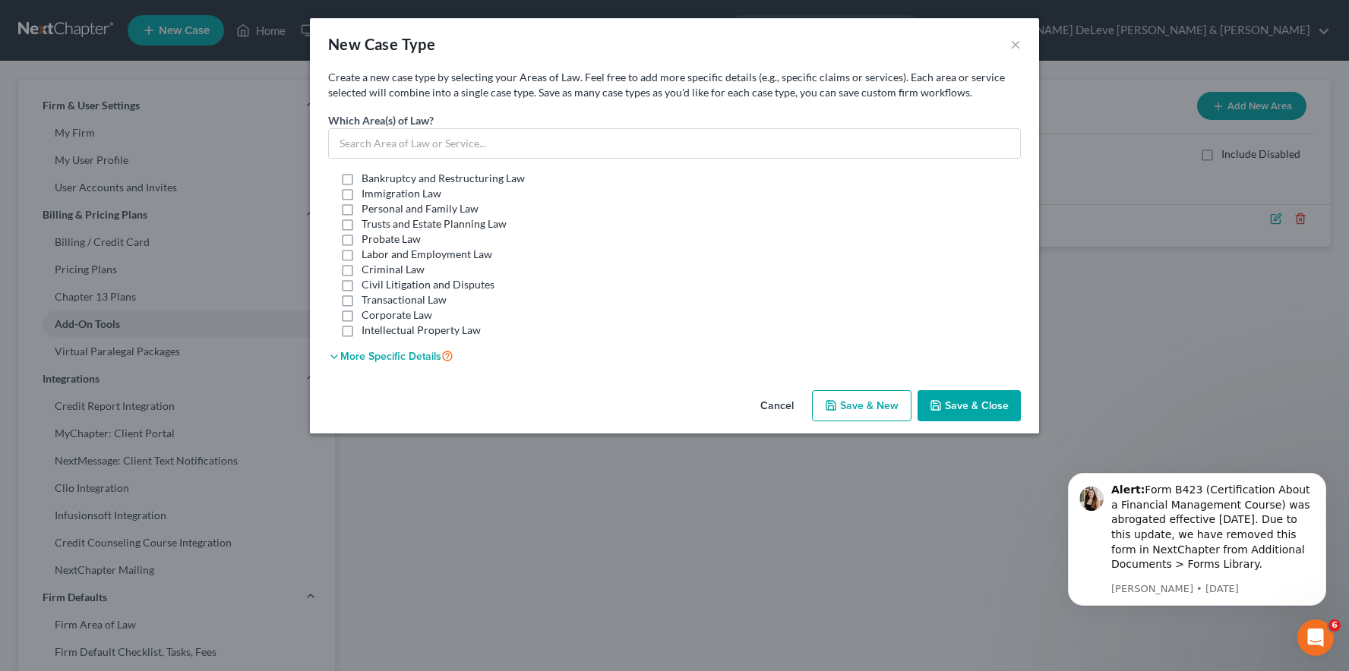
click at [362, 209] on label "Personal and Family Law" at bounding box center [420, 208] width 117 height 15
click at [368, 209] on input "Personal and Family Law" at bounding box center [373, 206] width 10 height 10
checkbox input "true"
click at [362, 223] on label "Trusts and Estate Planning Law" at bounding box center [434, 223] width 145 height 15
click at [368, 223] on input "Trusts and Estate Planning Law" at bounding box center [373, 221] width 10 height 10
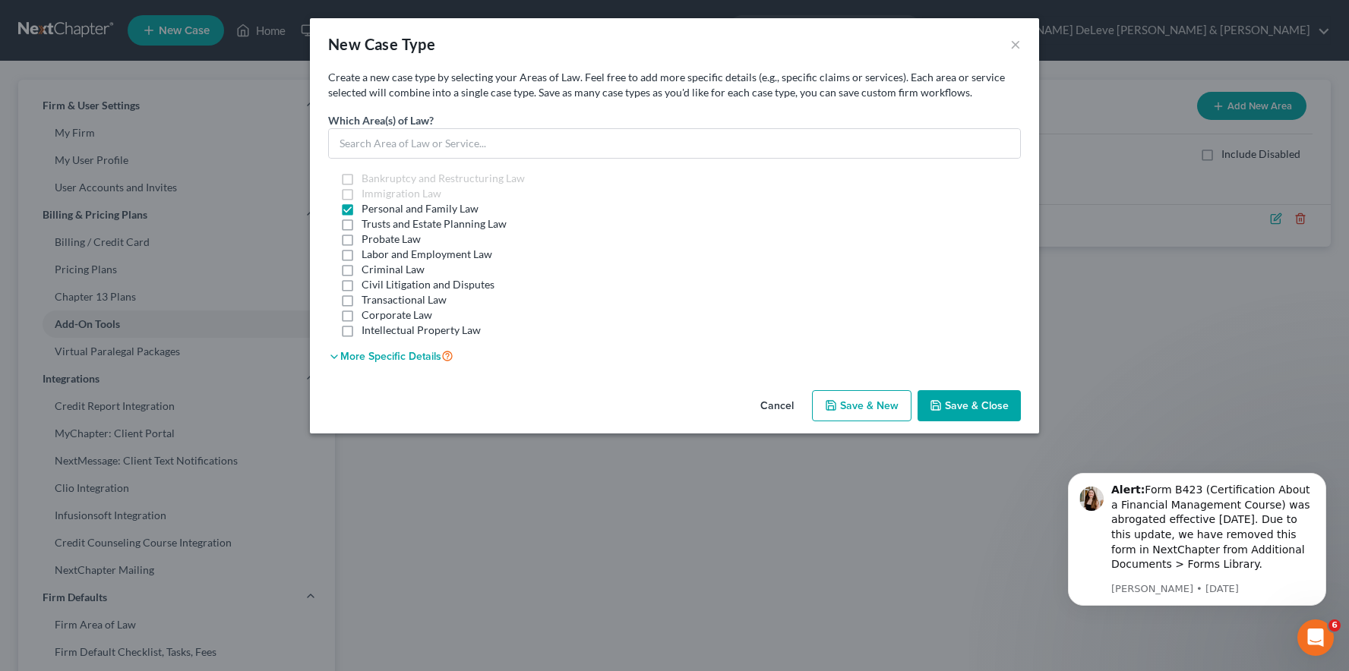
checkbox input "true"
click at [362, 210] on label "Personal and Family Law" at bounding box center [420, 208] width 117 height 15
click at [368, 210] on input "Personal and Family Law" at bounding box center [373, 206] width 10 height 10
checkbox input "false"
click at [362, 217] on label "Trusts and Estate Planning Law" at bounding box center [434, 223] width 145 height 15
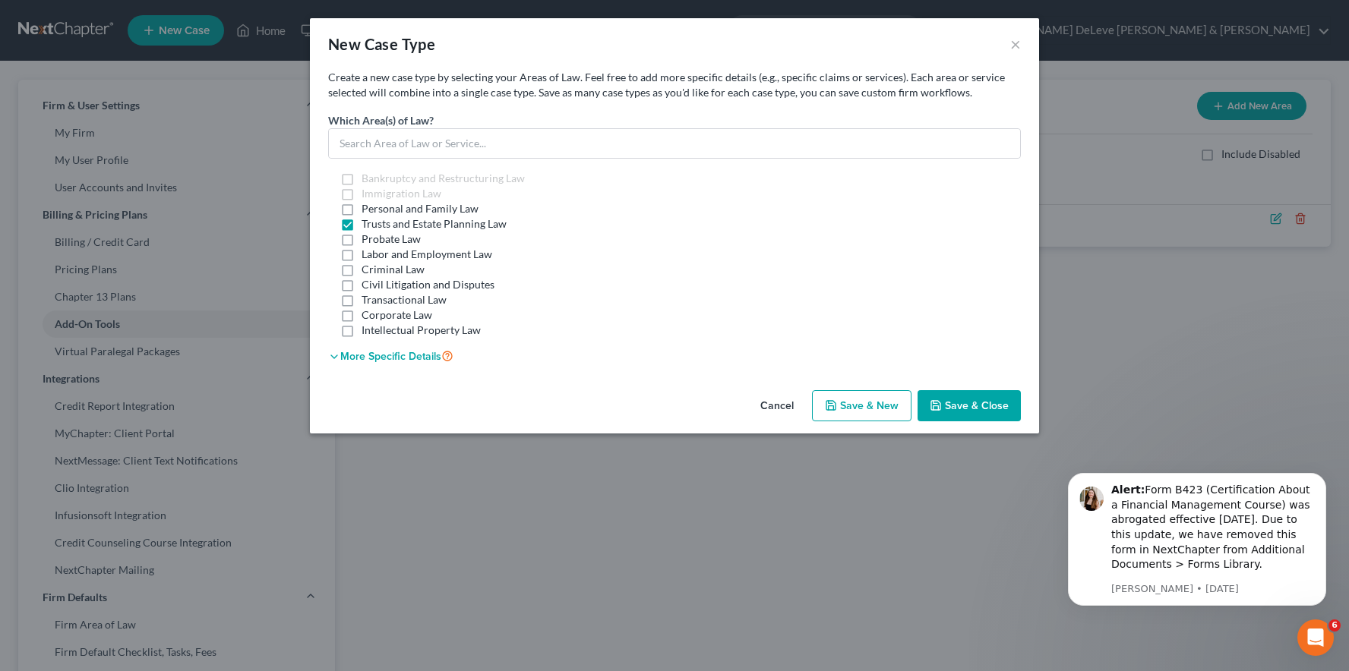
click at [368, 217] on input "Trusts and Estate Planning Law" at bounding box center [373, 221] width 10 height 10
checkbox input "false"
click at [362, 179] on label "Bankruptcy and Restructuring Law" at bounding box center [443, 178] width 163 height 15
click at [368, 179] on input "Bankruptcy and Restructuring Law" at bounding box center [373, 176] width 10 height 10
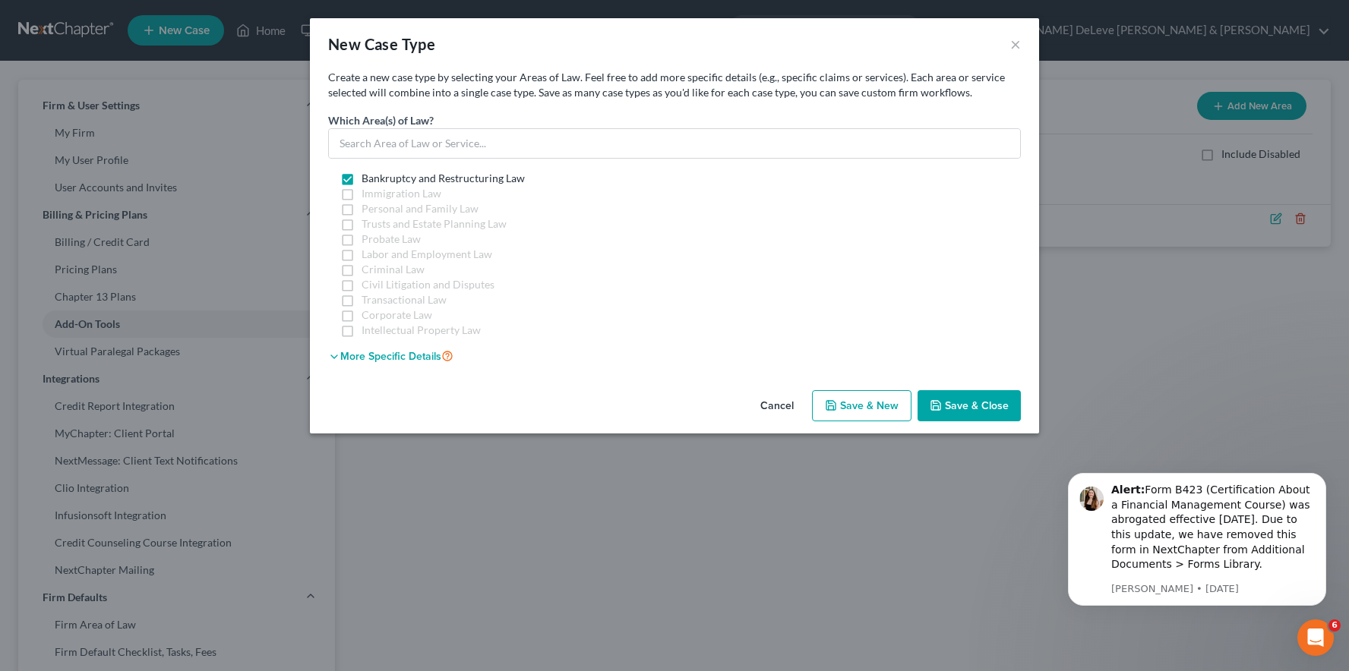
click at [362, 181] on label "Bankruptcy and Restructuring Law" at bounding box center [443, 178] width 163 height 15
click at [368, 181] on input "Bankruptcy and Restructuring Law" at bounding box center [373, 176] width 10 height 10
checkbox input "false"
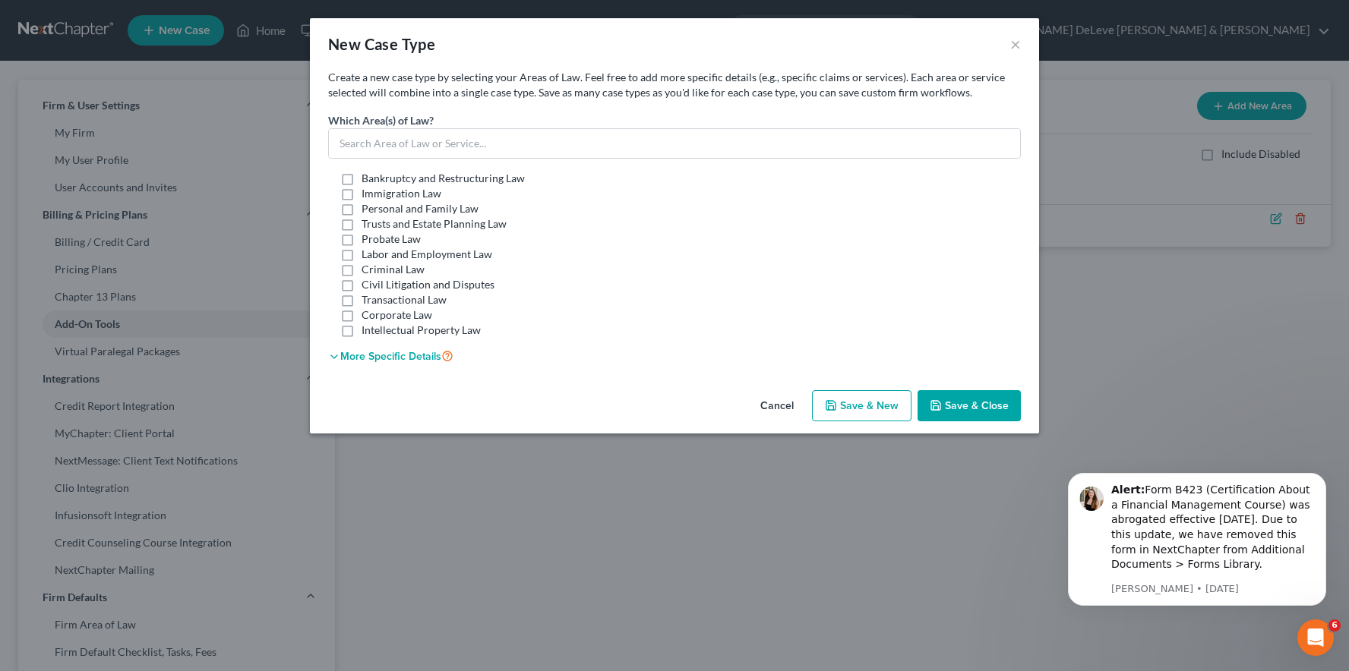
click at [362, 283] on label "Civil Litigation and Disputes" at bounding box center [428, 284] width 133 height 15
click at [368, 283] on input "Civil Litigation and Disputes" at bounding box center [373, 282] width 10 height 10
click at [362, 287] on label "Civil Litigation and Disputes" at bounding box center [428, 284] width 133 height 15
click at [368, 287] on input "Civil Litigation and Disputes" at bounding box center [373, 282] width 10 height 10
checkbox input "false"
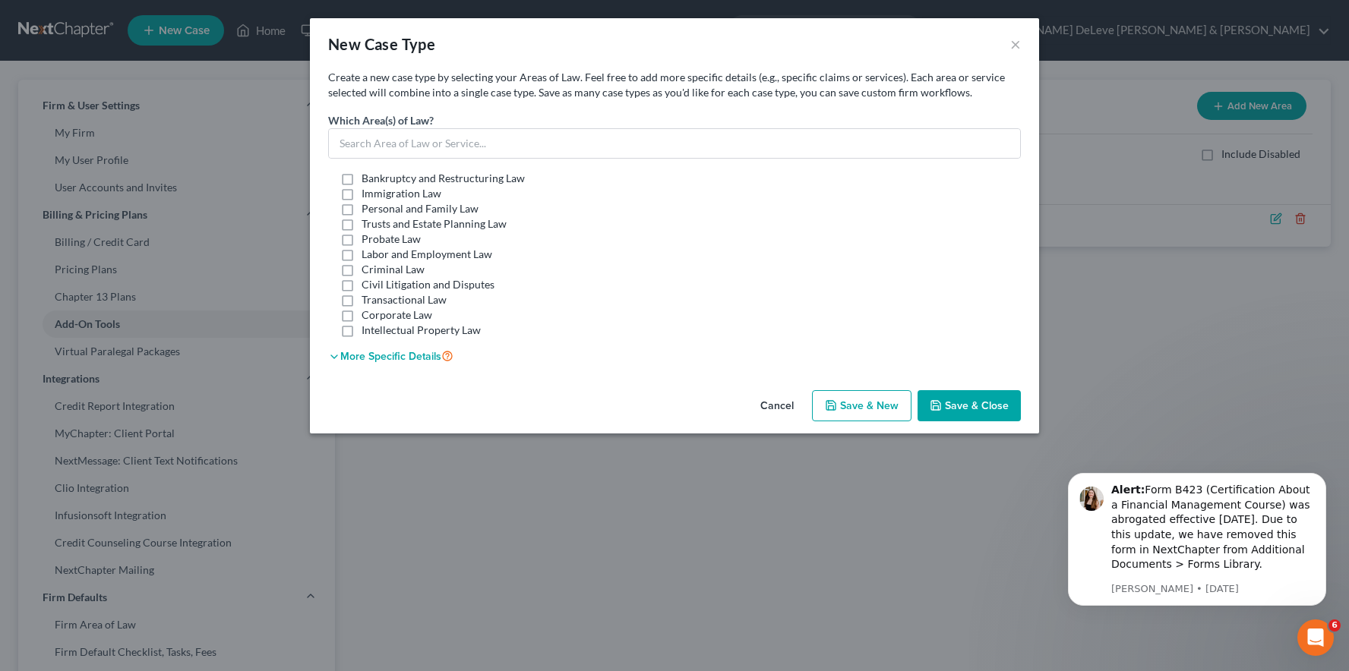
click at [781, 405] on button "Cancel" at bounding box center [777, 407] width 58 height 30
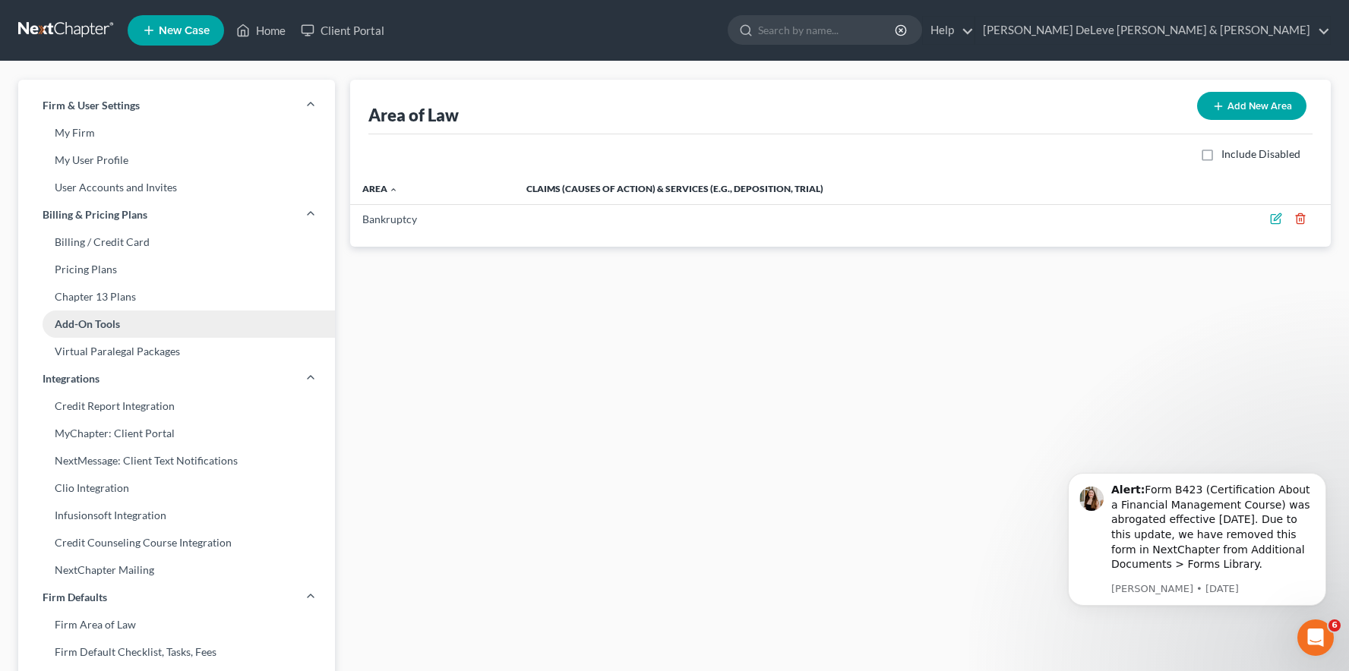
click at [133, 327] on link "Add-On Tools" at bounding box center [176, 324] width 317 height 27
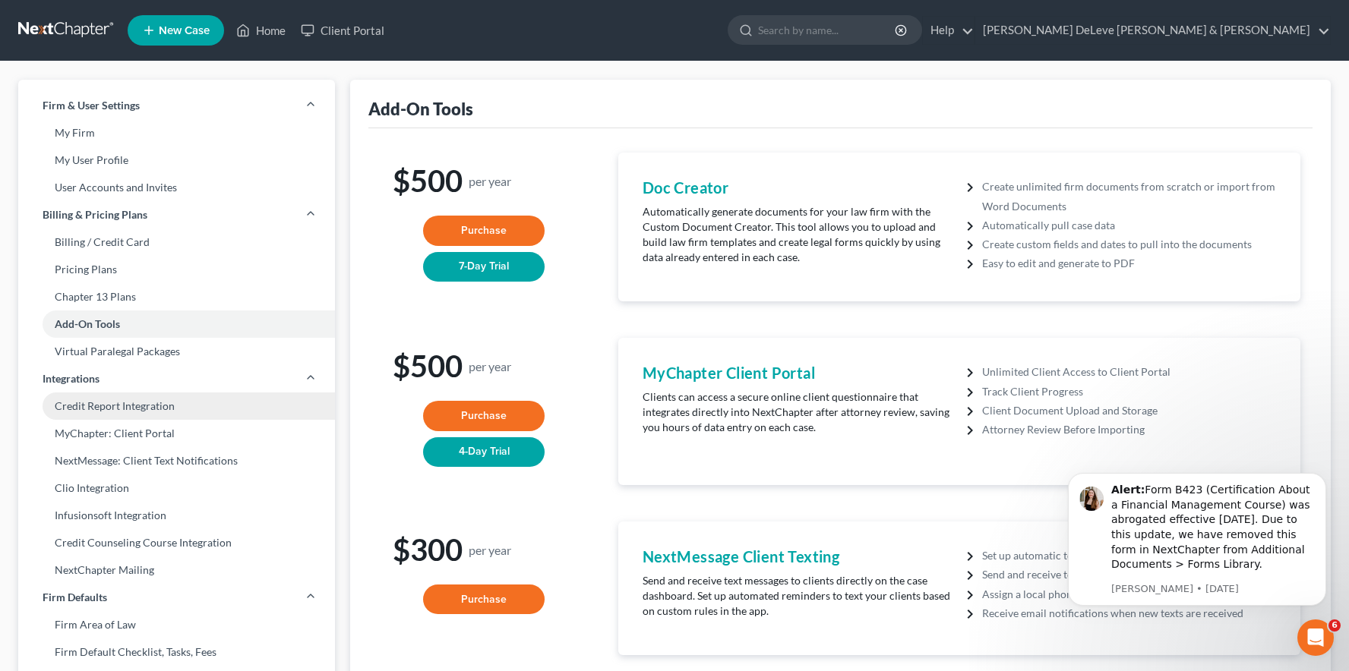
click at [145, 410] on link "Credit Report Integration" at bounding box center [176, 406] width 317 height 27
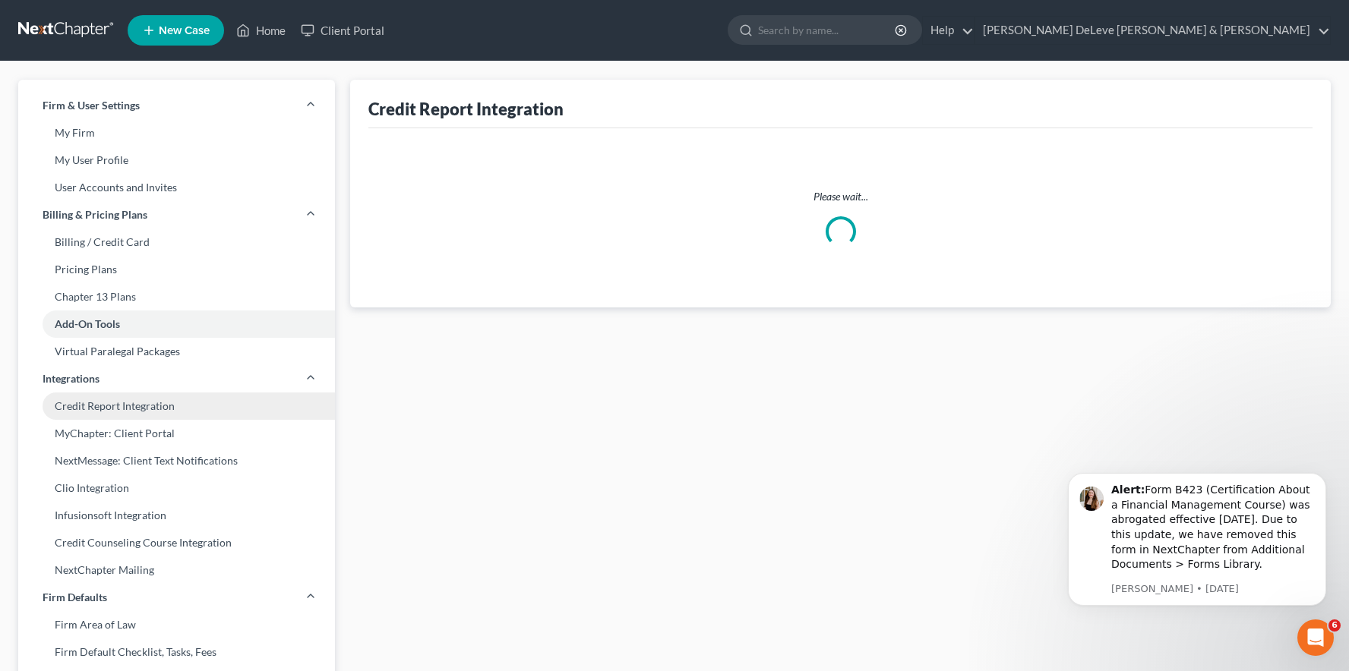
select select "26"
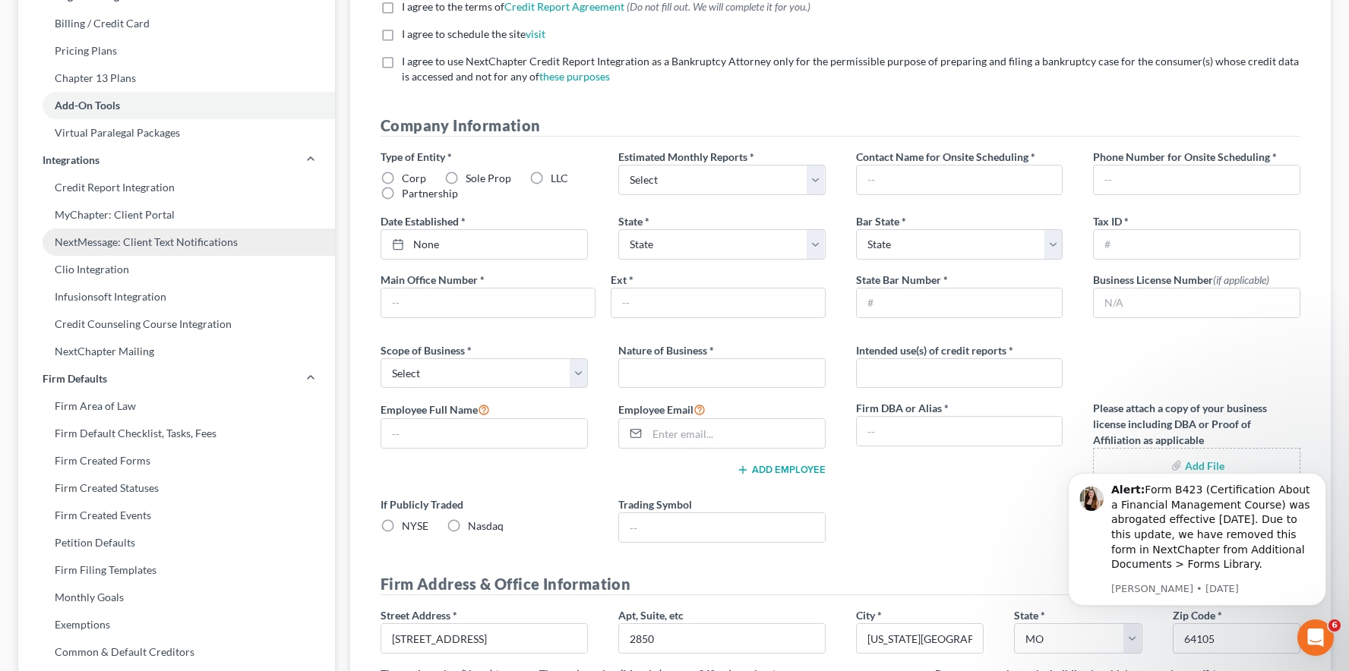
scroll to position [220, 0]
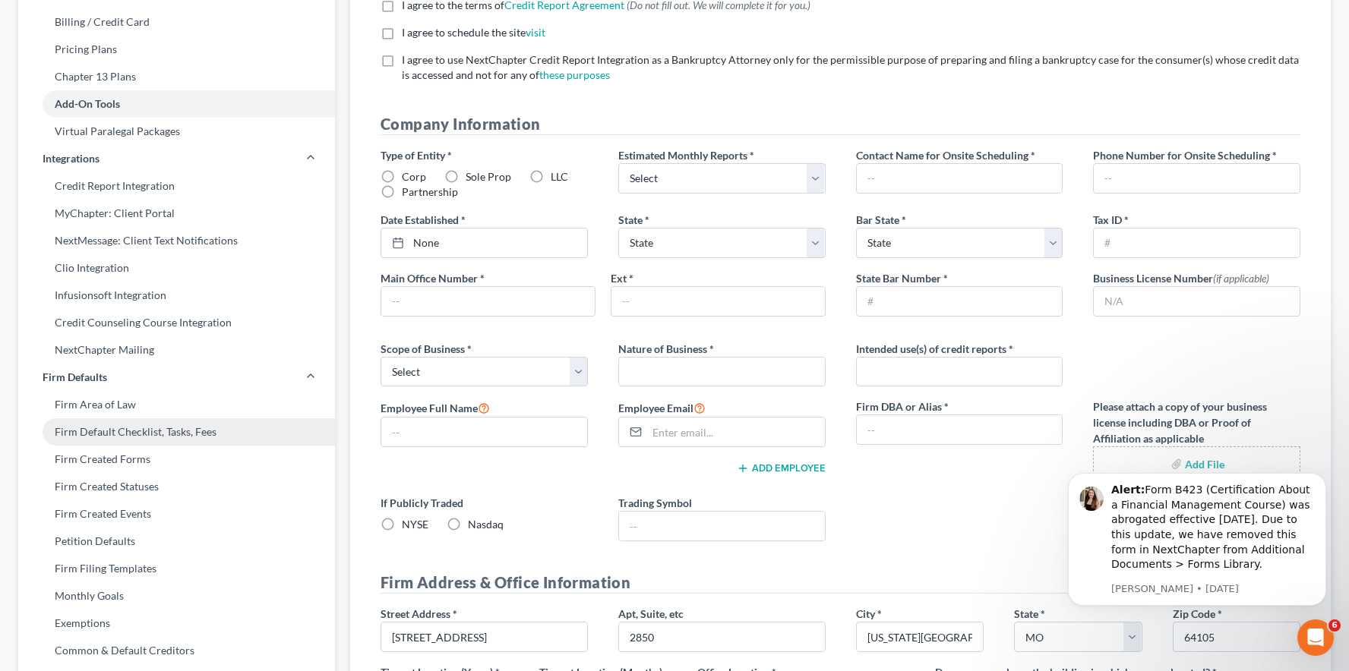
click at [159, 437] on link "Firm Default Checklist, Tasks, Fees" at bounding box center [176, 431] width 317 height 27
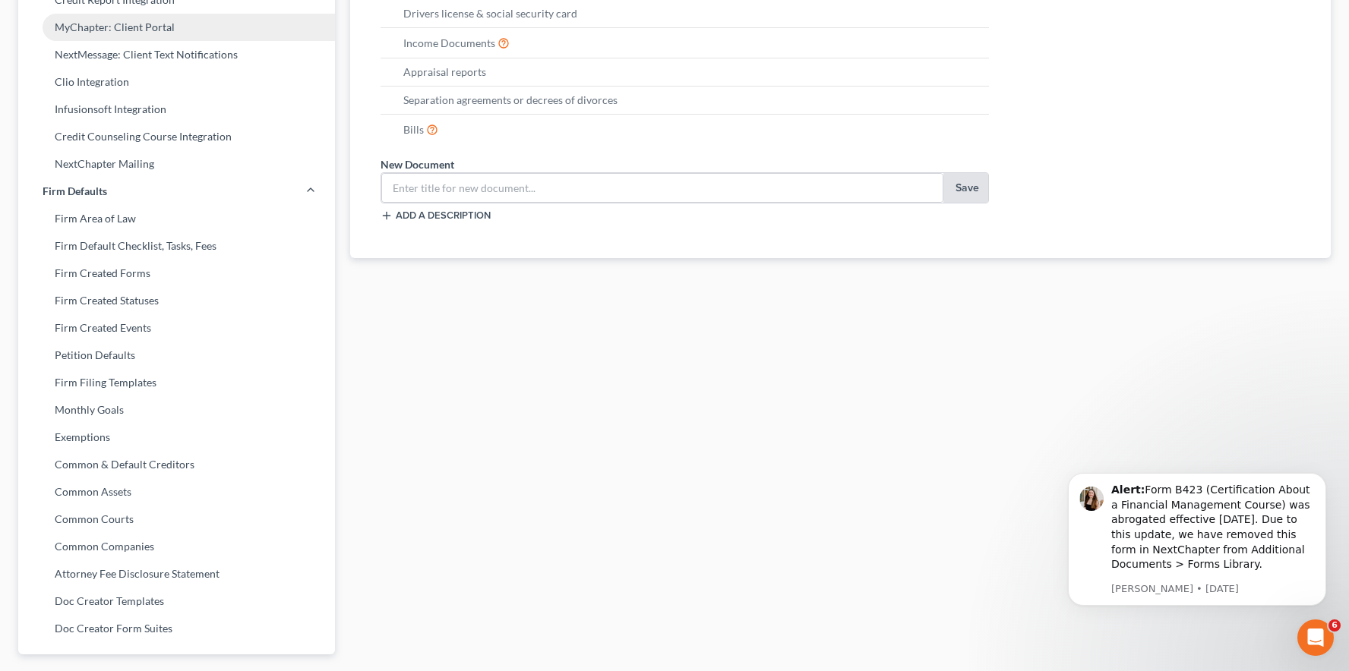
scroll to position [406, 0]
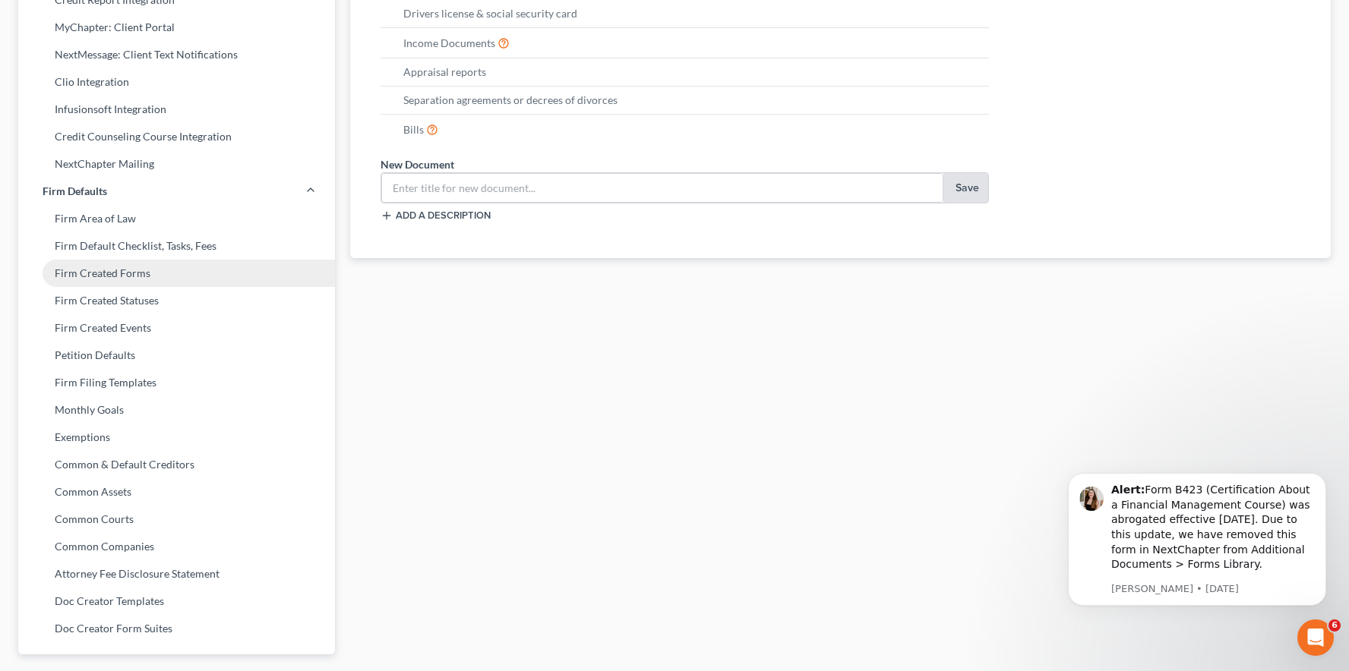
click at [126, 275] on link "Firm Created Forms" at bounding box center [176, 273] width 317 height 27
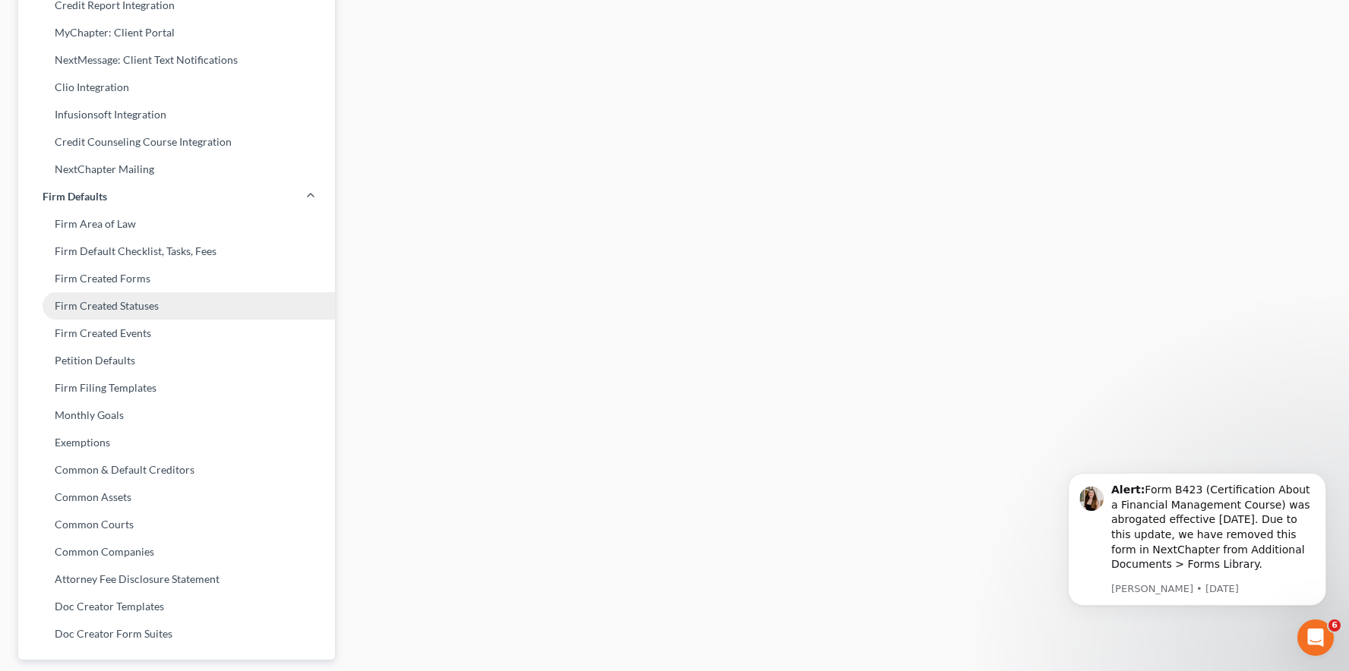
scroll to position [408, 0]
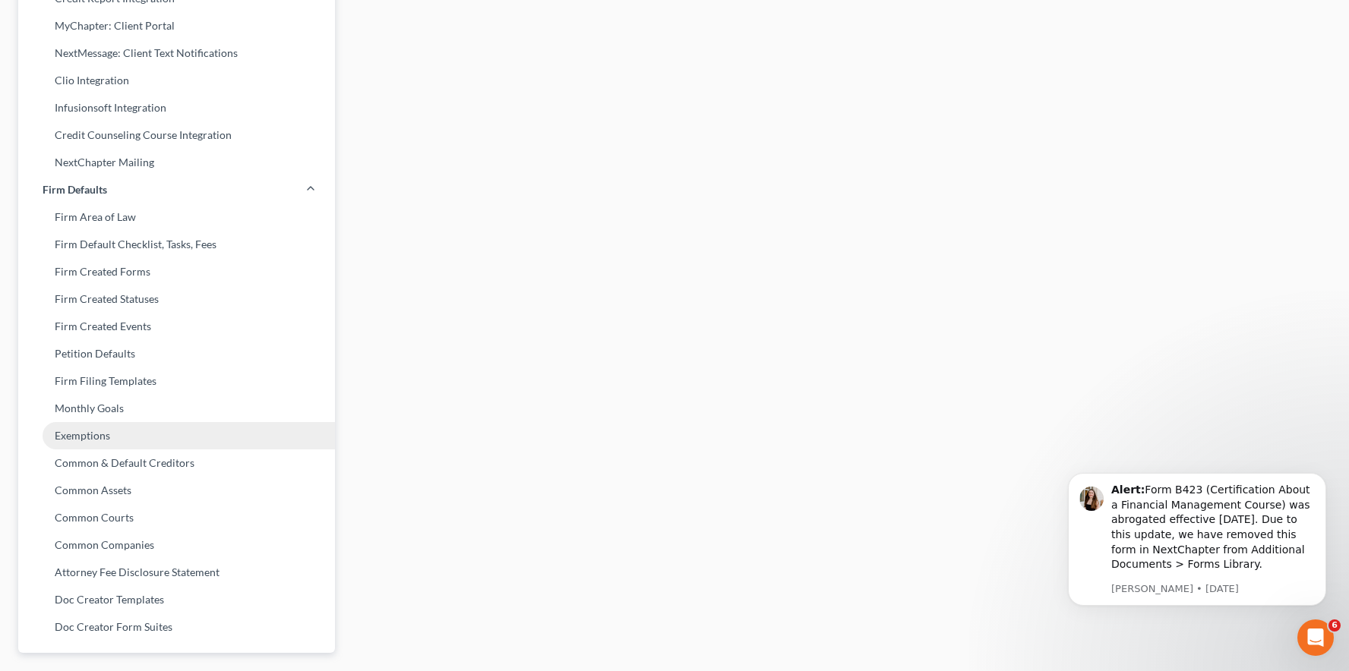
click at [125, 436] on link "Exemptions" at bounding box center [176, 435] width 317 height 27
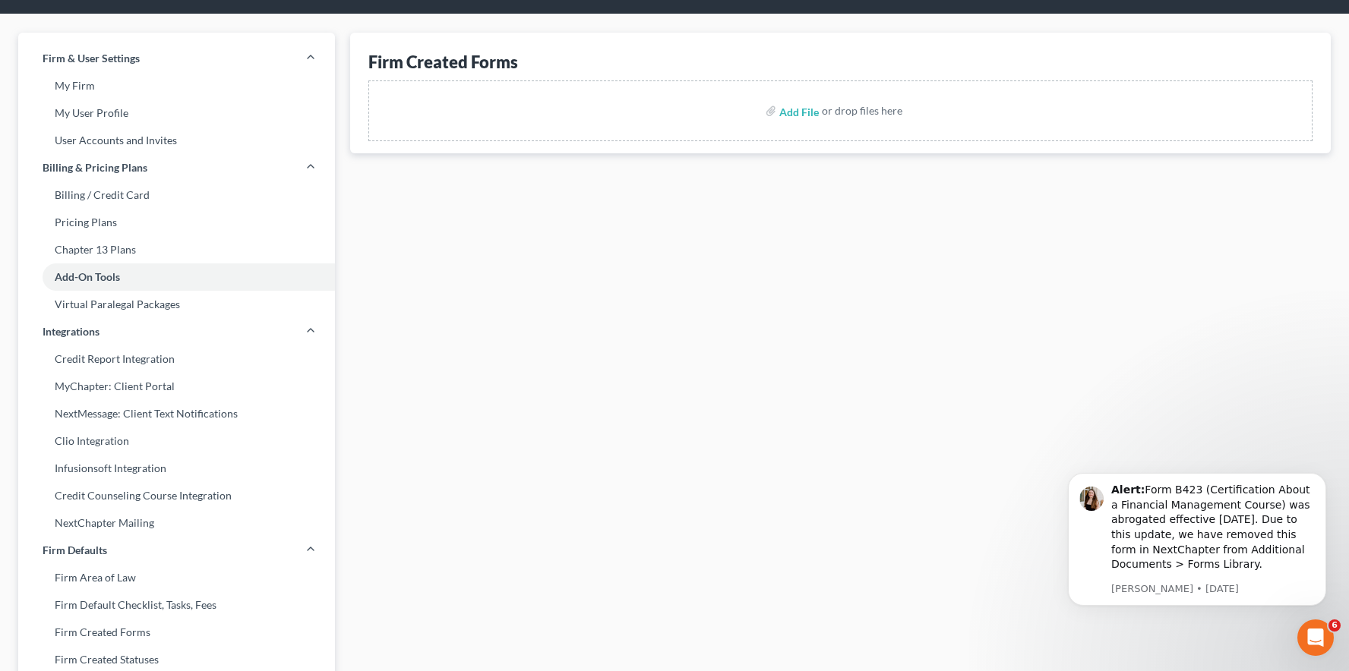
select select "0"
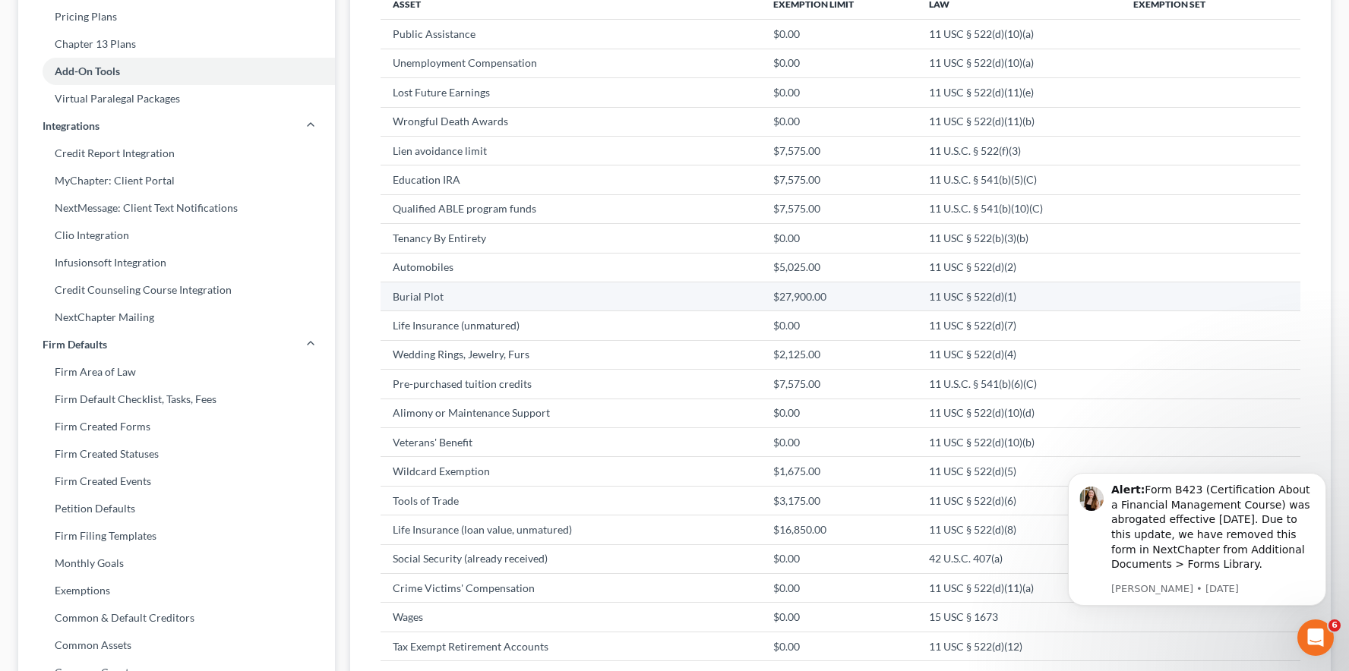
scroll to position [251, 0]
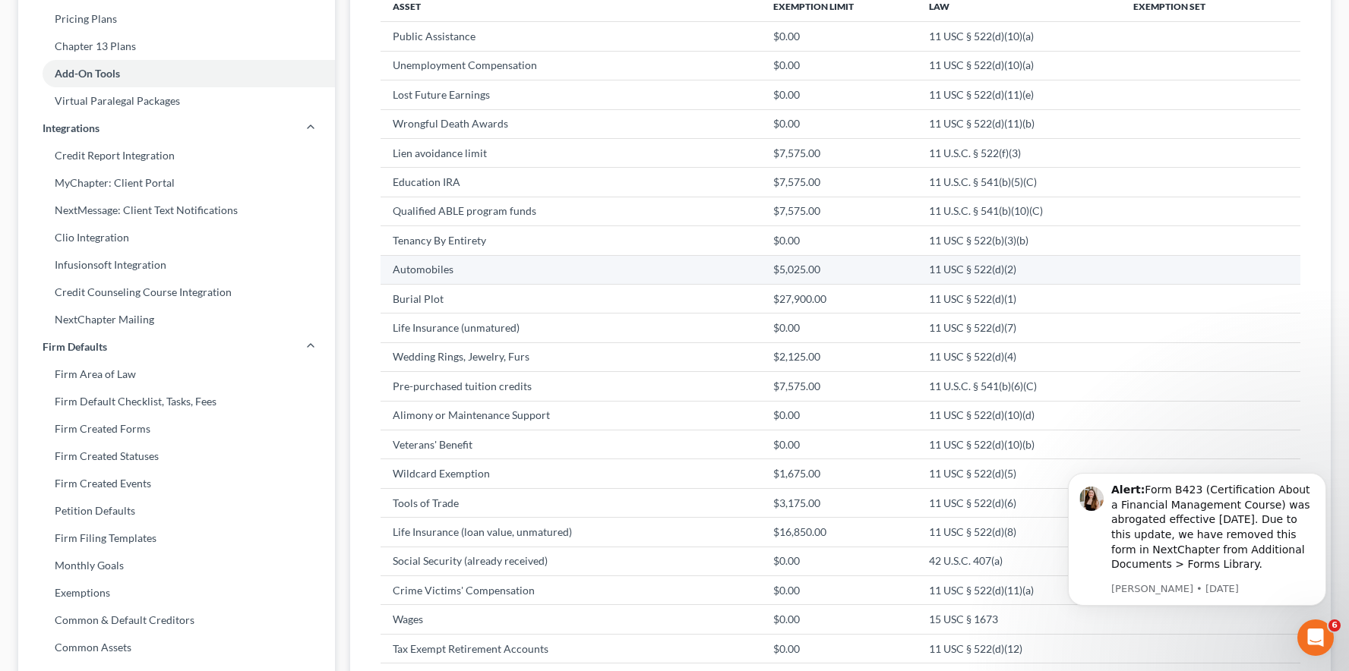
click at [847, 266] on td "$5,025.00" at bounding box center [839, 269] width 156 height 29
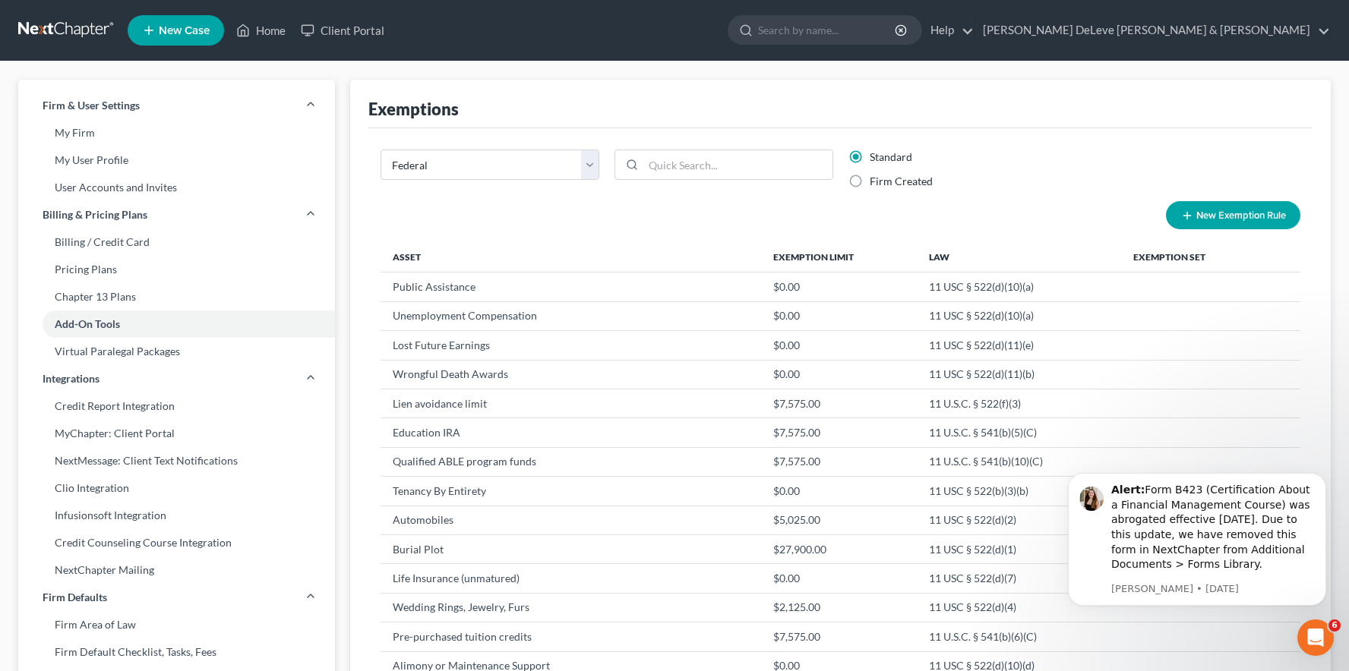
scroll to position [0, 0]
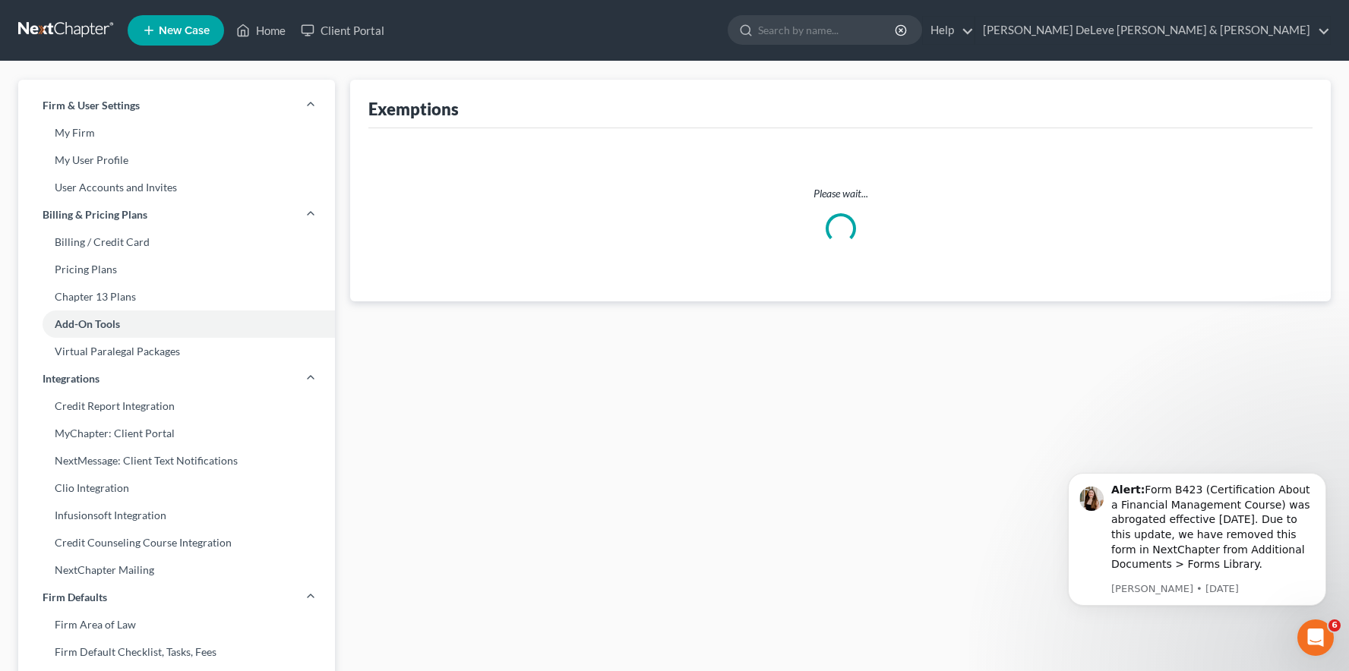
select select "18"
select select "27"
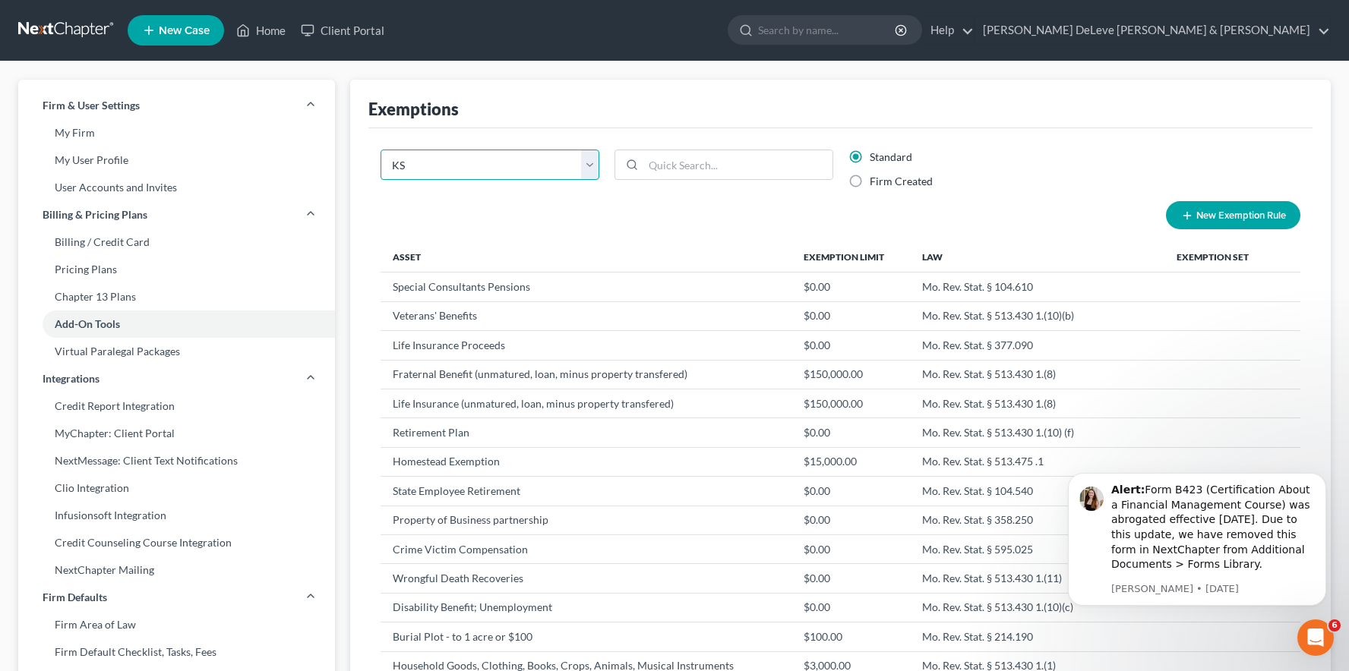
select select "18"
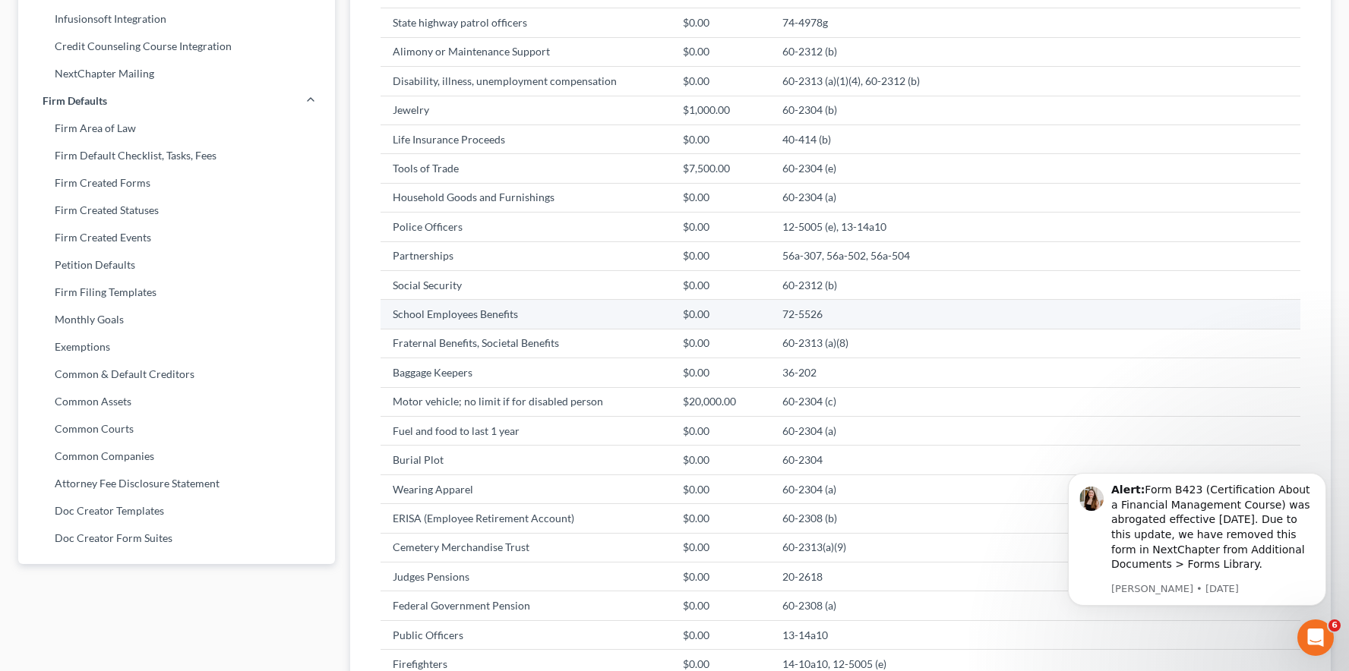
scroll to position [497, 0]
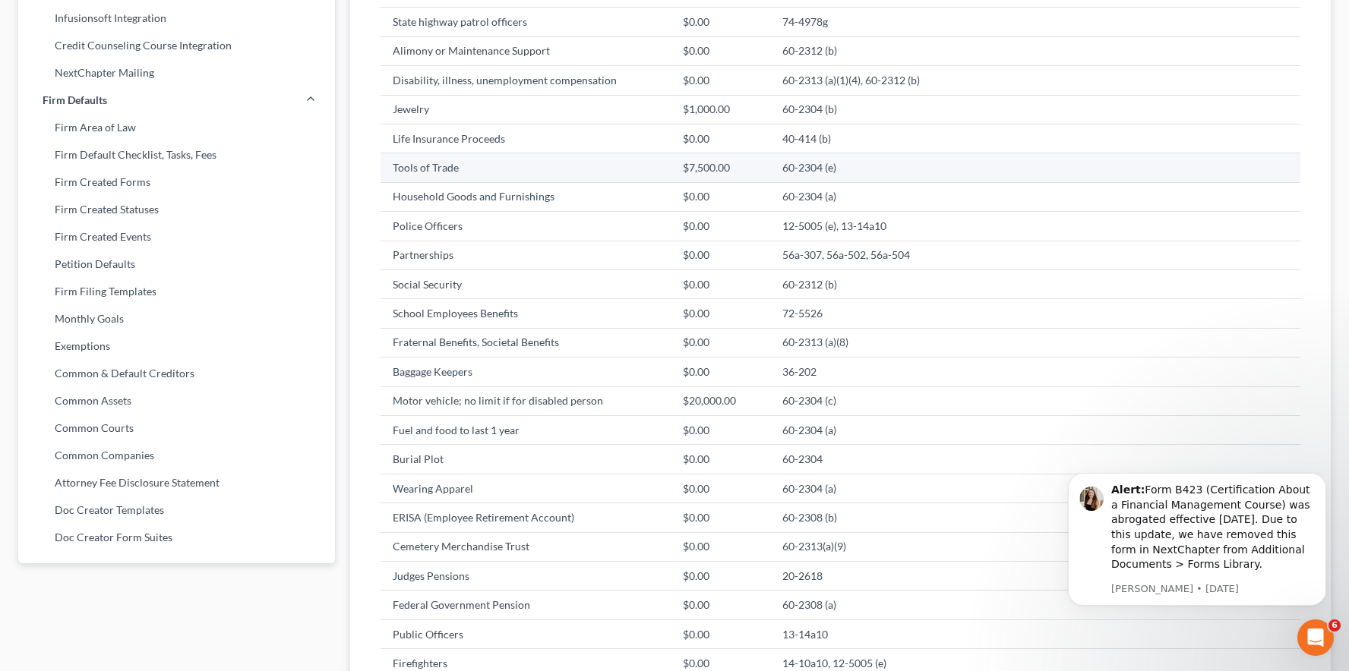
click at [671, 153] on td "Tools of Trade" at bounding box center [526, 167] width 290 height 29
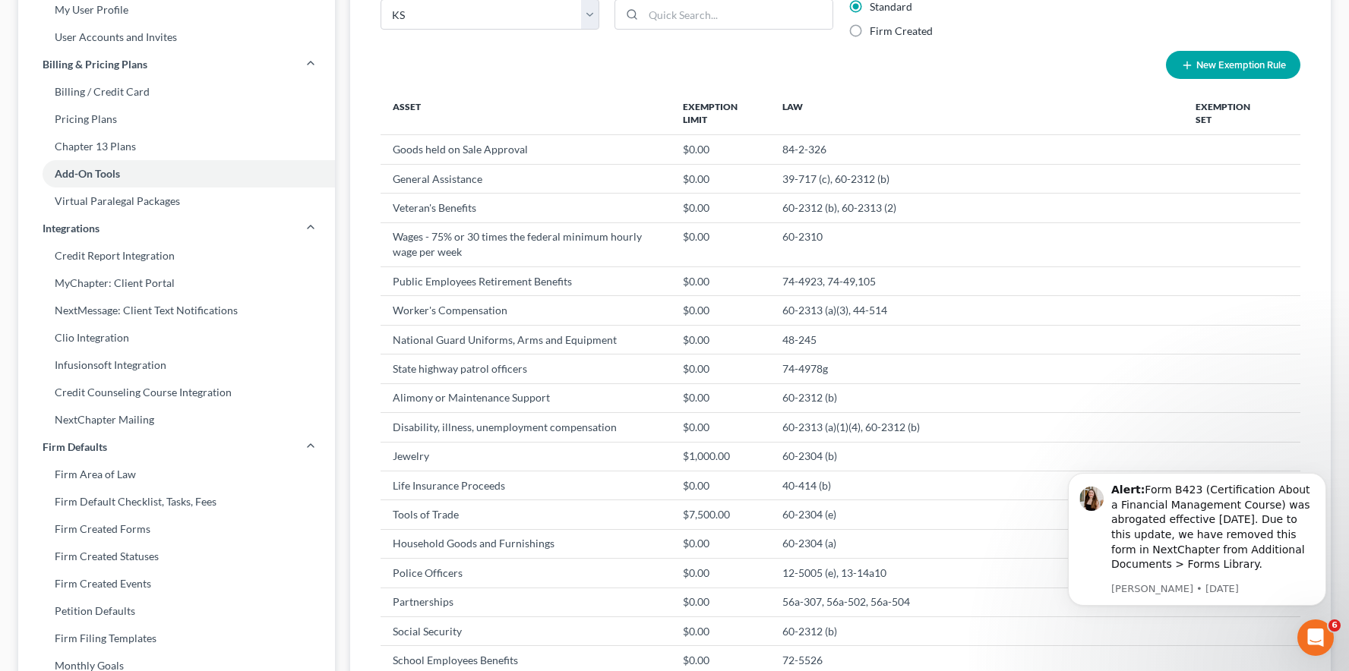
scroll to position [156, 0]
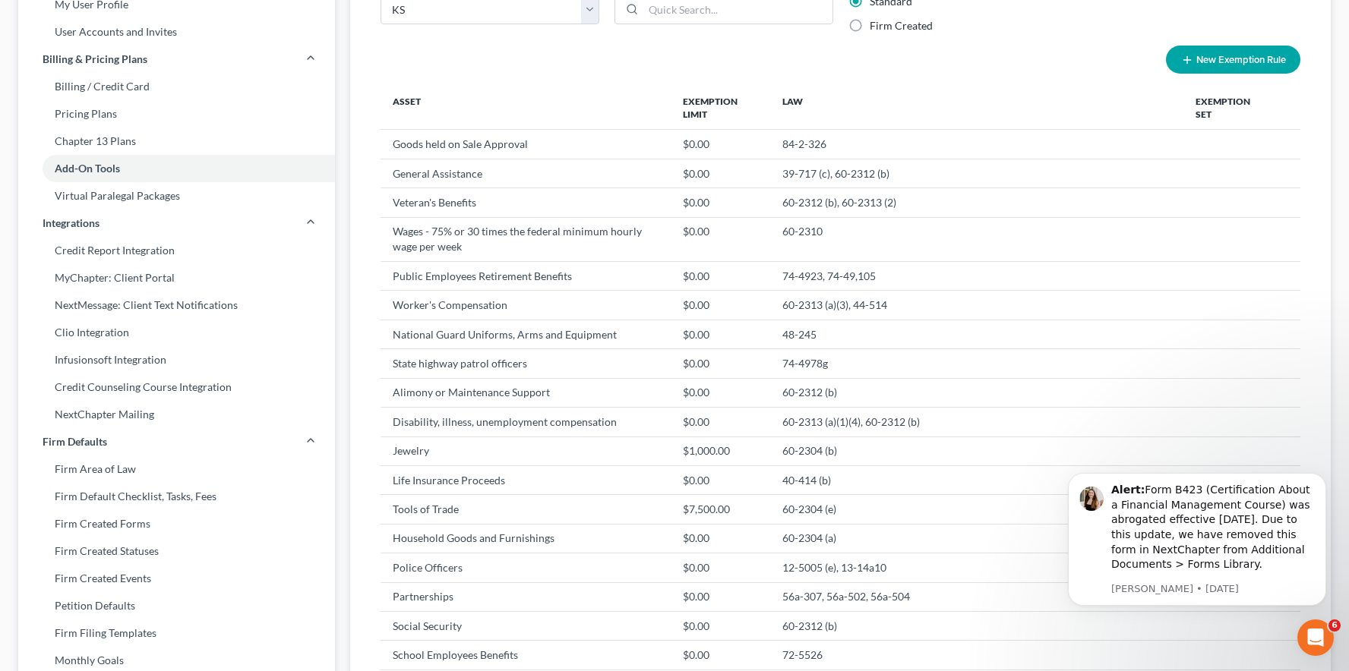
click at [408, 106] on th "Asset" at bounding box center [526, 108] width 290 height 44
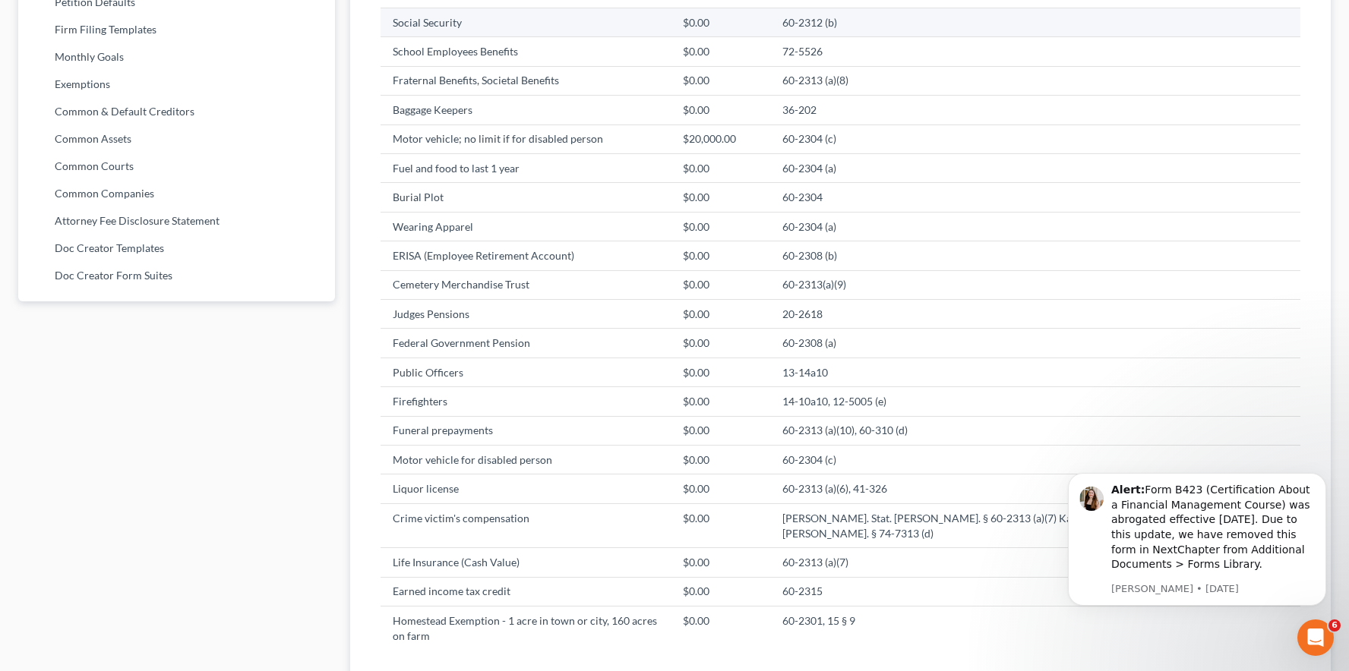
scroll to position [759, 0]
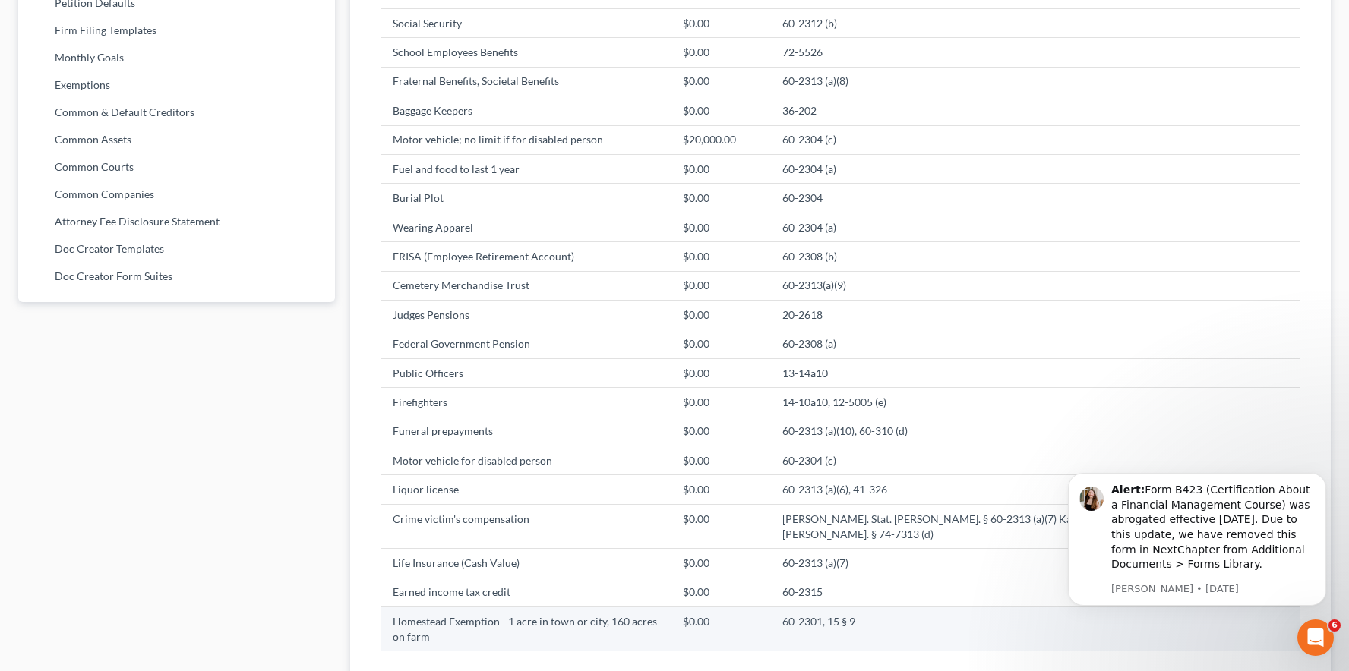
click at [592, 608] on td "Homestead Exemption - 1 acre in town or city, 160 acres on farm" at bounding box center [526, 630] width 290 height 44
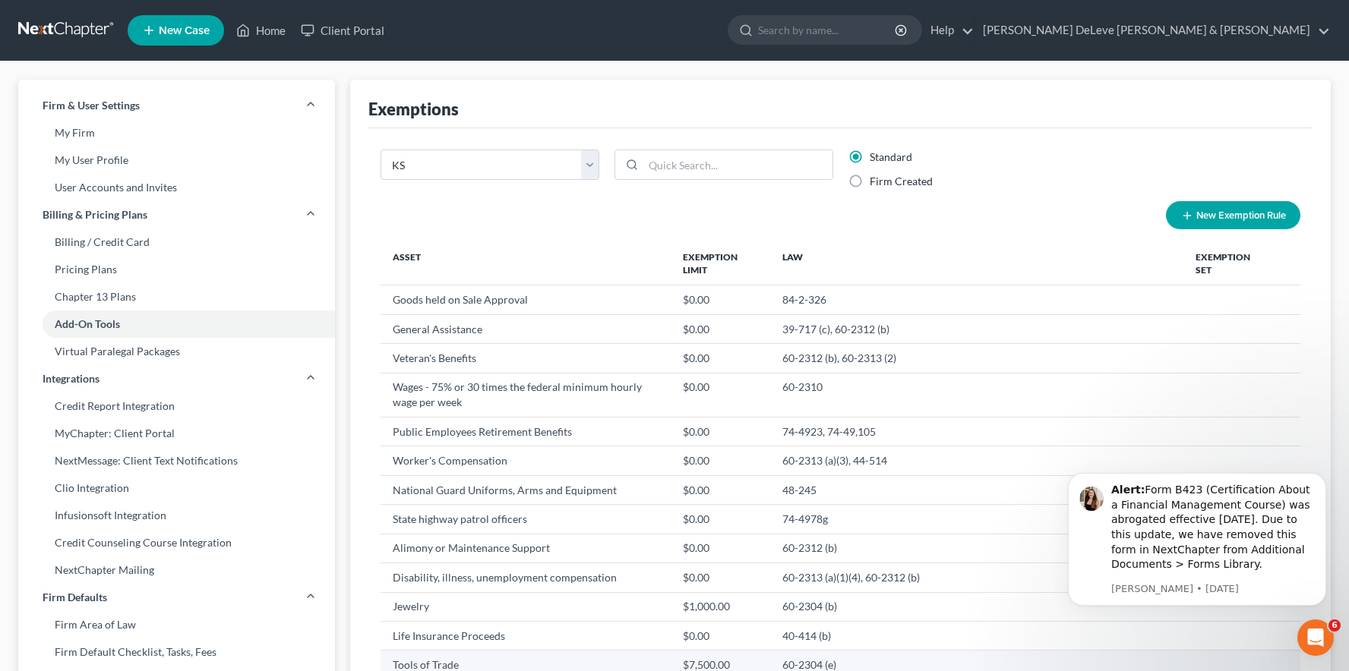
scroll to position [0, 0]
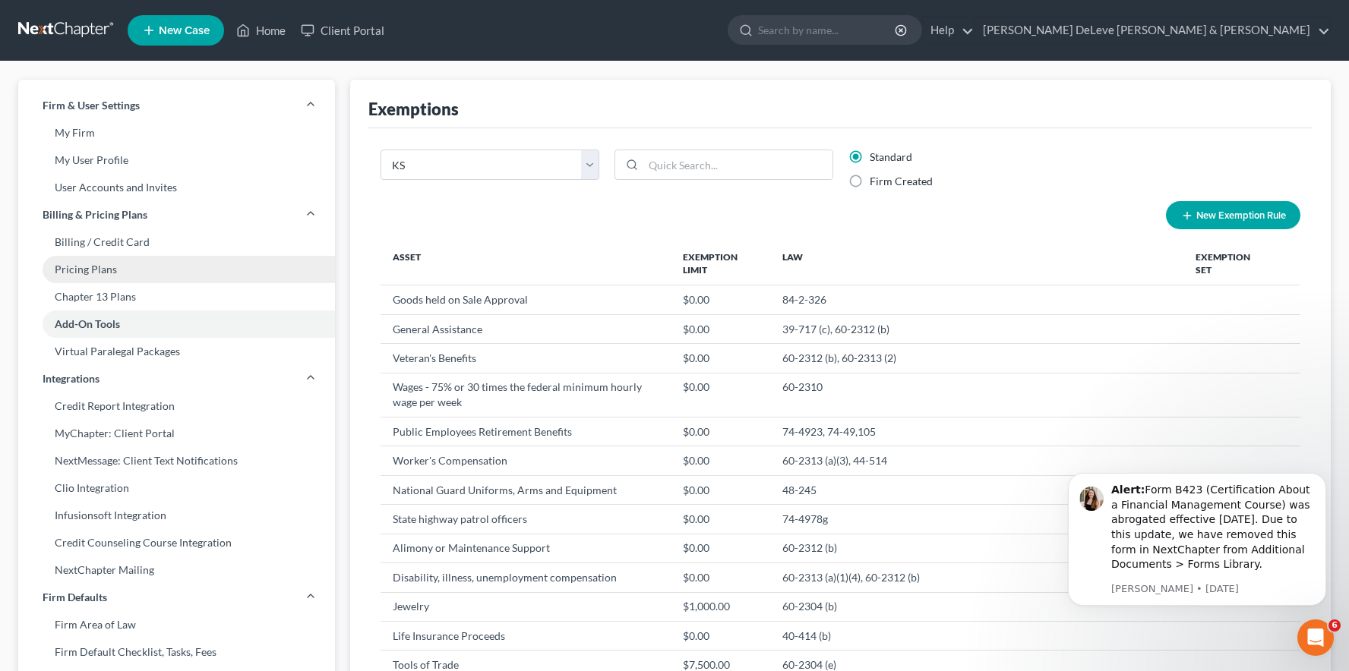
click at [148, 271] on link "Pricing Plans" at bounding box center [176, 269] width 317 height 27
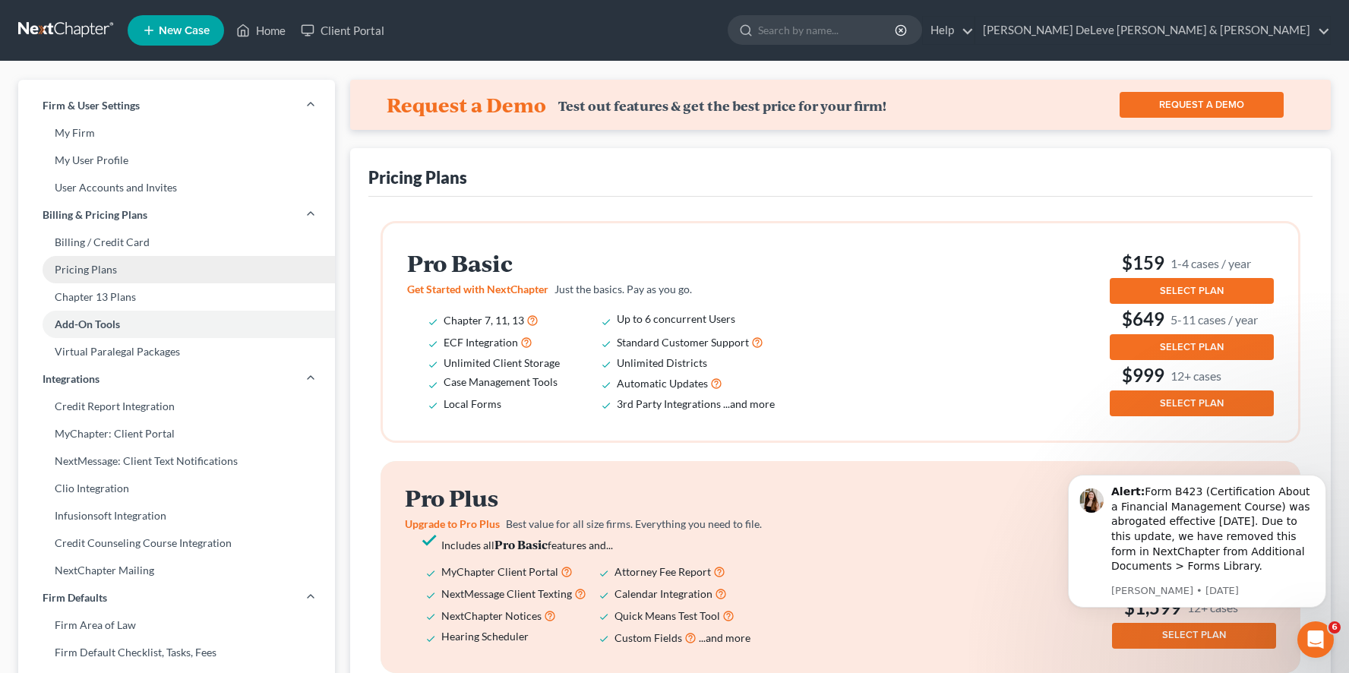
click at [99, 264] on link "Pricing Plans" at bounding box center [176, 269] width 317 height 27
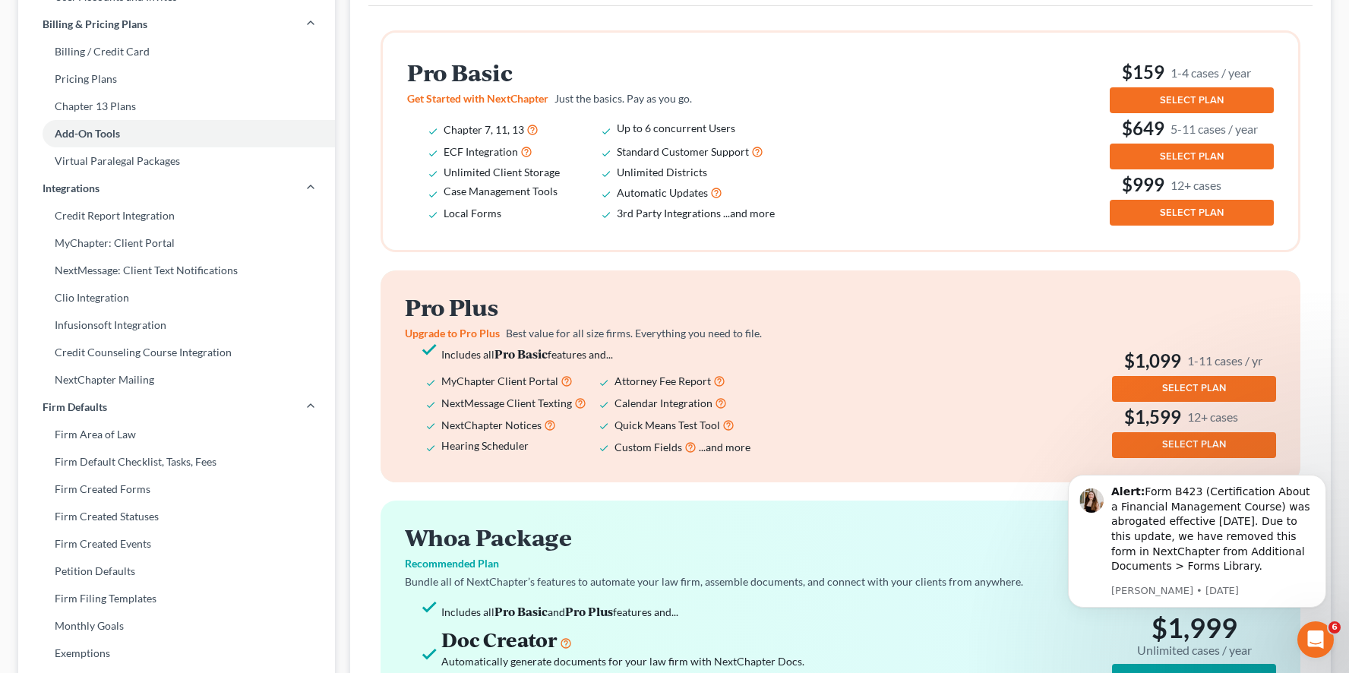
scroll to position [184, 0]
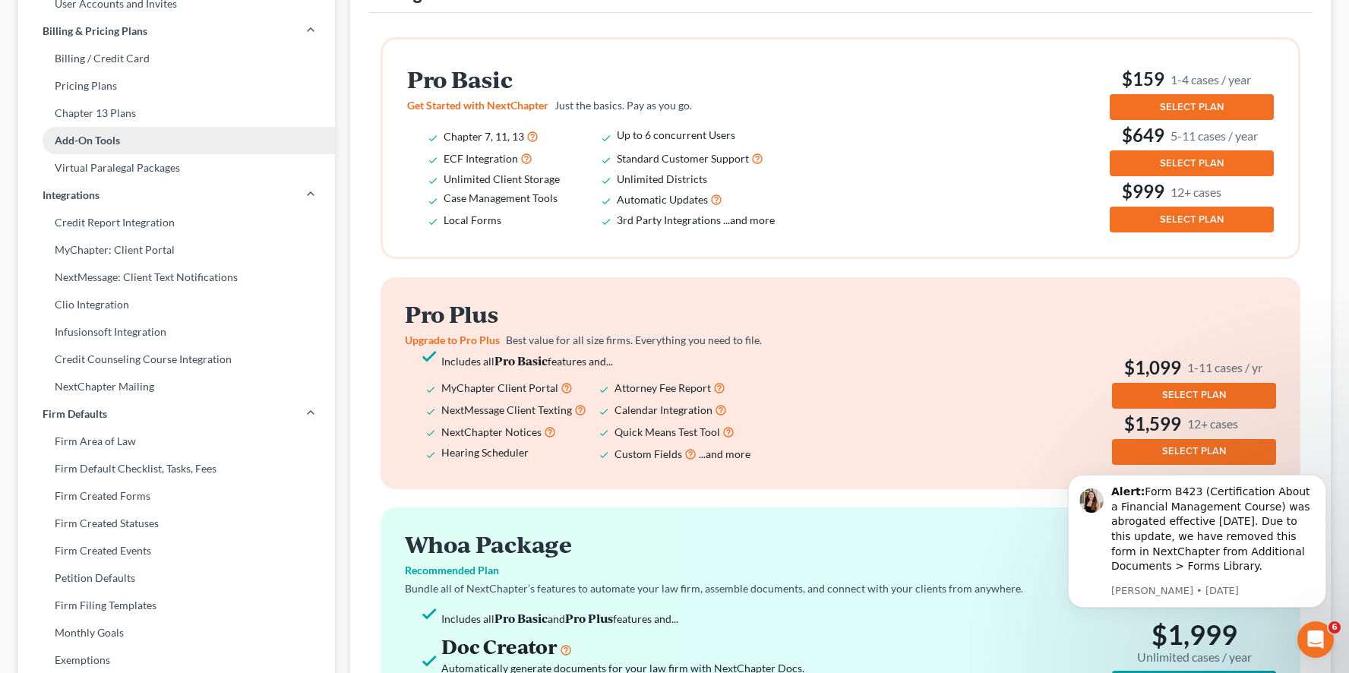
click at [131, 134] on link "Add-On Tools" at bounding box center [176, 140] width 317 height 27
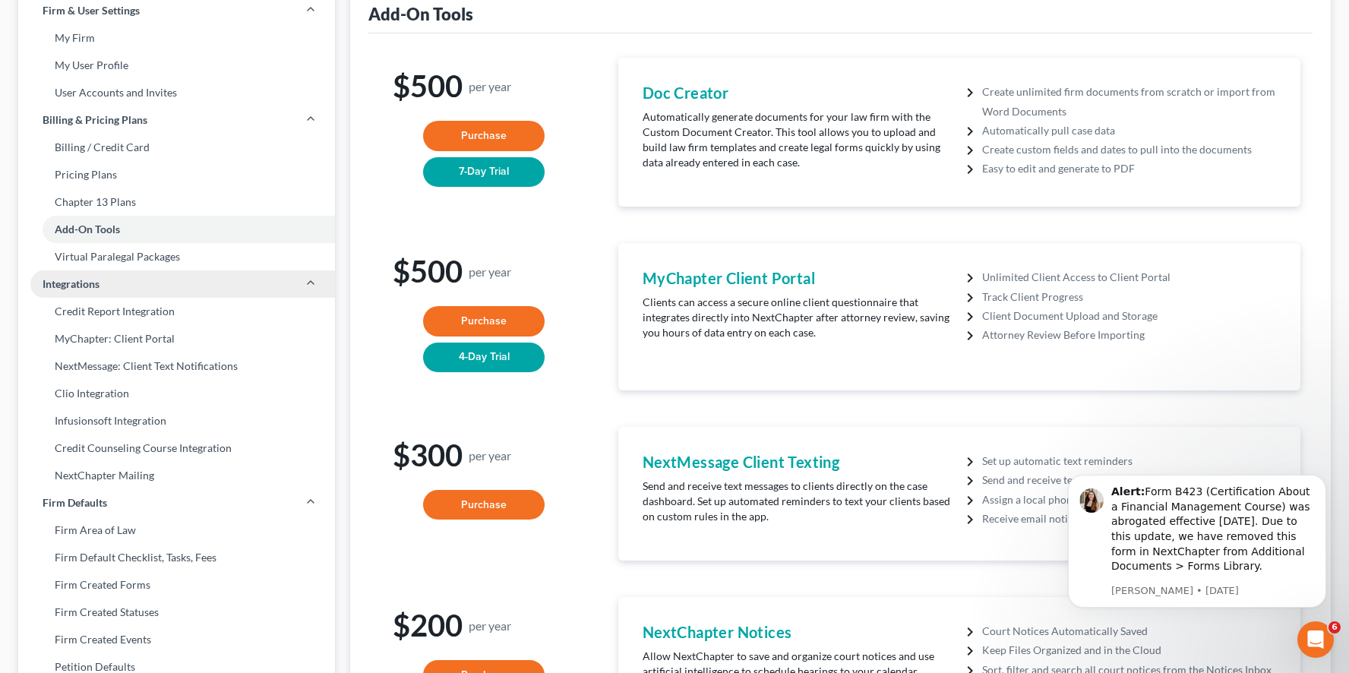
scroll to position [65, 0]
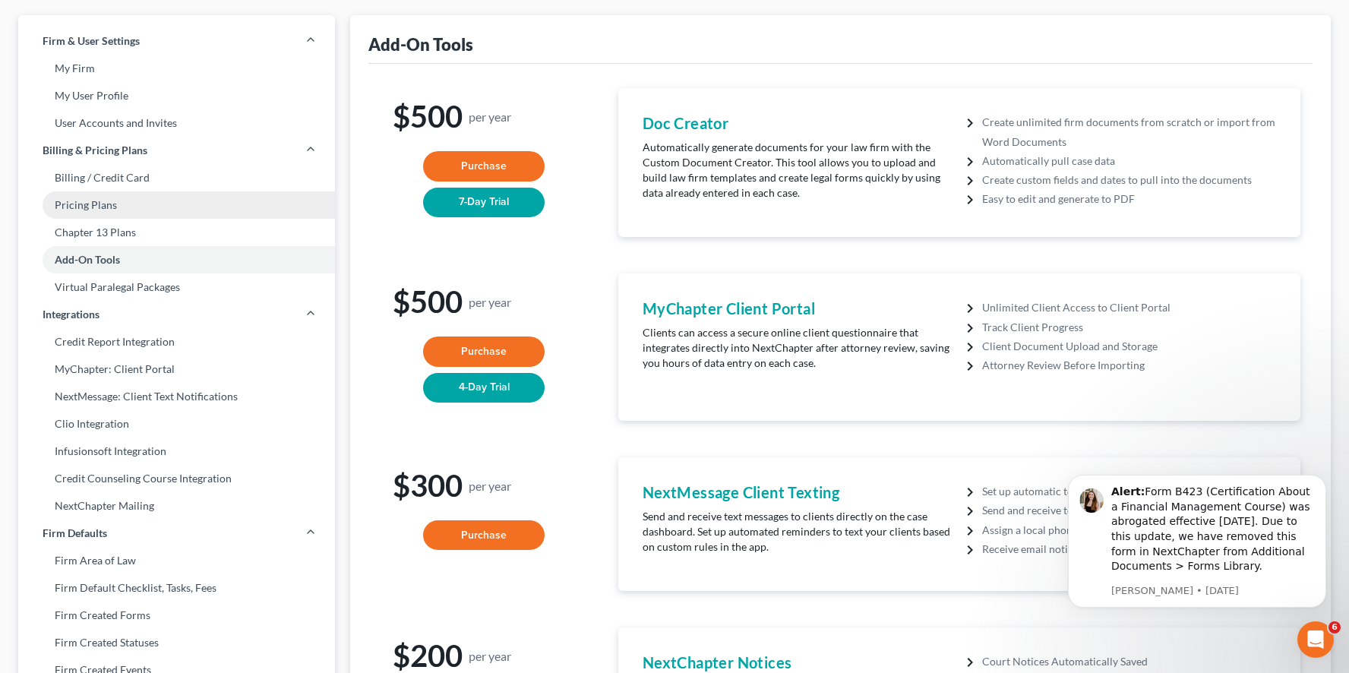
click at [134, 206] on link "Pricing Plans" at bounding box center [176, 204] width 317 height 27
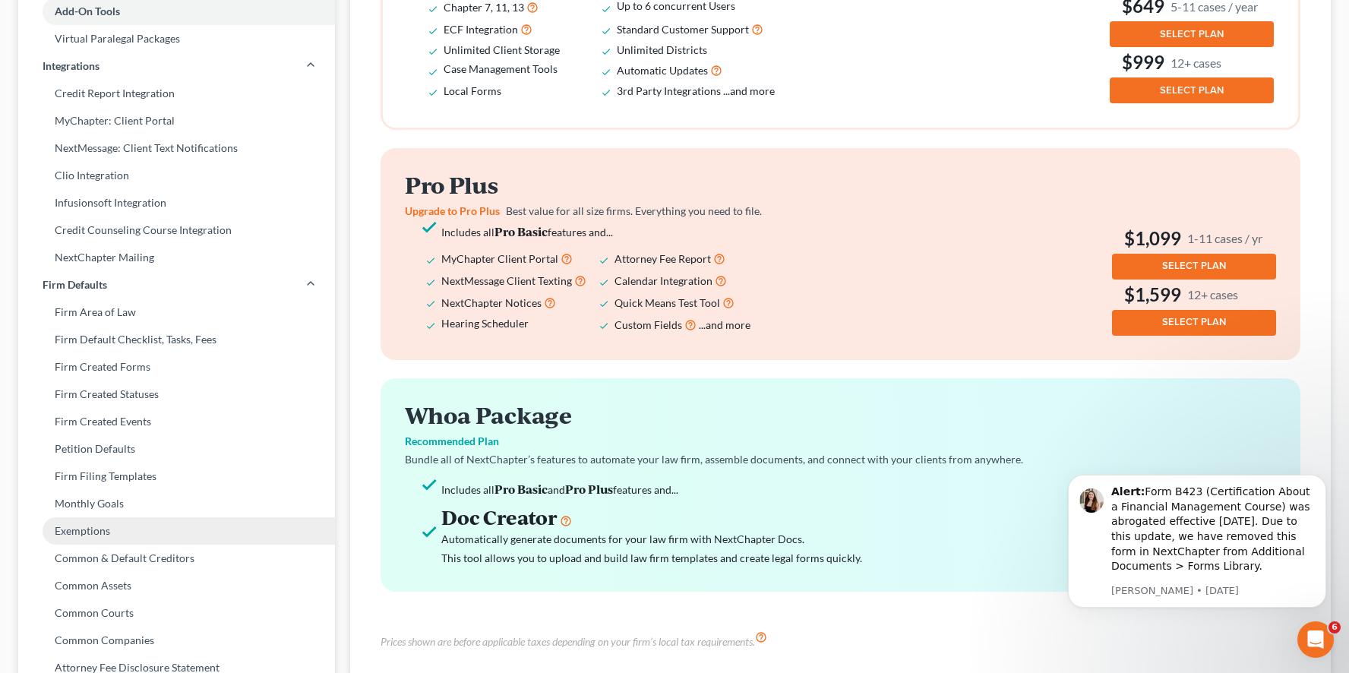
scroll to position [305, 0]
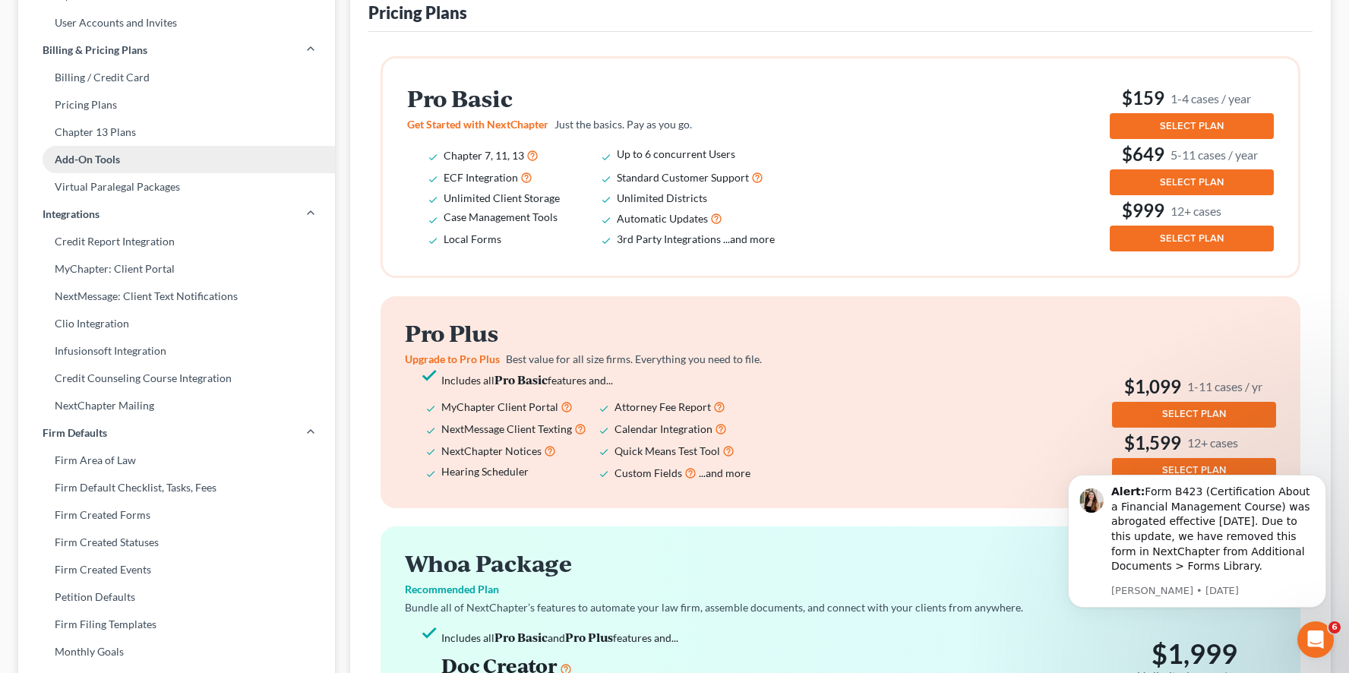
click at [109, 159] on link "Add-On Tools" at bounding box center [176, 159] width 317 height 27
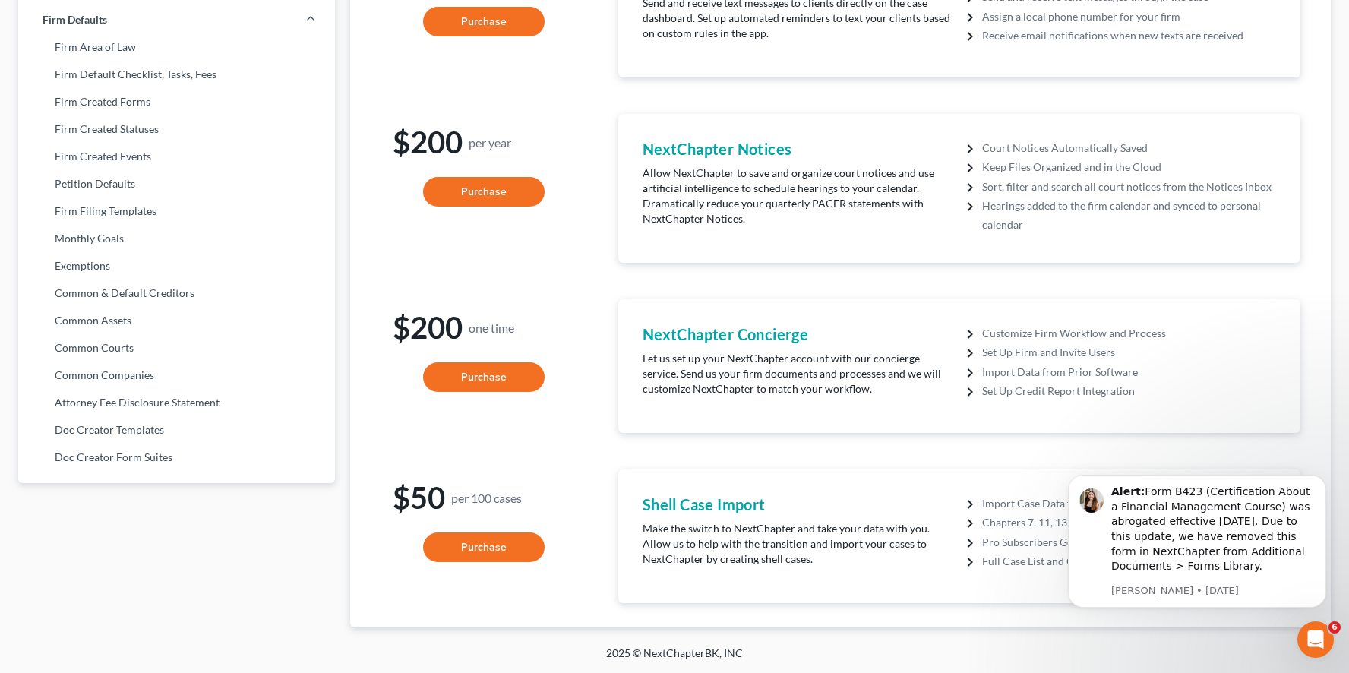
scroll to position [577, 0]
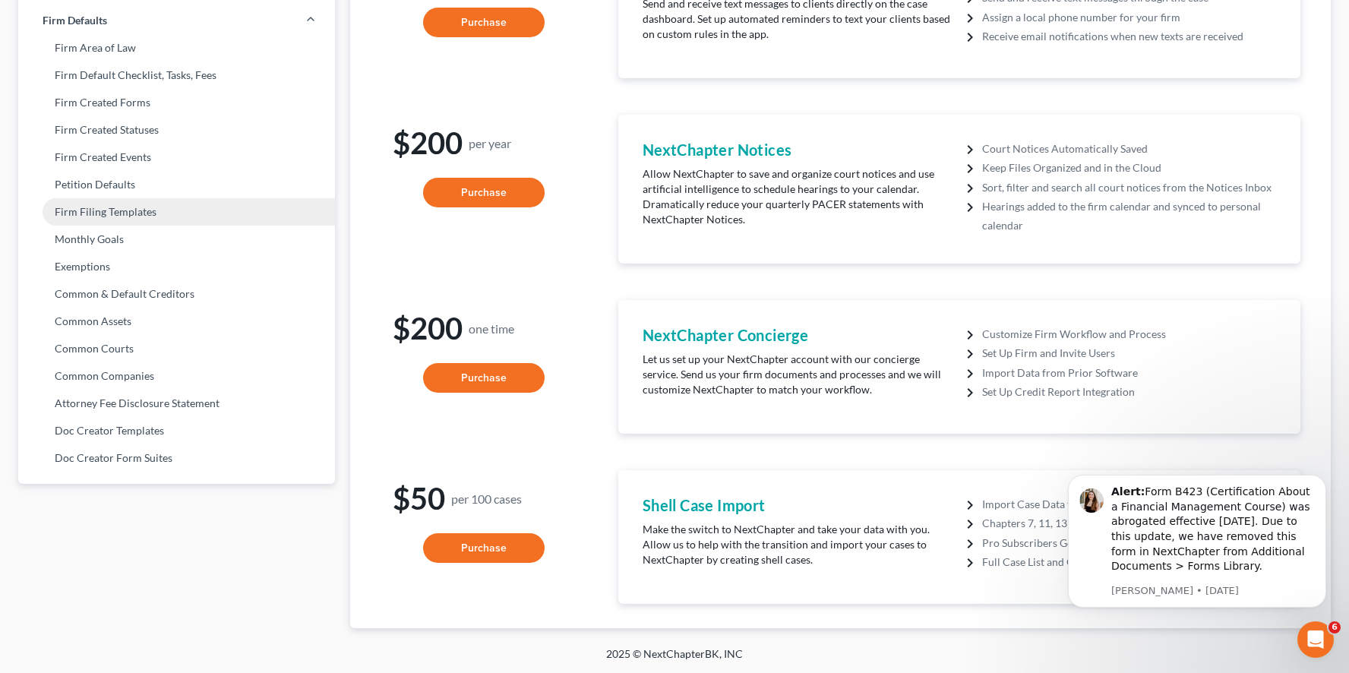
click at [145, 209] on link "Firm Filing Templates" at bounding box center [176, 211] width 317 height 27
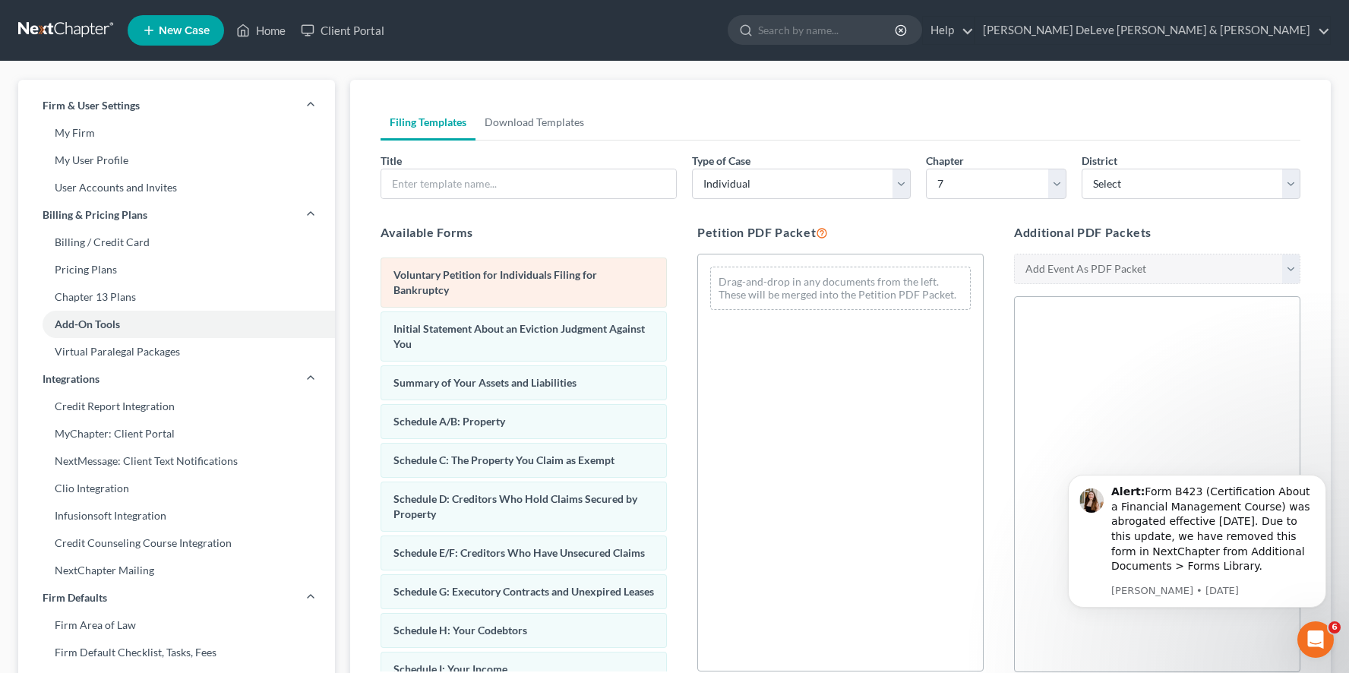
click at [548, 276] on div "Voluntary Petition for Individuals Filing for Bankruptcy" at bounding box center [524, 282] width 286 height 50
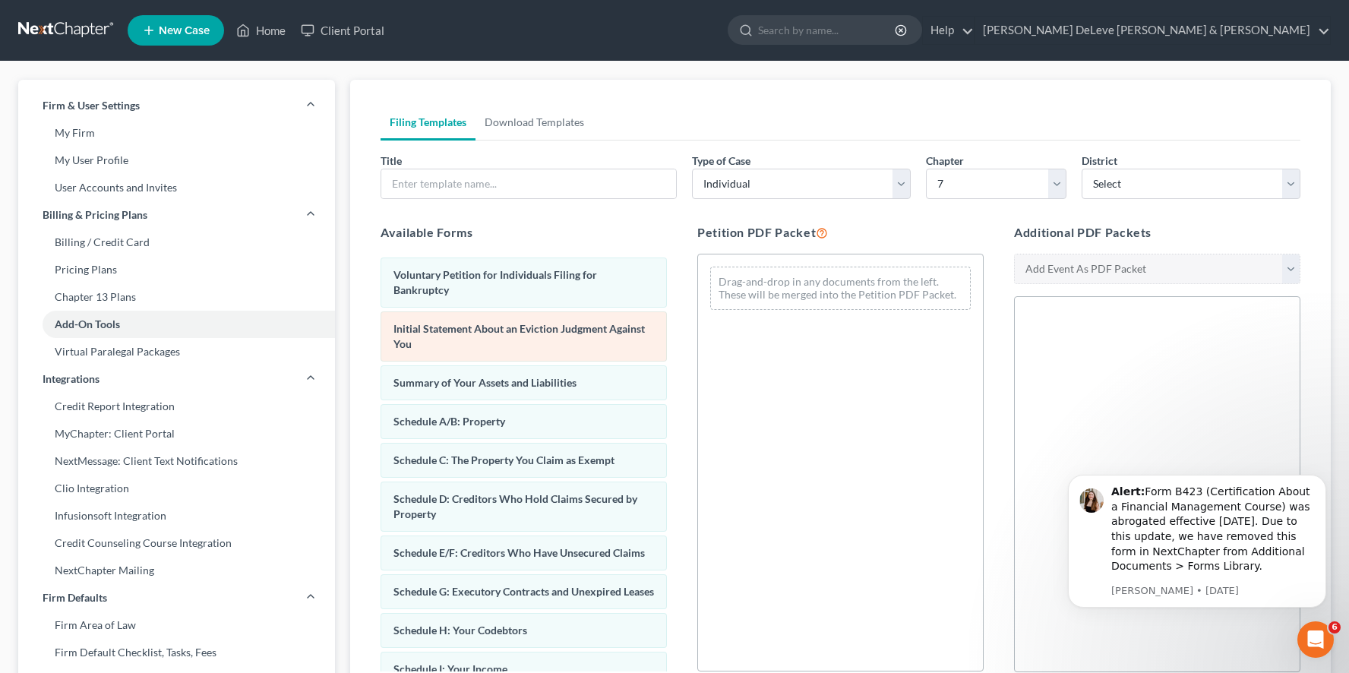
click at [546, 319] on div "Initial Statement About an Eviction Judgment Against You" at bounding box center [524, 336] width 286 height 50
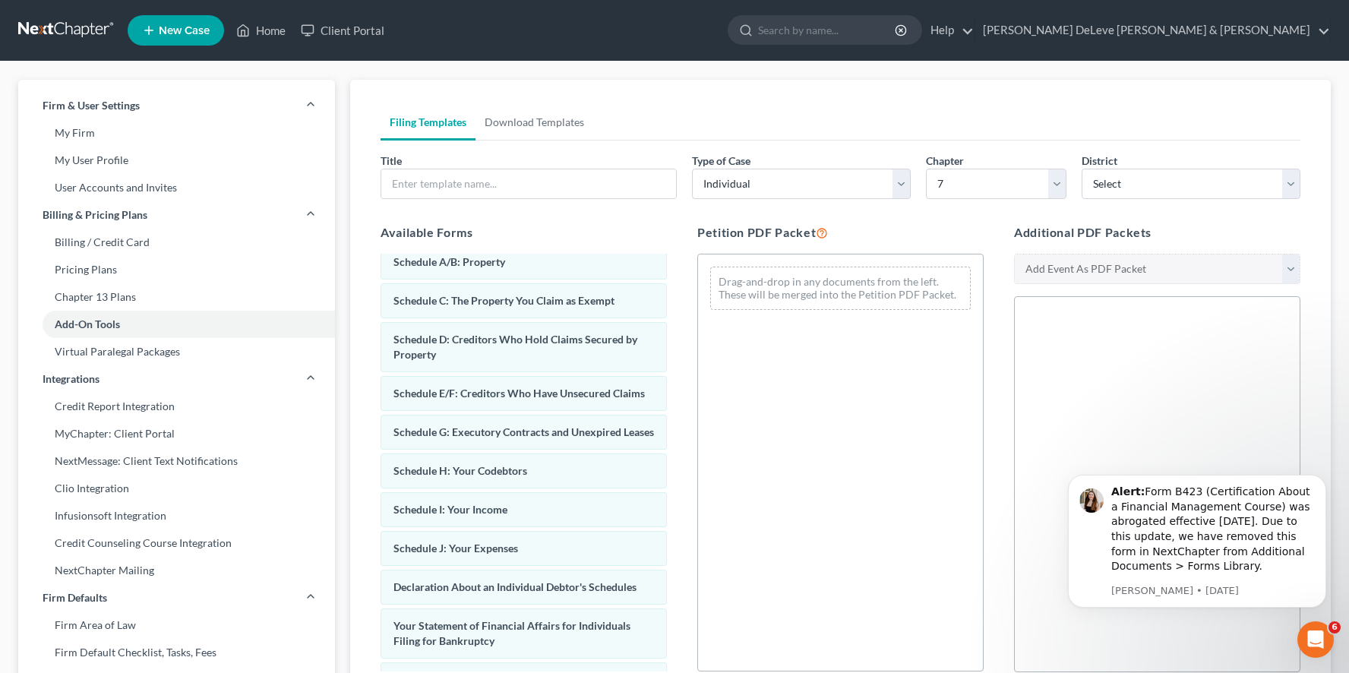
scroll to position [173, 0]
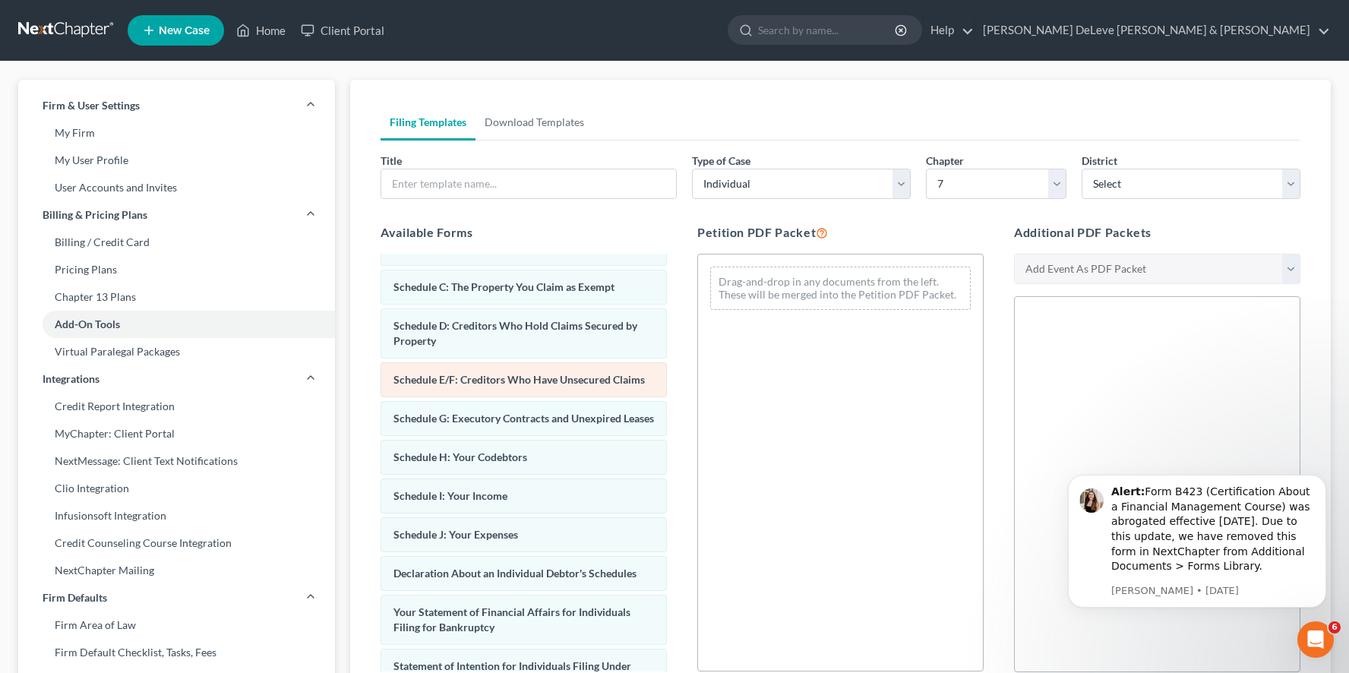
click at [485, 363] on div "Schedule E/F: Creditors Who Have Unsecured Claims" at bounding box center [524, 379] width 286 height 35
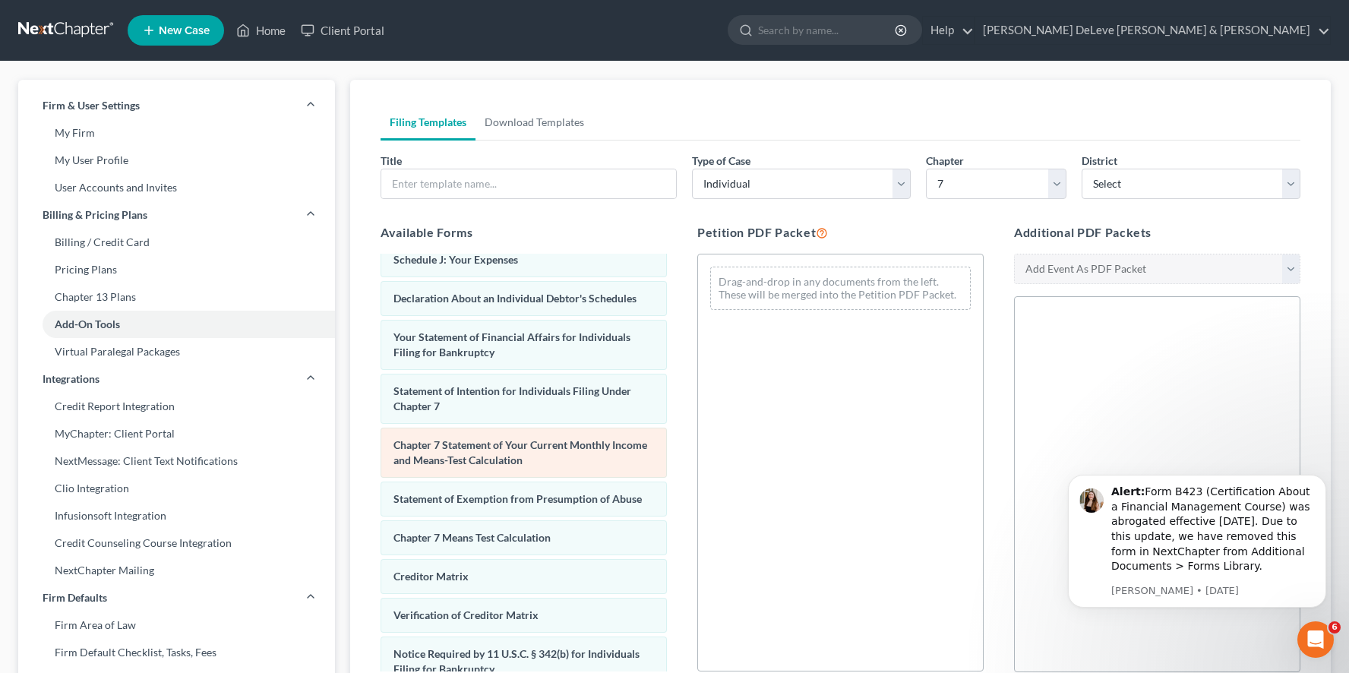
scroll to position [445, 0]
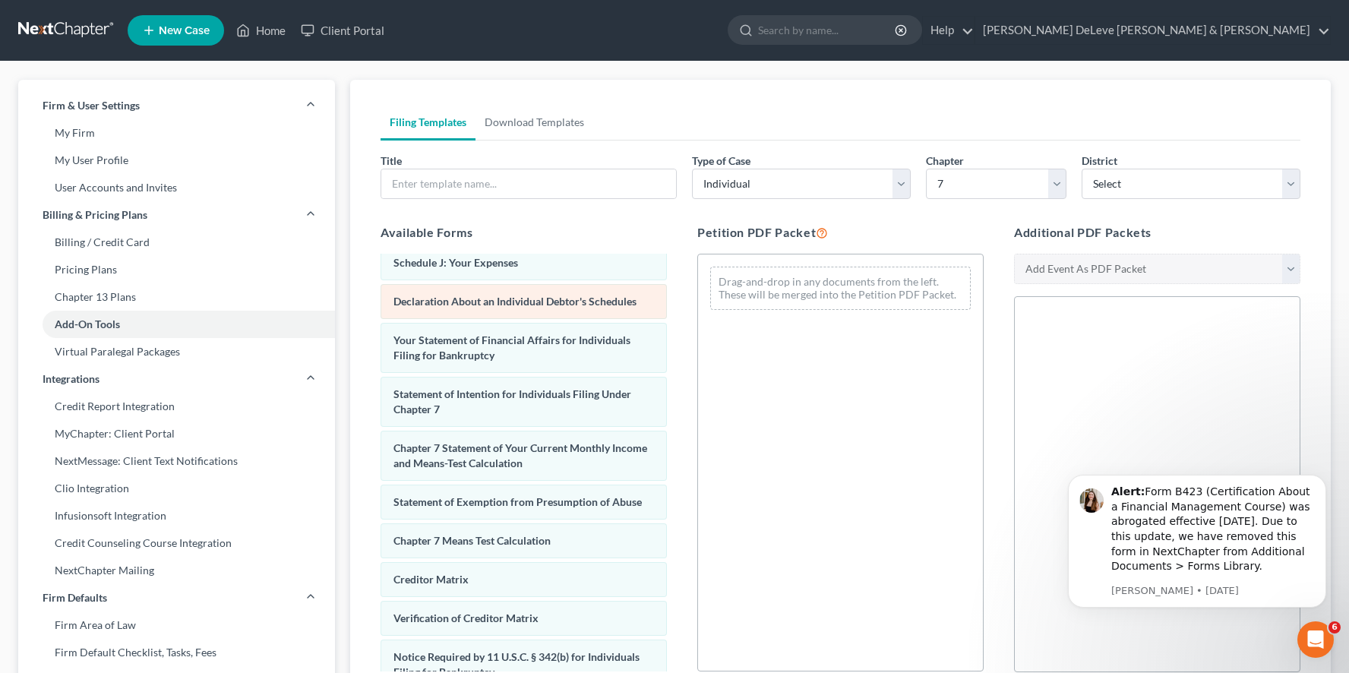
click at [526, 291] on div "Declaration About an Individual Debtor's Schedules" at bounding box center [524, 301] width 286 height 35
click at [533, 124] on link "Download Templates" at bounding box center [534, 122] width 118 height 36
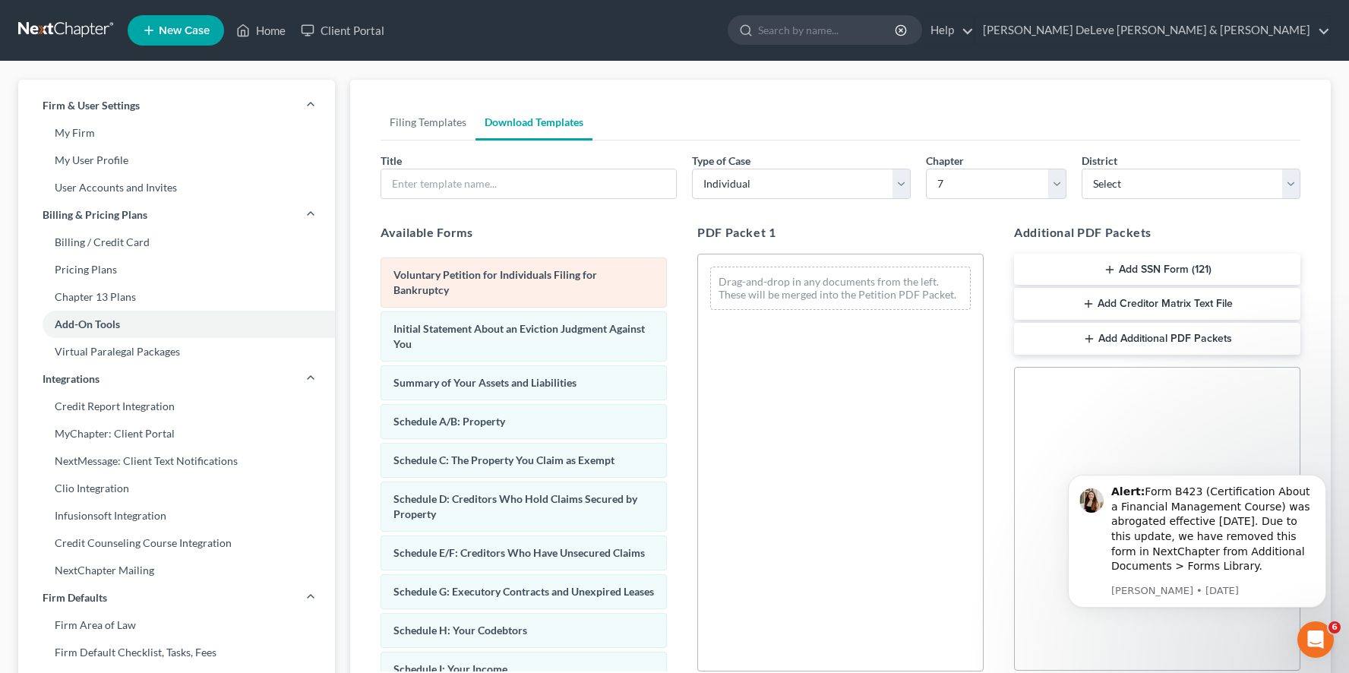
click at [569, 268] on div "Voluntary Petition for Individuals Filing for Bankruptcy" at bounding box center [524, 282] width 286 height 50
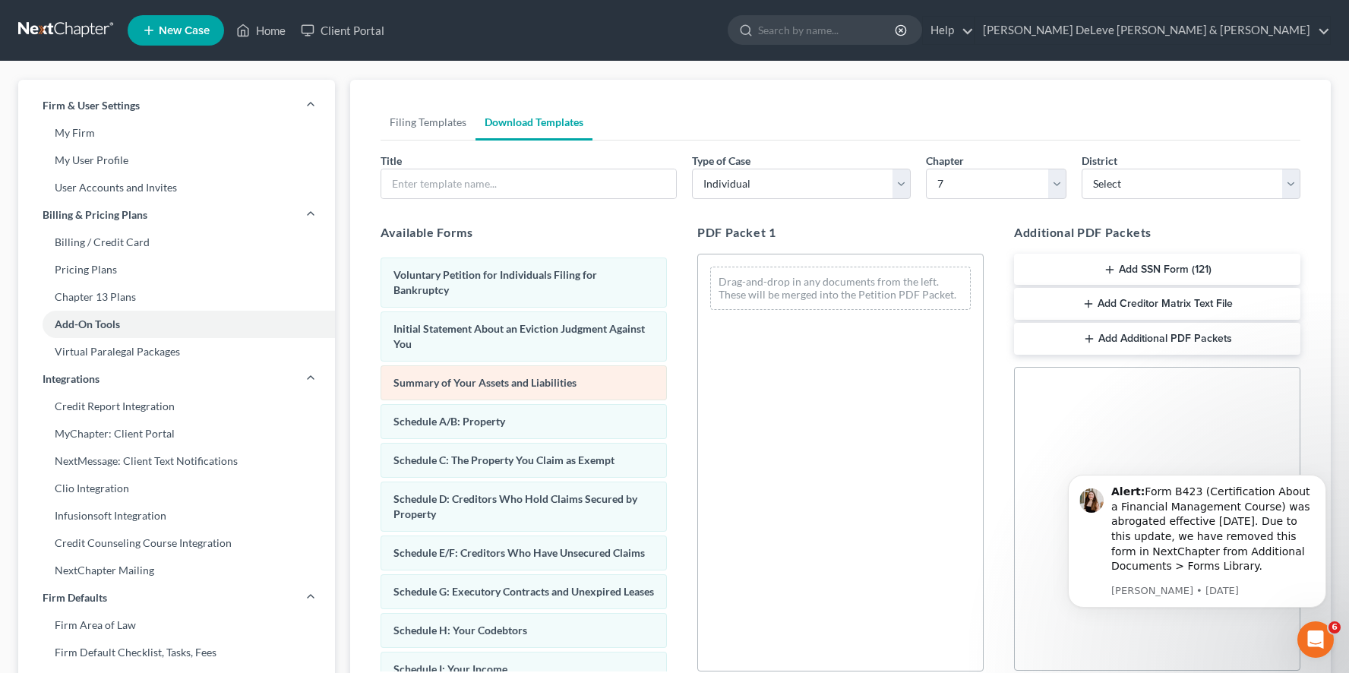
scroll to position [0, 0]
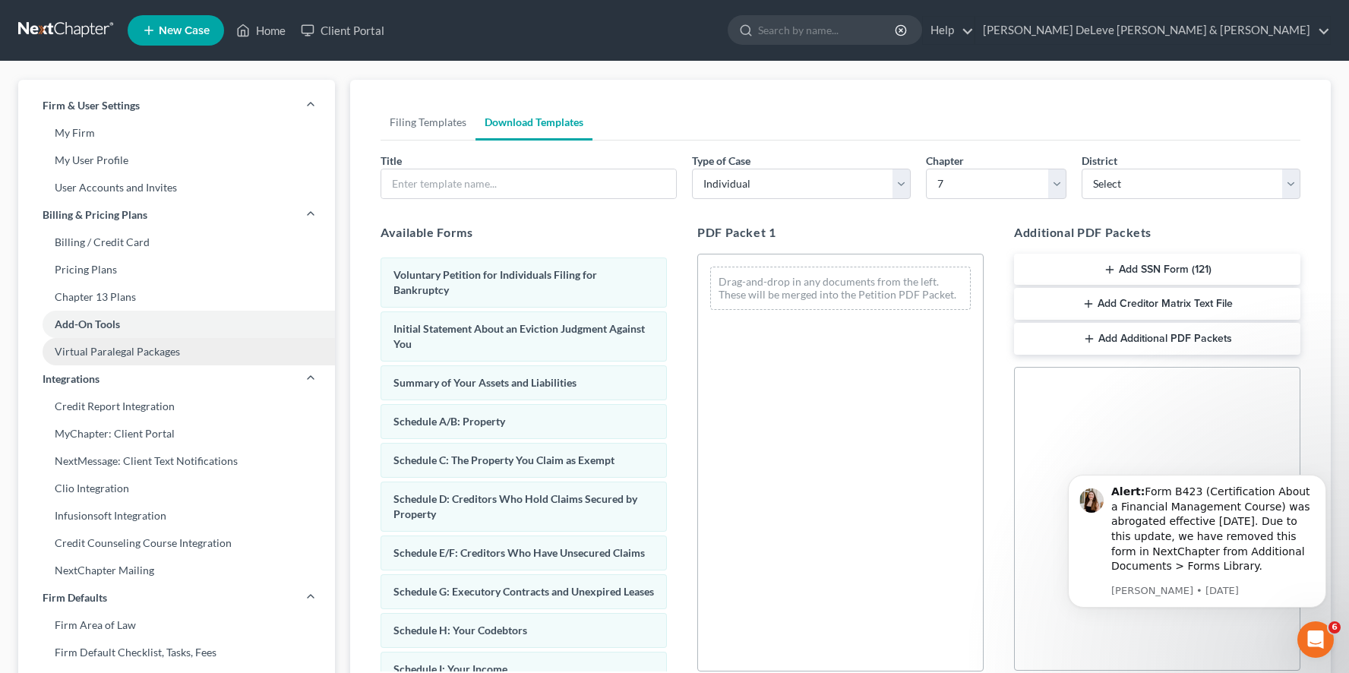
click at [146, 357] on link "Virtual Paralegal Packages" at bounding box center [176, 351] width 317 height 27
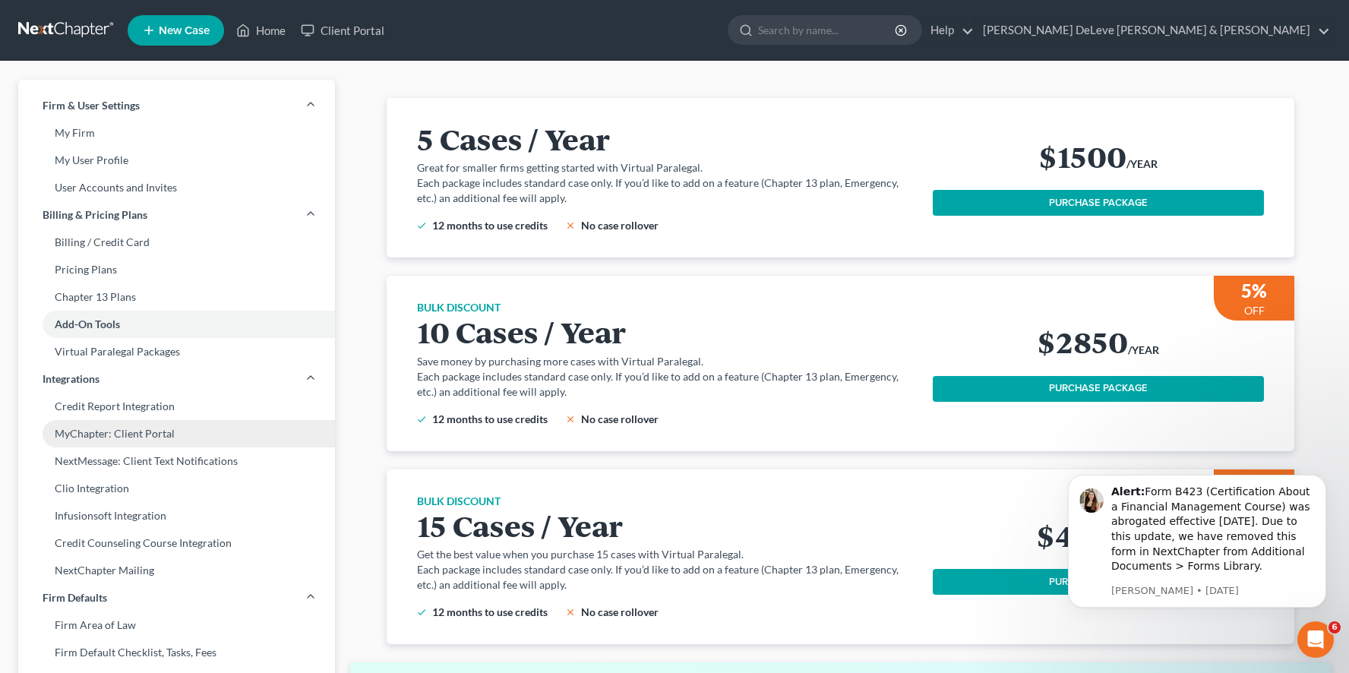
click at [161, 432] on link "MyChapter: Client Portal" at bounding box center [176, 433] width 317 height 27
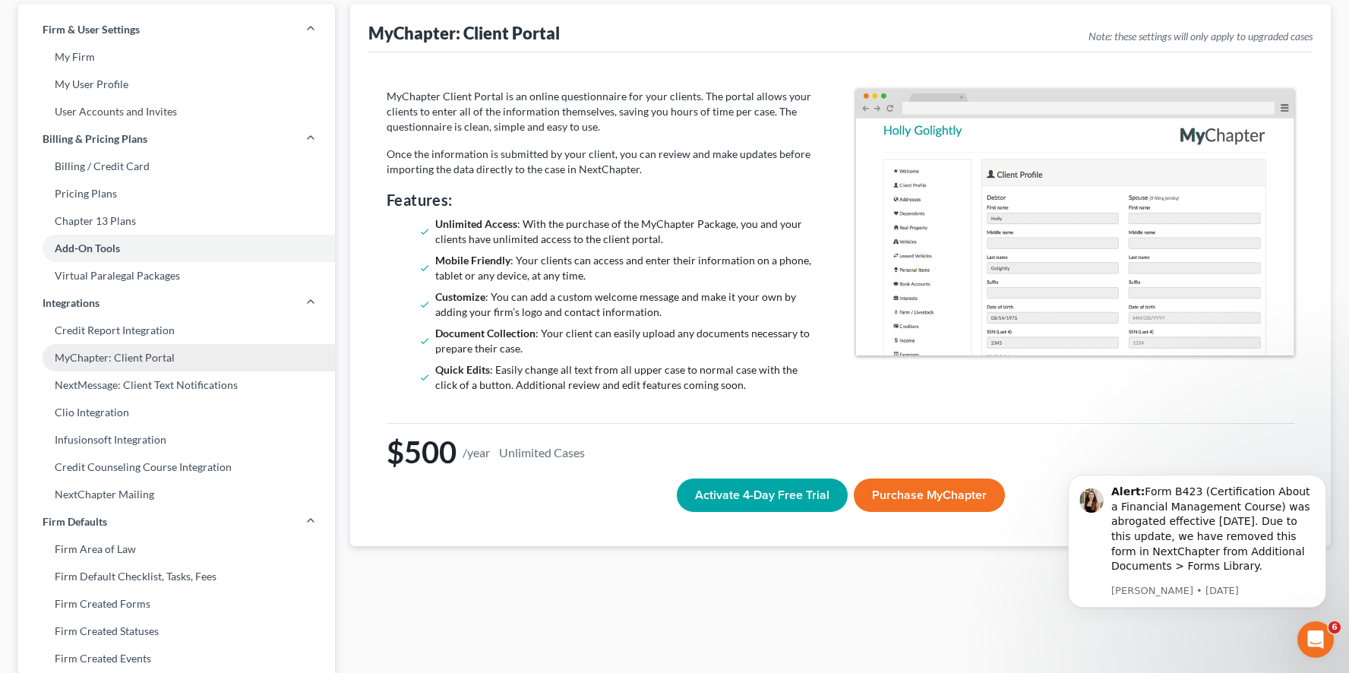
scroll to position [77, 0]
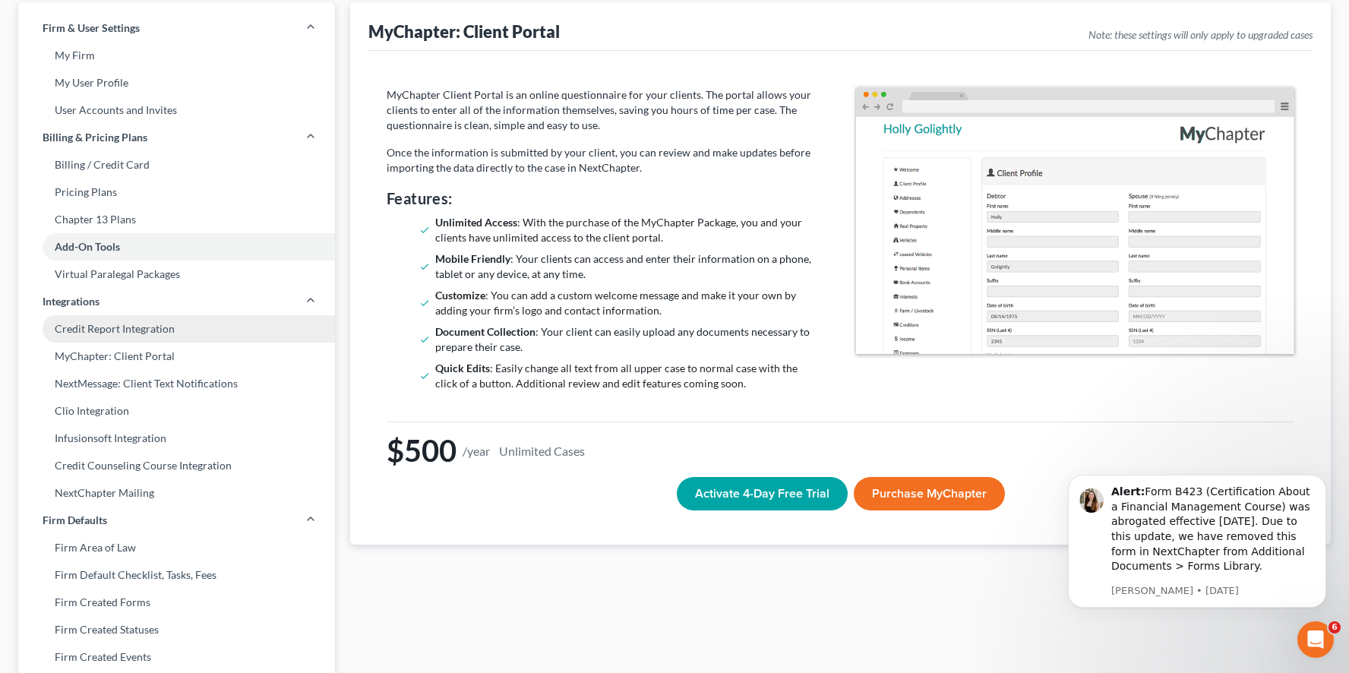
click at [157, 327] on link "Credit Report Integration" at bounding box center [176, 328] width 317 height 27
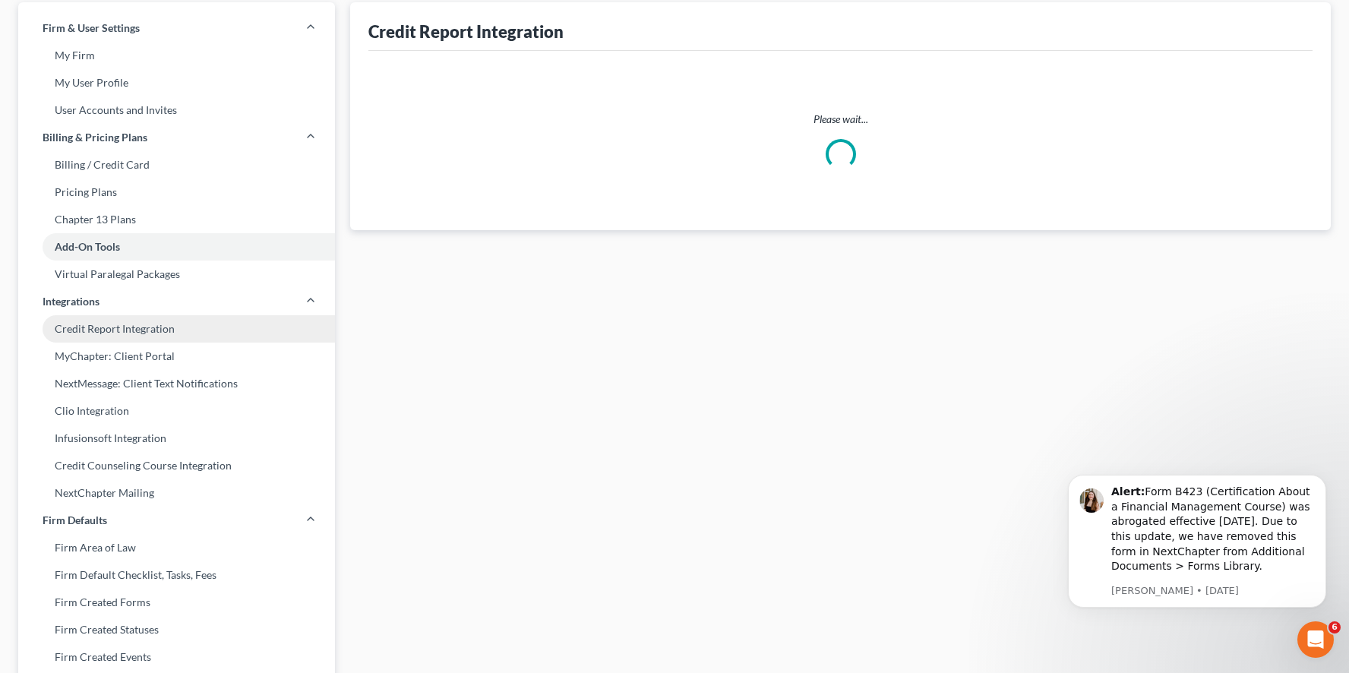
scroll to position [39, 0]
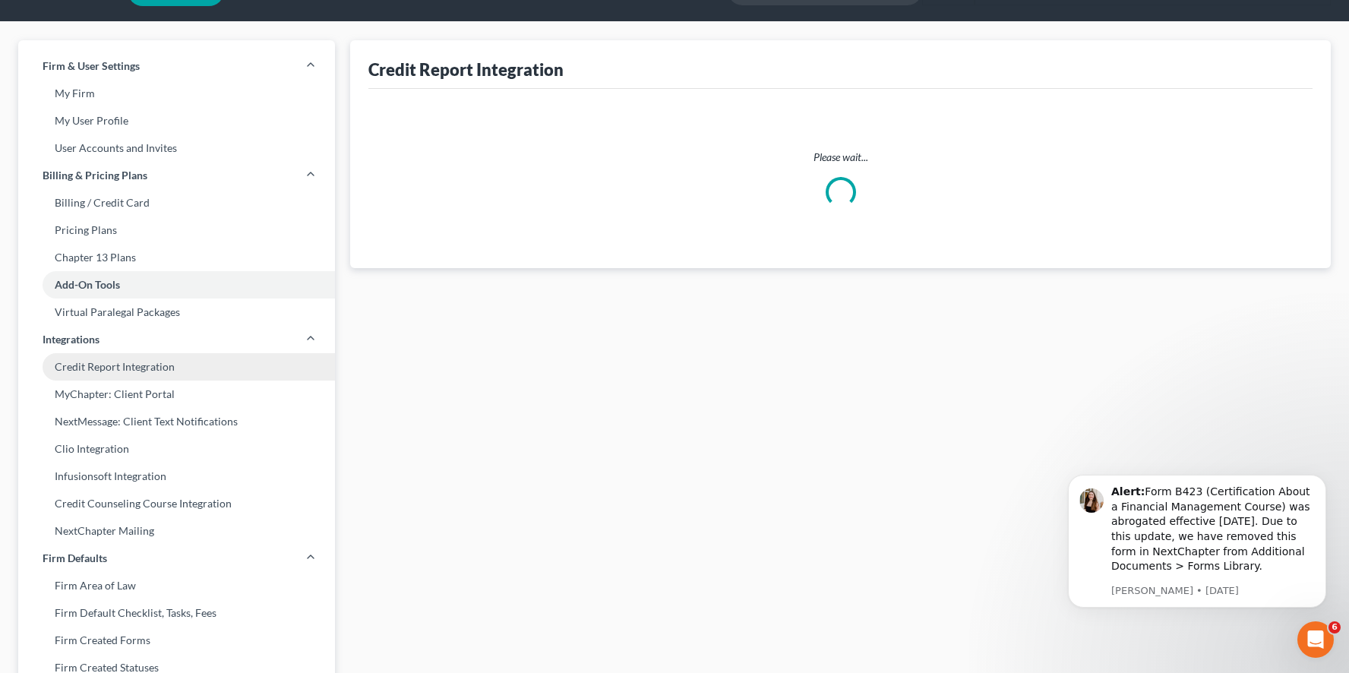
select select "26"
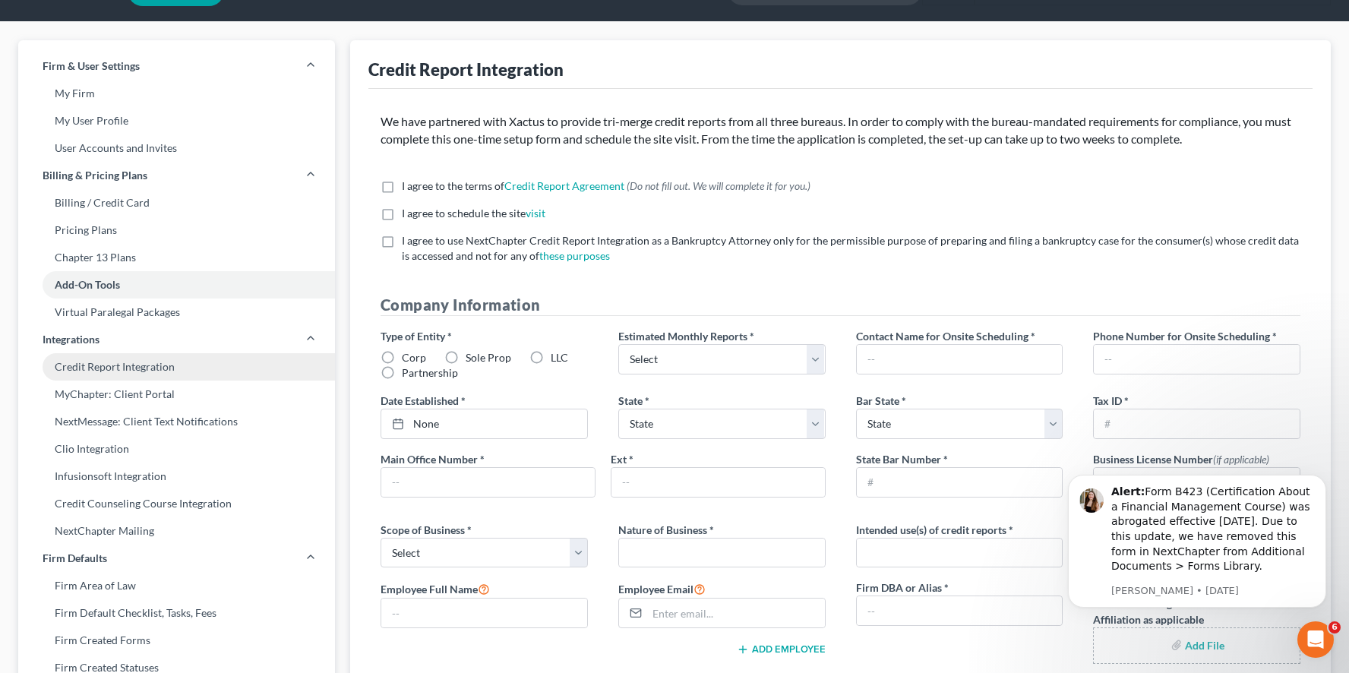
scroll to position [0, 0]
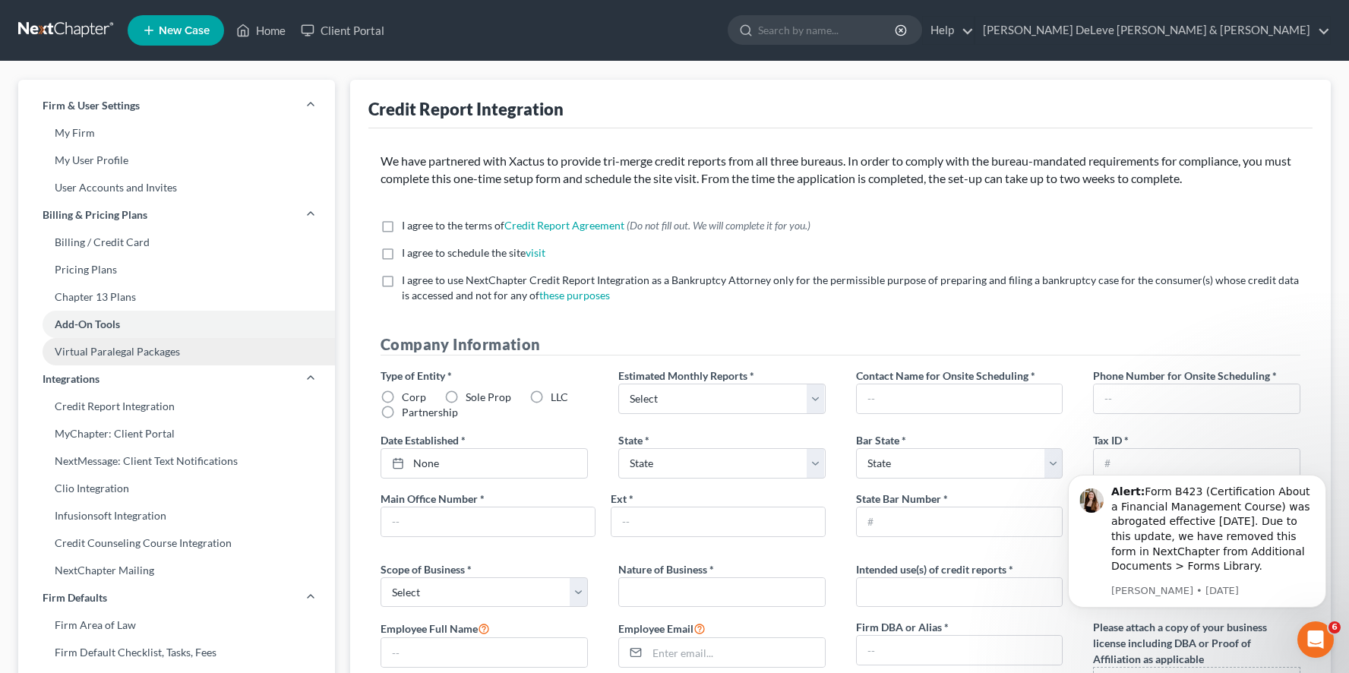
click at [141, 357] on link "Virtual Paralegal Packages" at bounding box center [176, 351] width 317 height 27
